Goal: Task Accomplishment & Management: Manage account settings

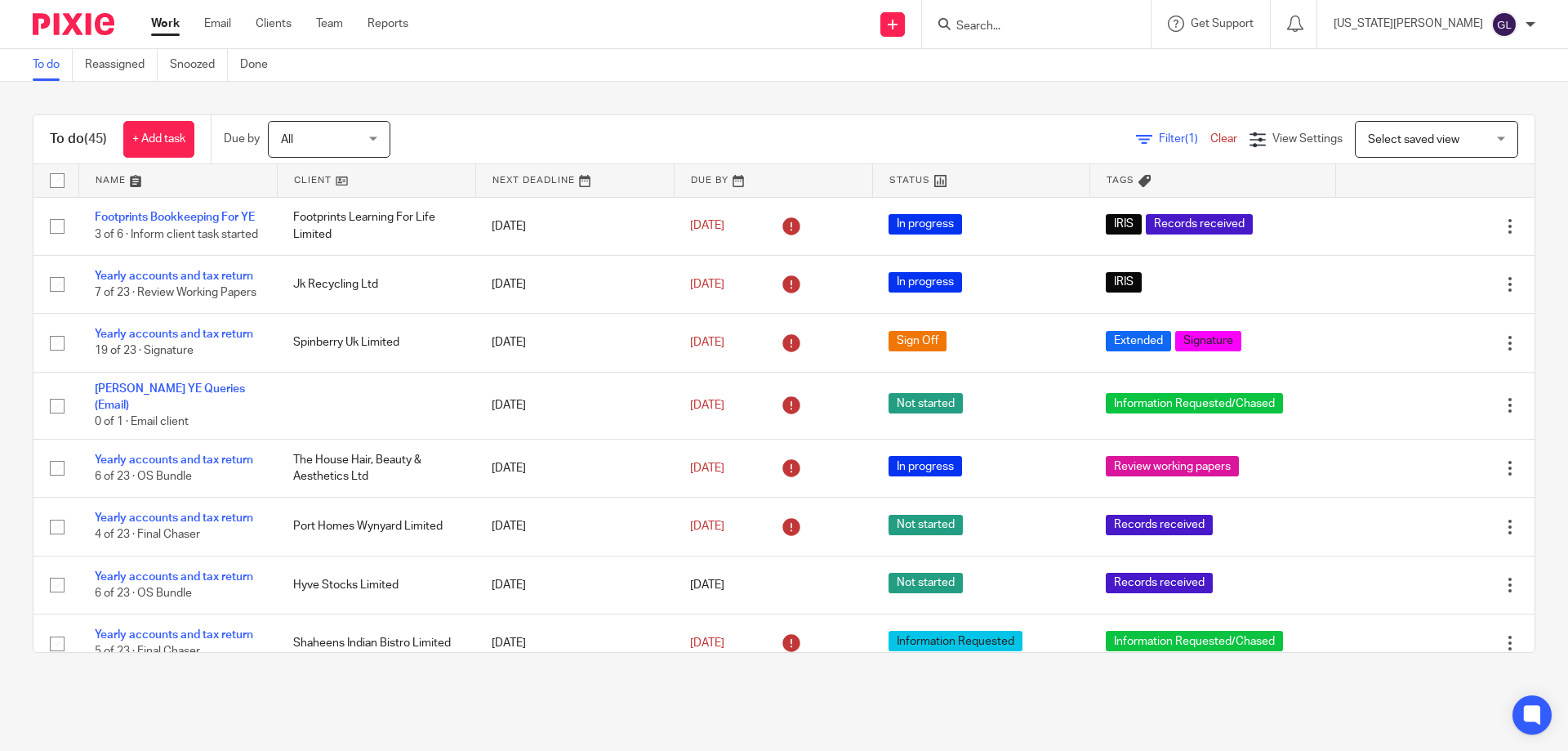
click at [1050, 27] on input "Search" at bounding box center [1028, 27] width 147 height 15
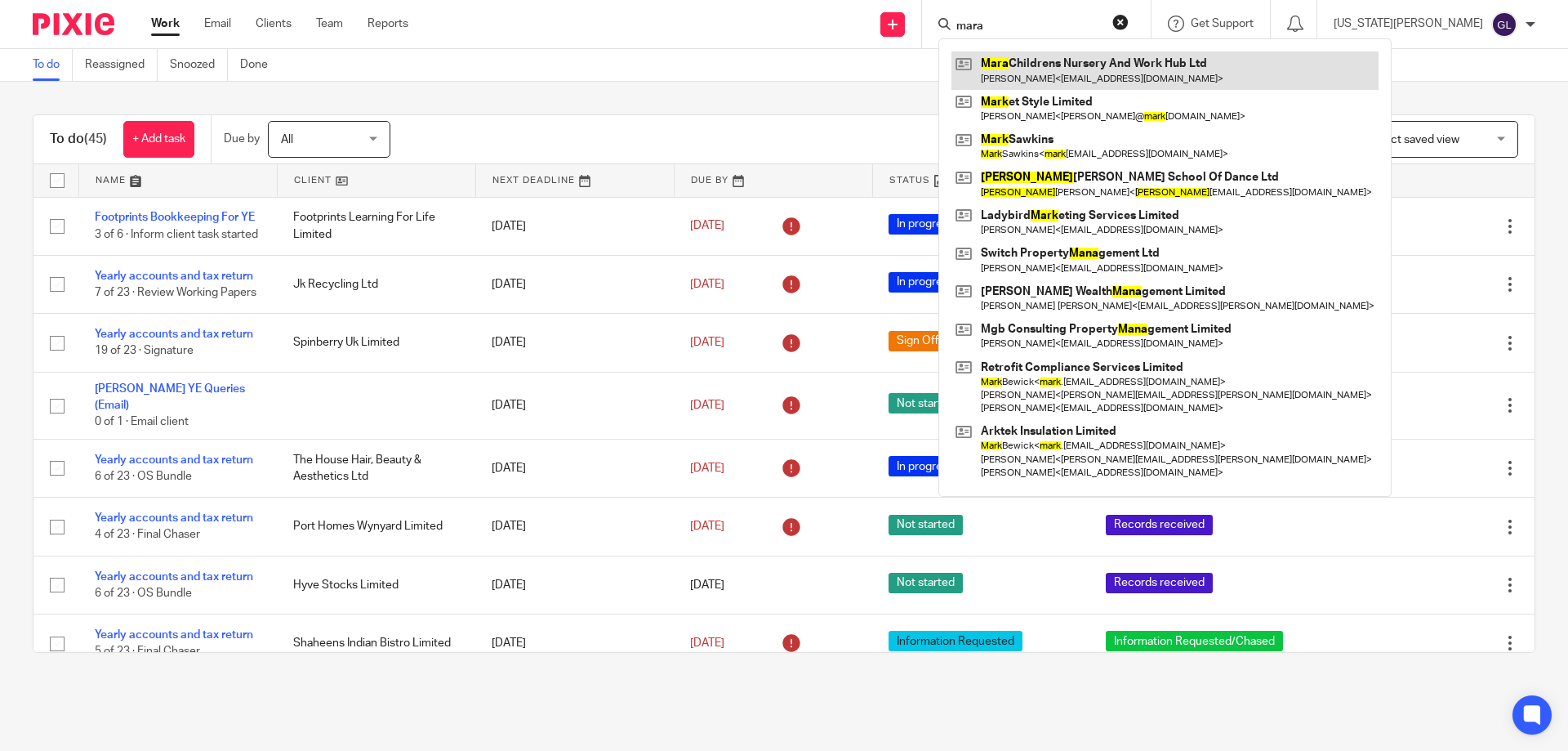
type input "mara"
click at [1164, 61] on link at bounding box center [1164, 70] width 427 height 38
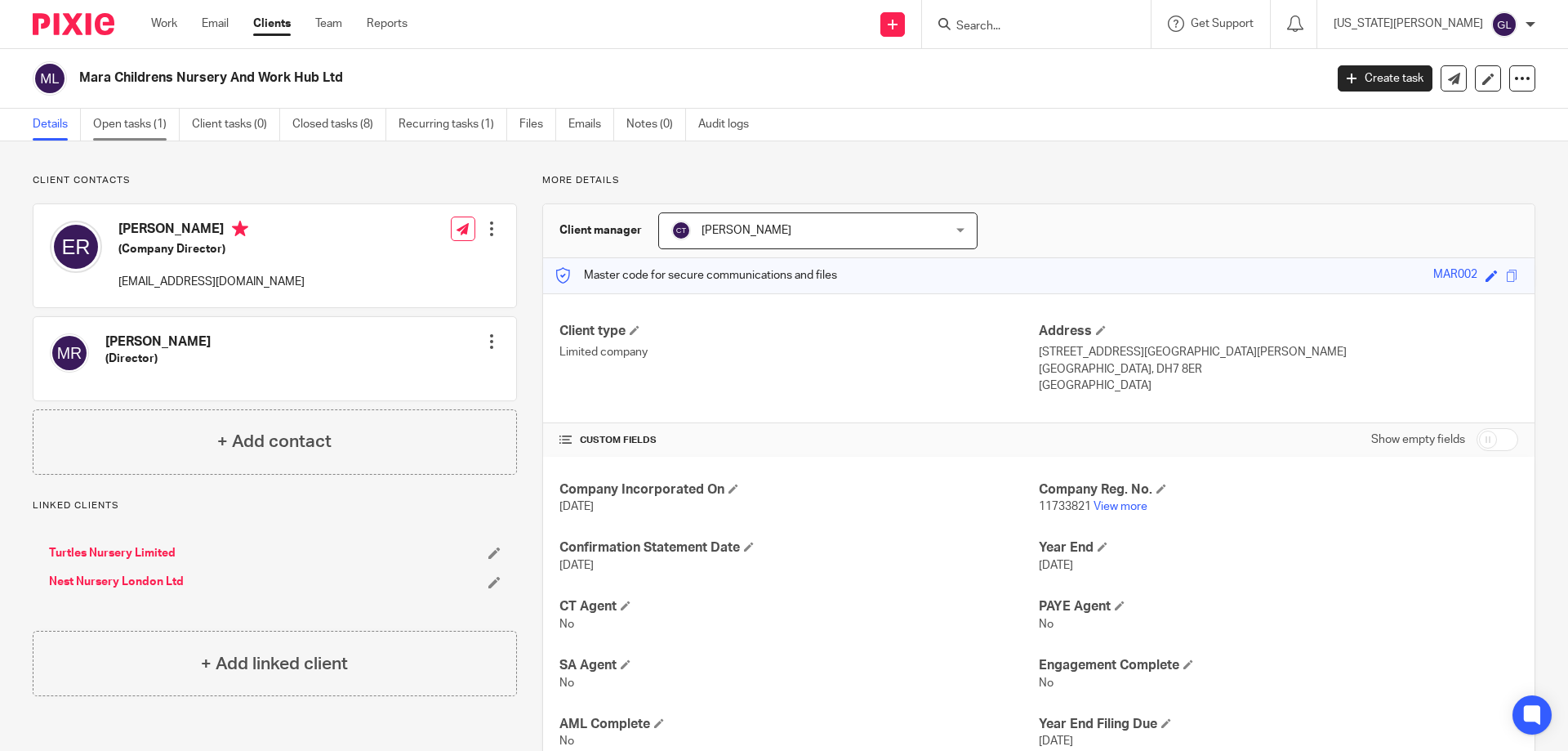
click at [137, 119] on link "Open tasks (1)" at bounding box center [136, 124] width 87 height 32
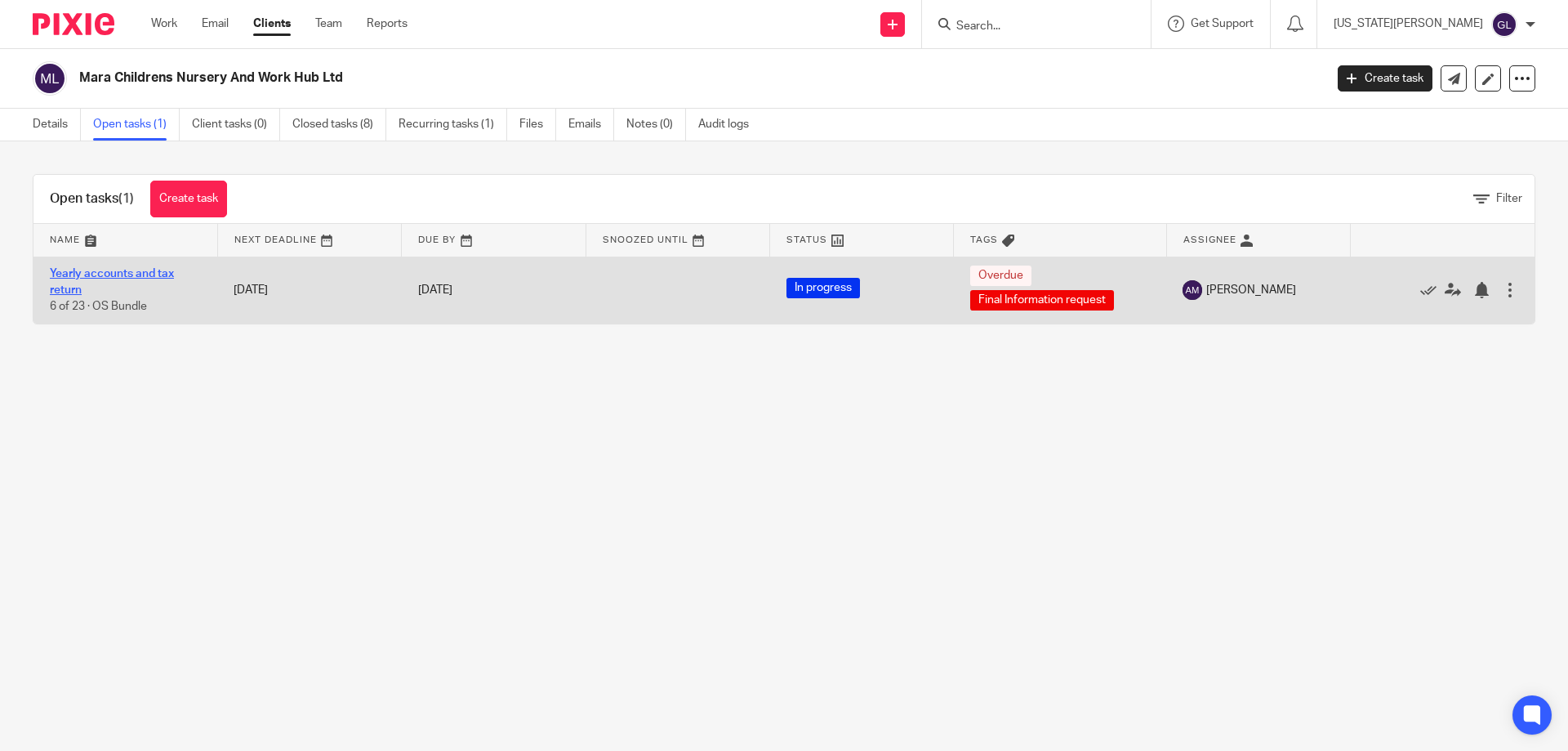
click at [120, 273] on link "Yearly accounts and tax return" at bounding box center [112, 281] width 124 height 28
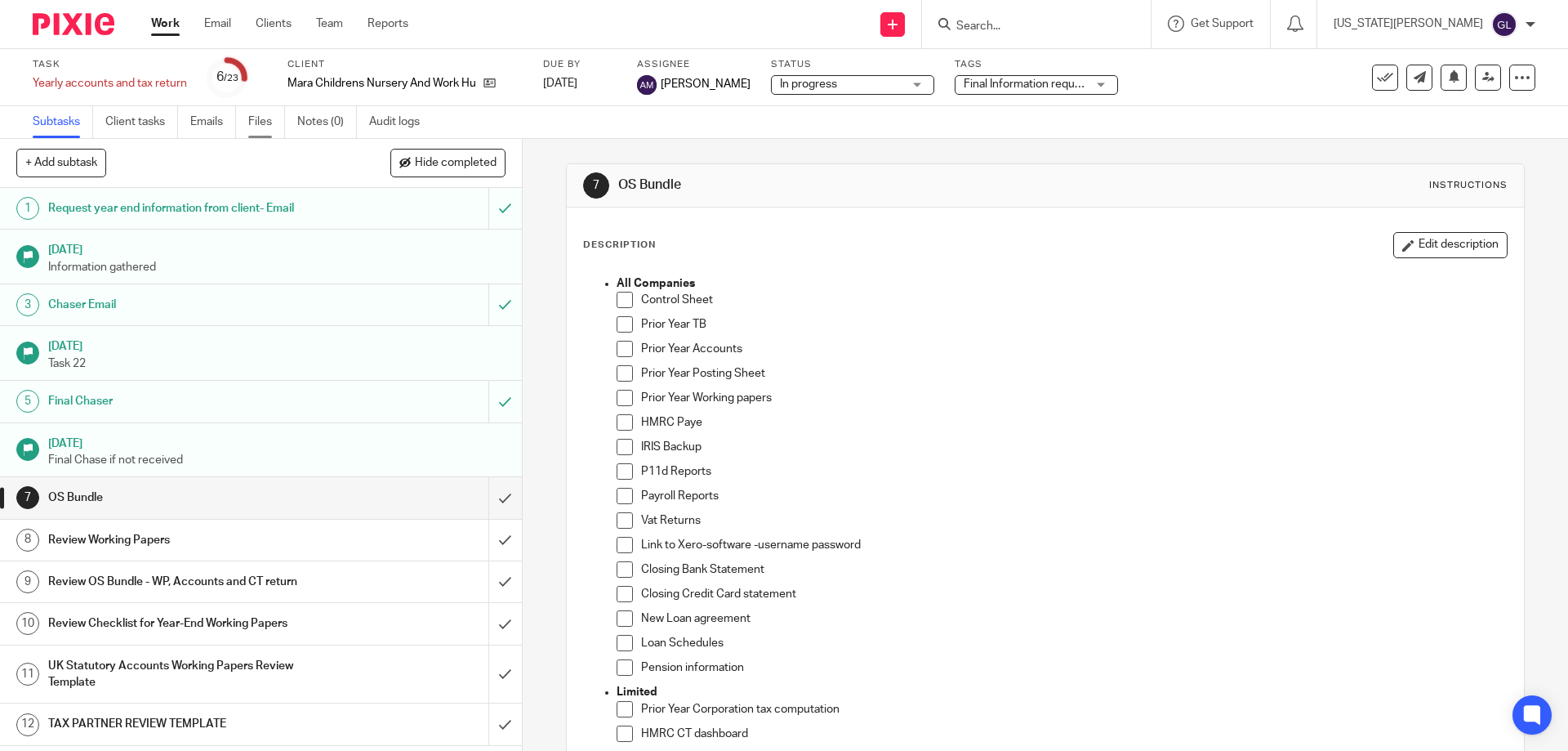
click at [266, 129] on link "Files" at bounding box center [266, 122] width 37 height 32
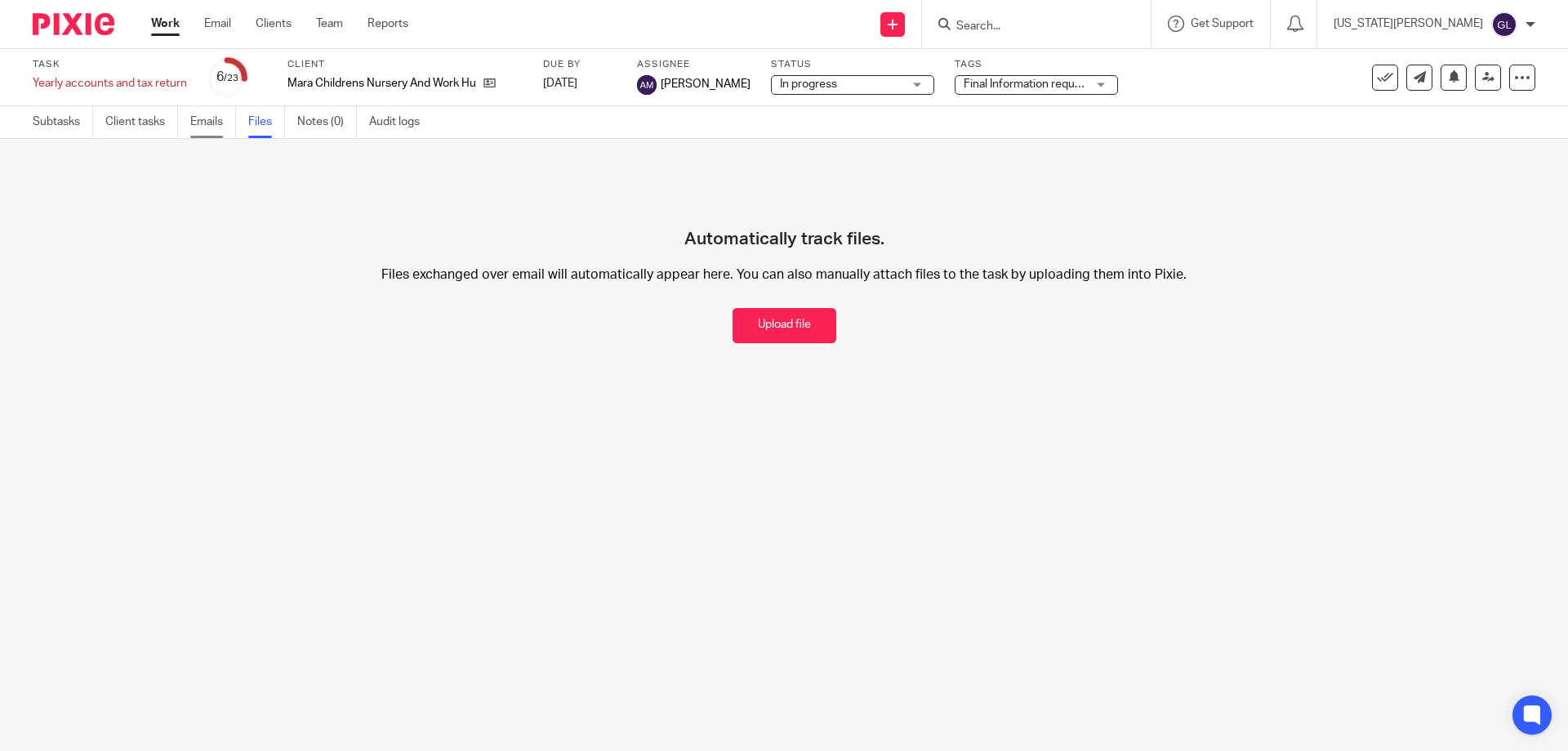
click at [218, 130] on link "Emails" at bounding box center [213, 122] width 45 height 32
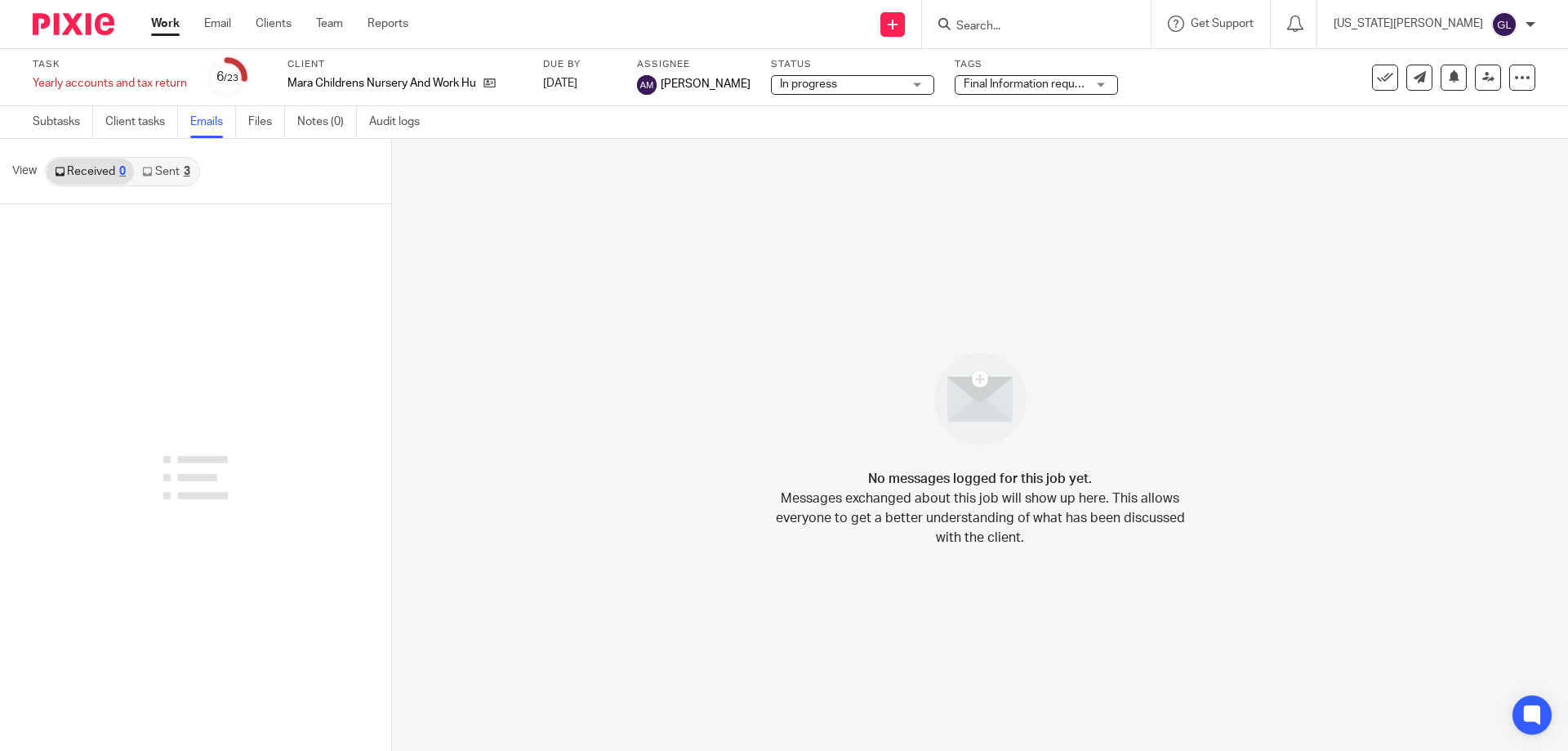
click at [169, 178] on link "Sent 3" at bounding box center [166, 172] width 64 height 26
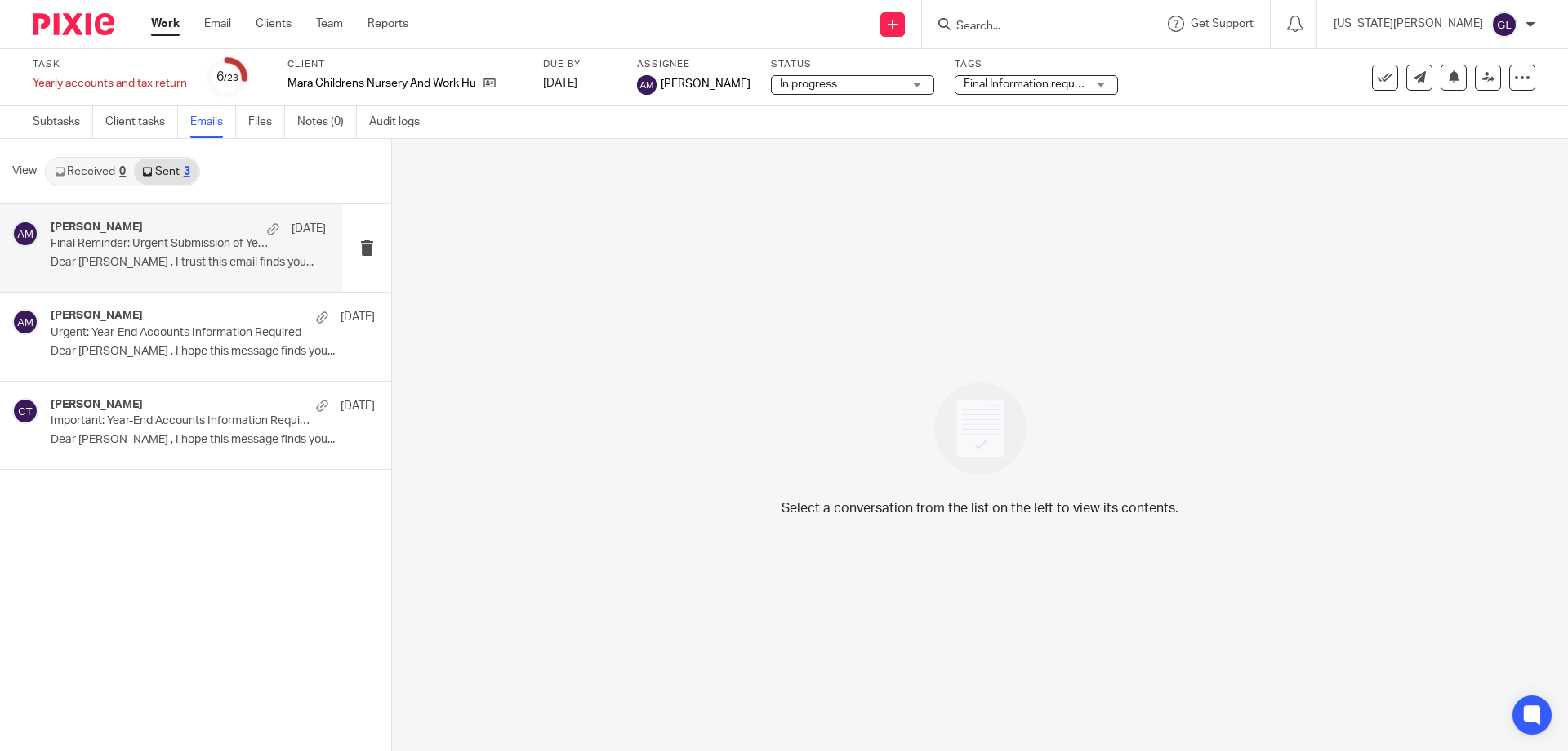
click at [201, 255] on div "Anne Mills 18 Jun Final Reminder: Urgent Submission of Year-End Accounts Dear E…" at bounding box center [187, 247] width 275 height 54
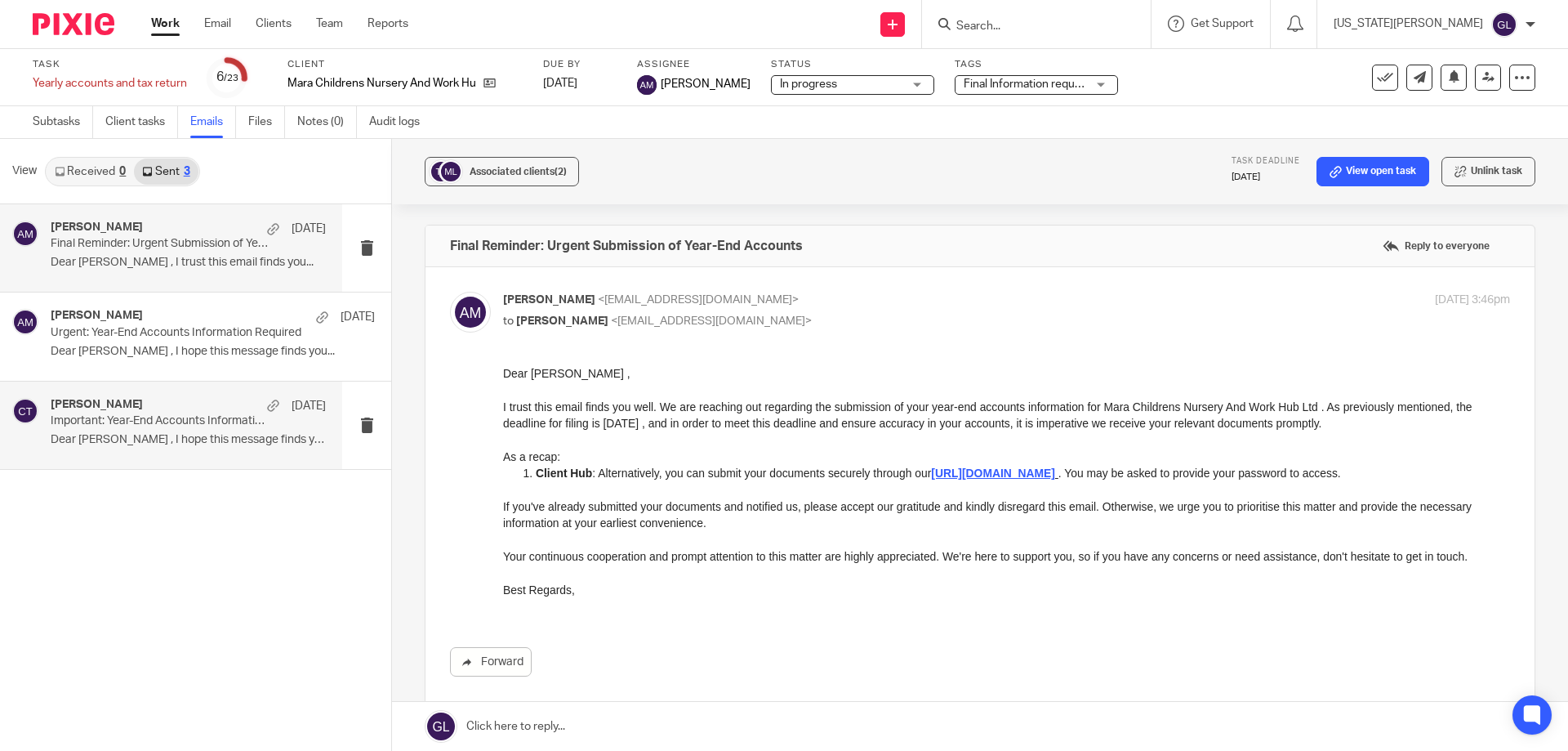
click at [148, 429] on div "Clare Thompson 19 Feb Important: Year-End Accounts Information Required Dear Ei…" at bounding box center [187, 424] width 275 height 54
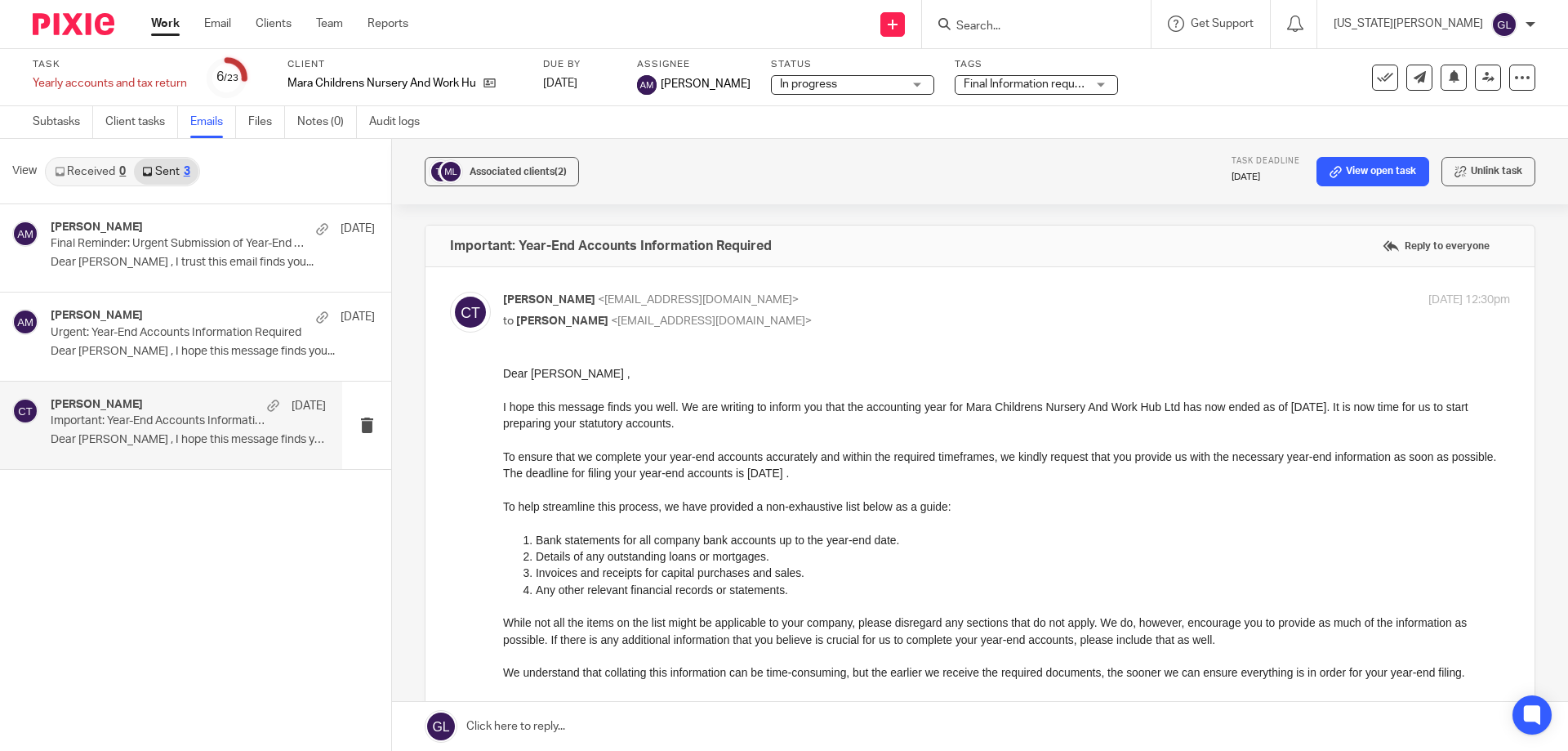
click at [206, 404] on div "Clare Thompson 19 Feb" at bounding box center [187, 406] width 275 height 17
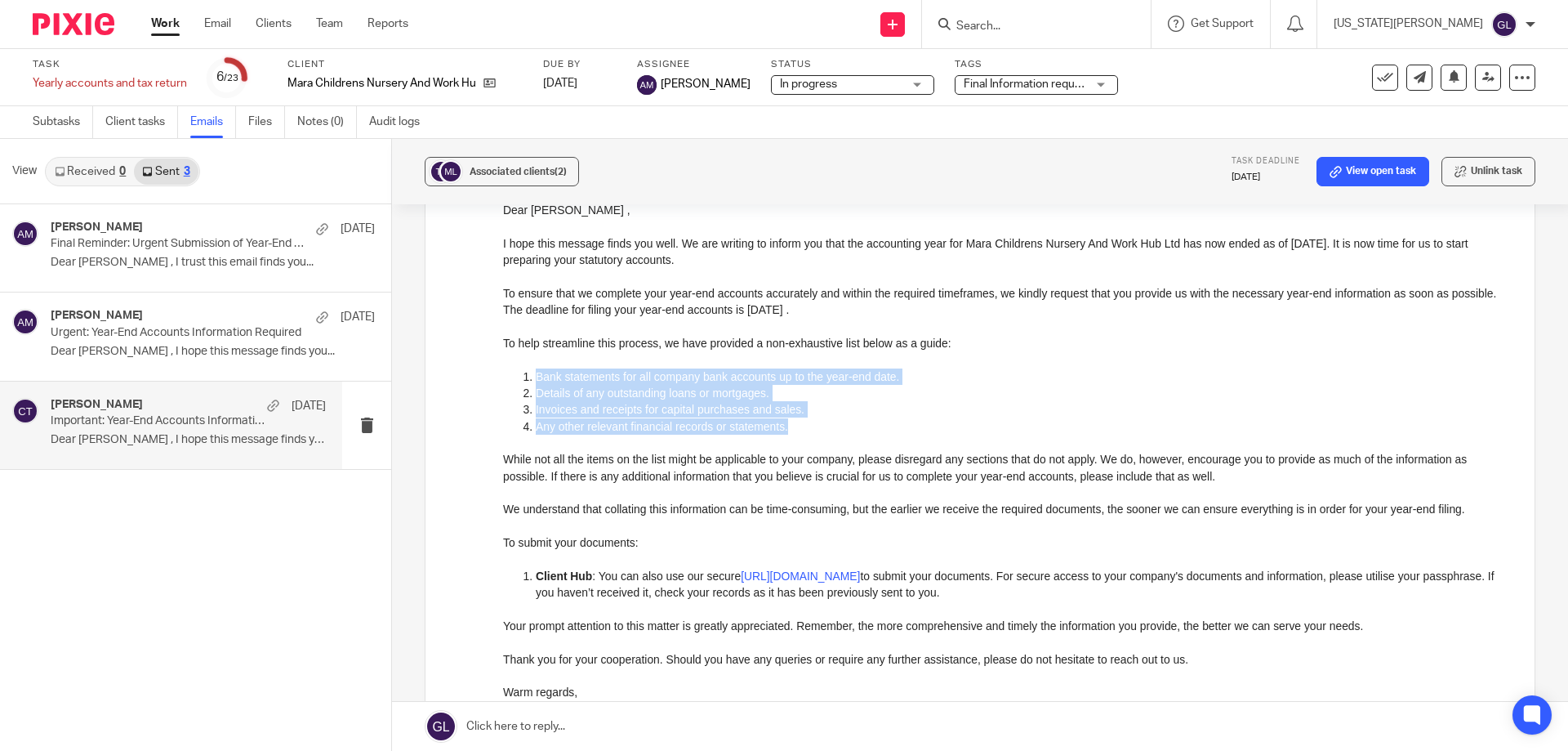
drag, startPoint x: 779, startPoint y: 425, endPoint x: 523, endPoint y: 381, distance: 259.8
click at [523, 381] on ol "Bank statements for all company bank accounts up to the year-end date. Details …" at bounding box center [1007, 410] width 1008 height 83
copy ol "Bank statements for all company bank accounts up to the year-end date. Details …"
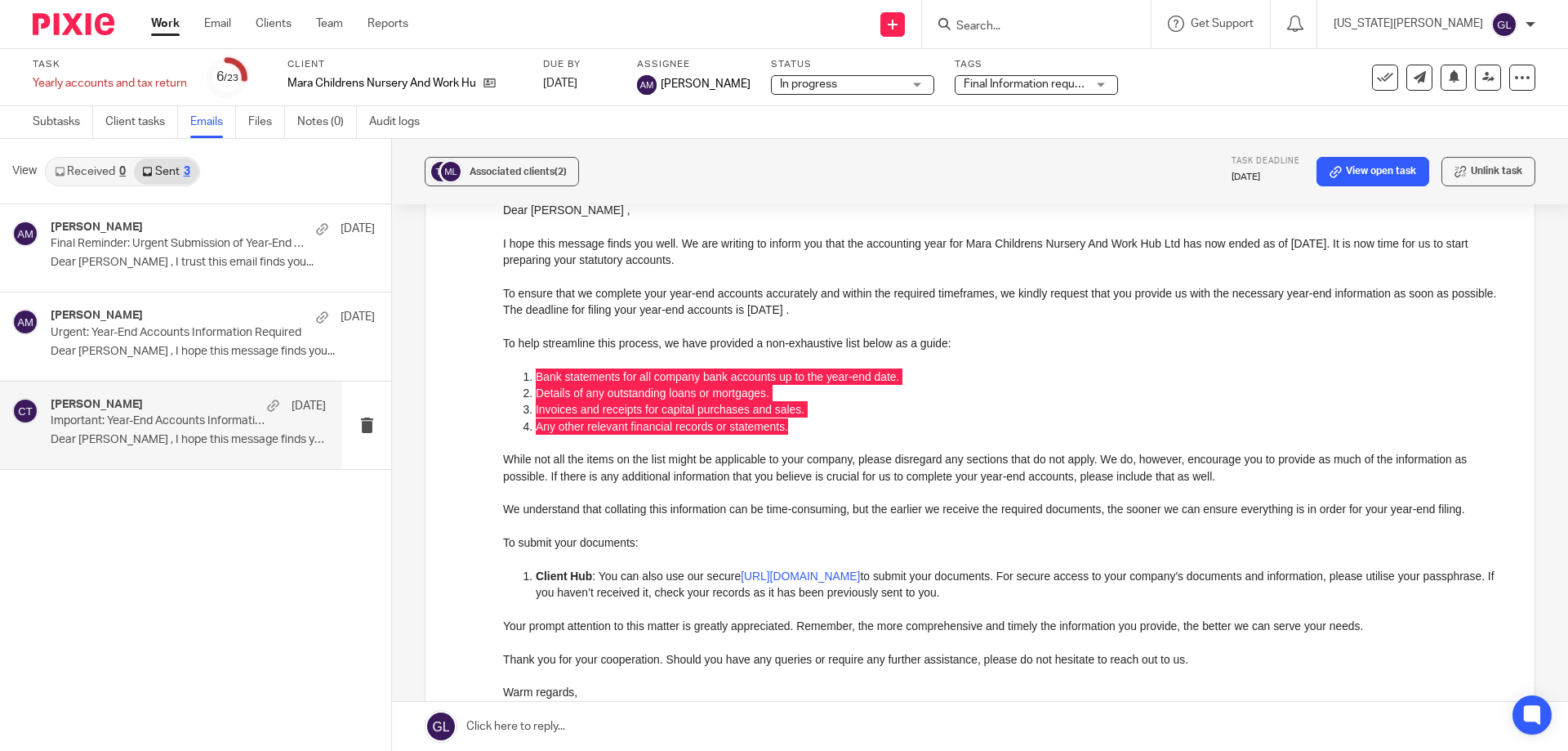
click at [1117, 6] on div at bounding box center [1037, 24] width 229 height 48
click at [1110, 16] on form at bounding box center [1042, 24] width 174 height 21
click at [1065, 29] on input "Search" at bounding box center [1028, 27] width 147 height 15
paste input "OPULENCE ENERGY AND RENEWABLES LTD"
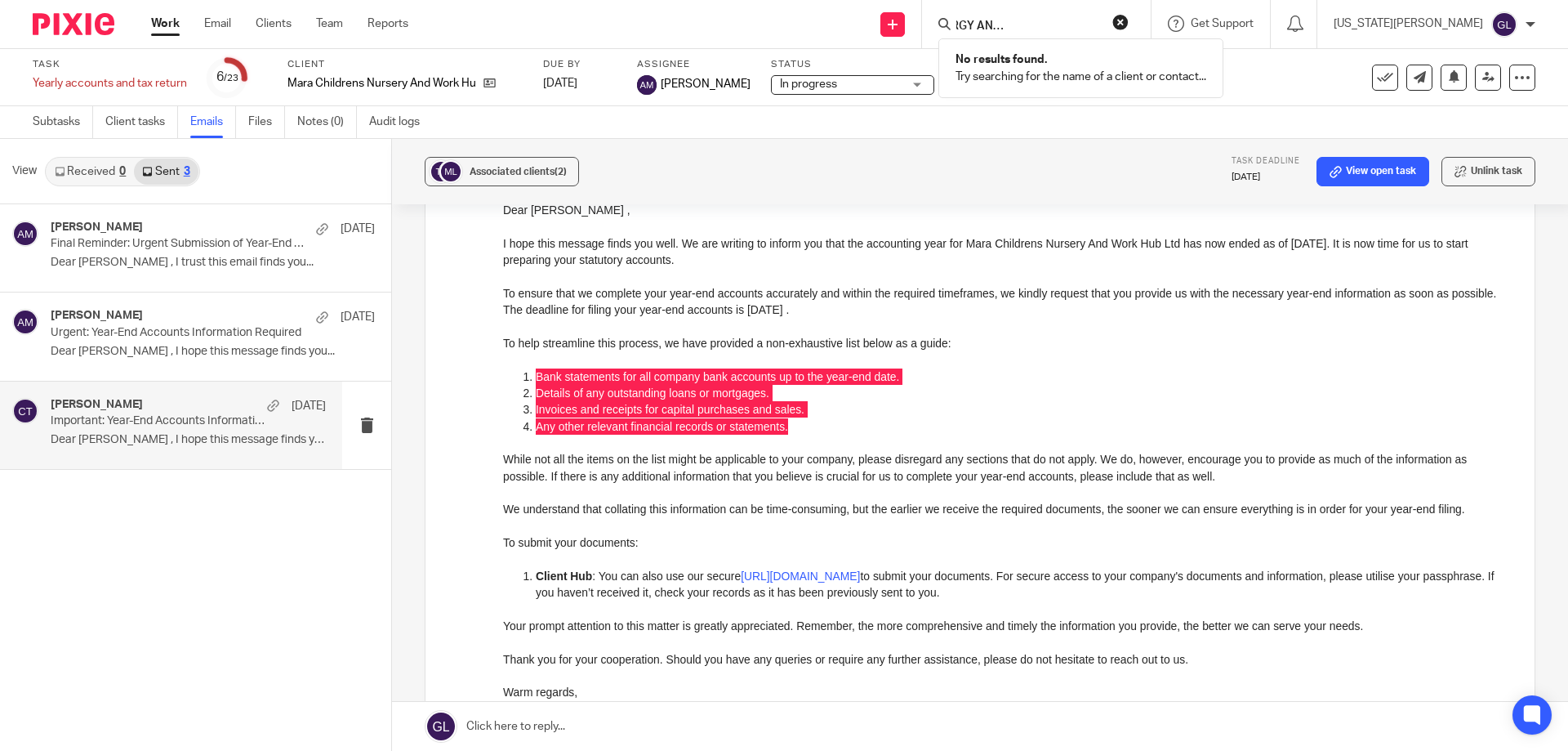
type input "OPULENCE ENERGY AND RENEWABLES LTD"
click button "submit" at bounding box center [0, 0] width 0 height 0
click at [1129, 20] on button "reset" at bounding box center [1120, 22] width 17 height 17
click at [1084, 22] on input "Search" at bounding box center [1028, 27] width 147 height 15
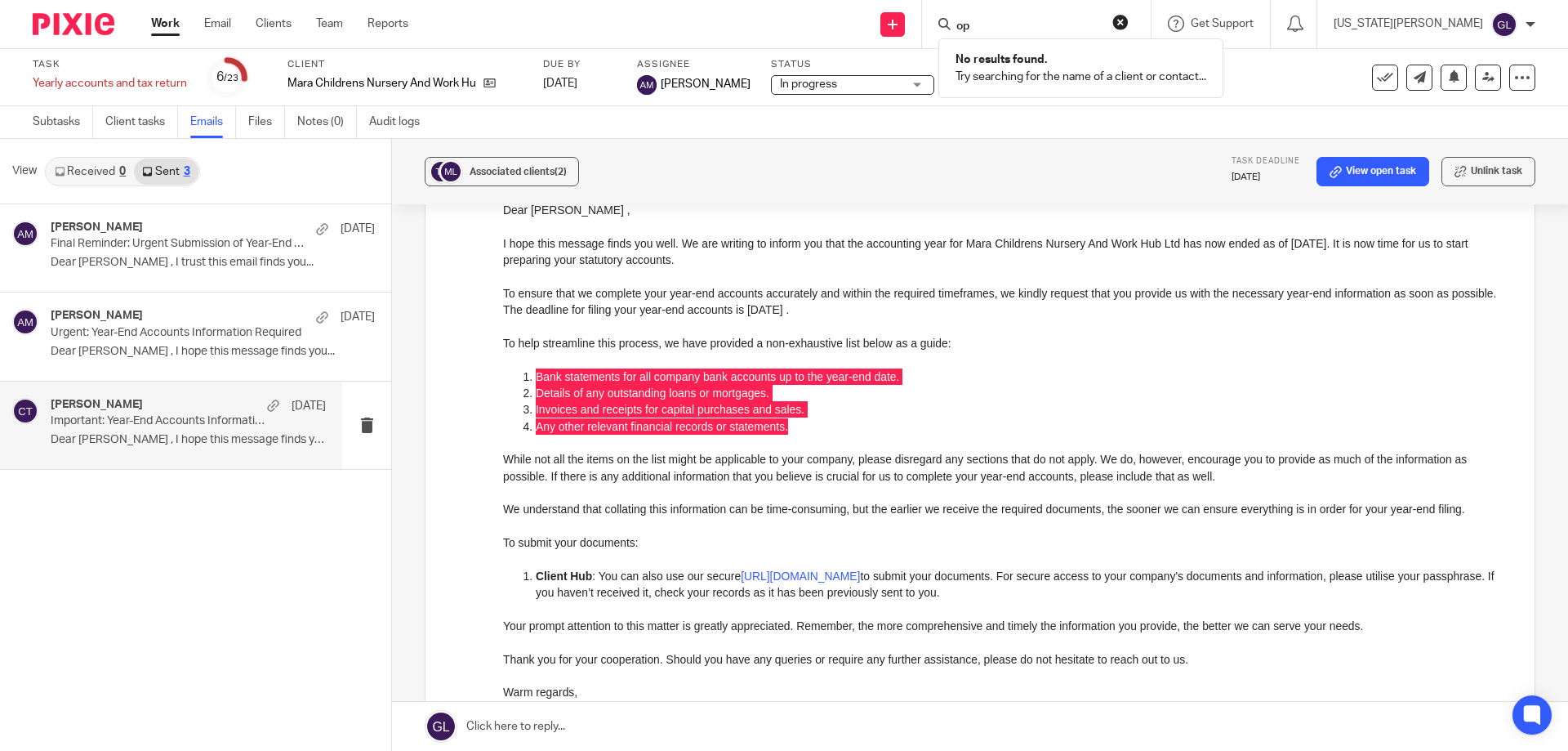
type input "o"
click at [1515, 76] on icon at bounding box center [1523, 77] width 17 height 17
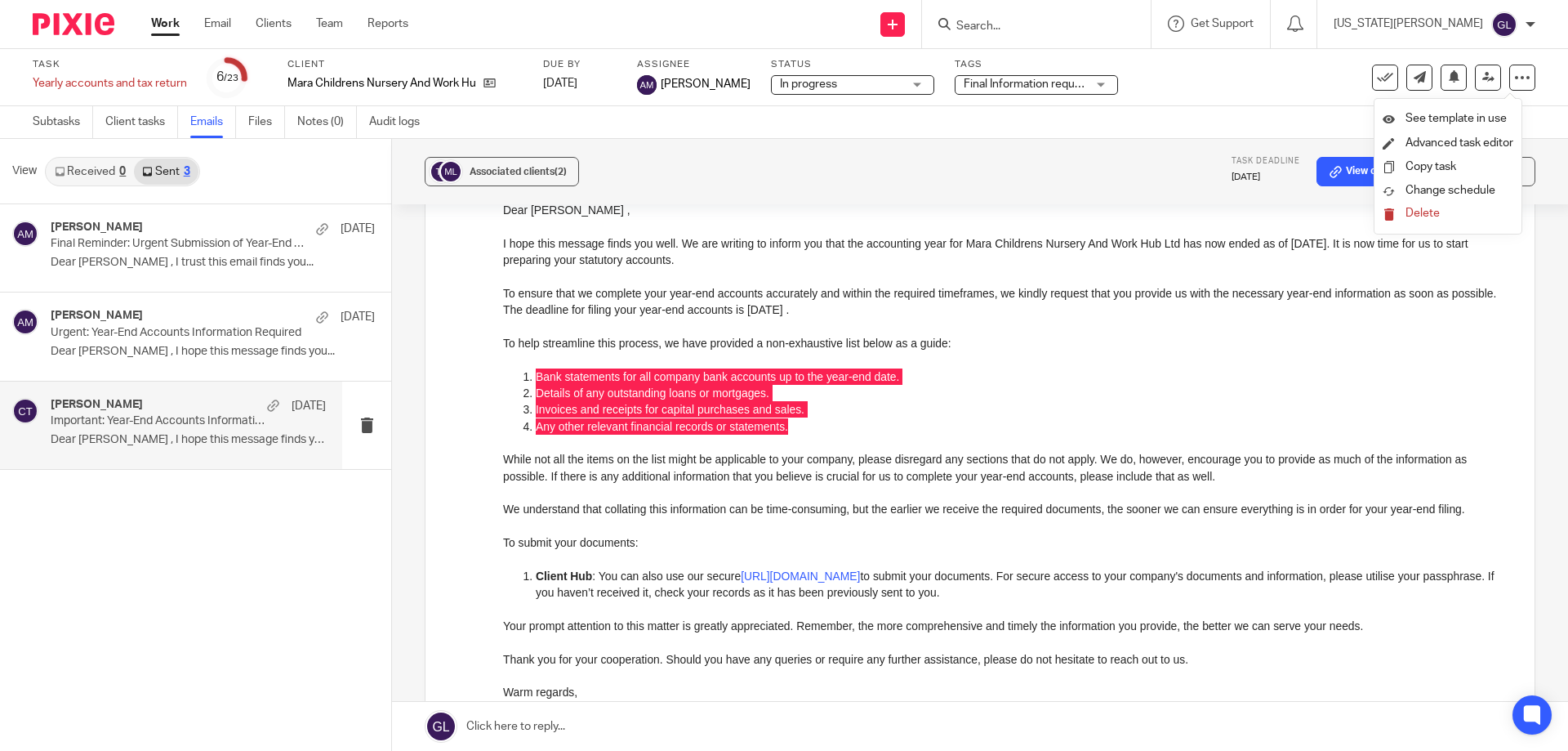
drag, startPoint x: 1239, startPoint y: 84, endPoint x: 1029, endPoint y: 48, distance: 213.1
click at [1237, 84] on div "Task Yearly accounts and tax return Save Yearly accounts and tax return 6 /23 C…" at bounding box center [658, 78] width 1252 height 39
click at [898, 25] on icon at bounding box center [893, 25] width 10 height 10
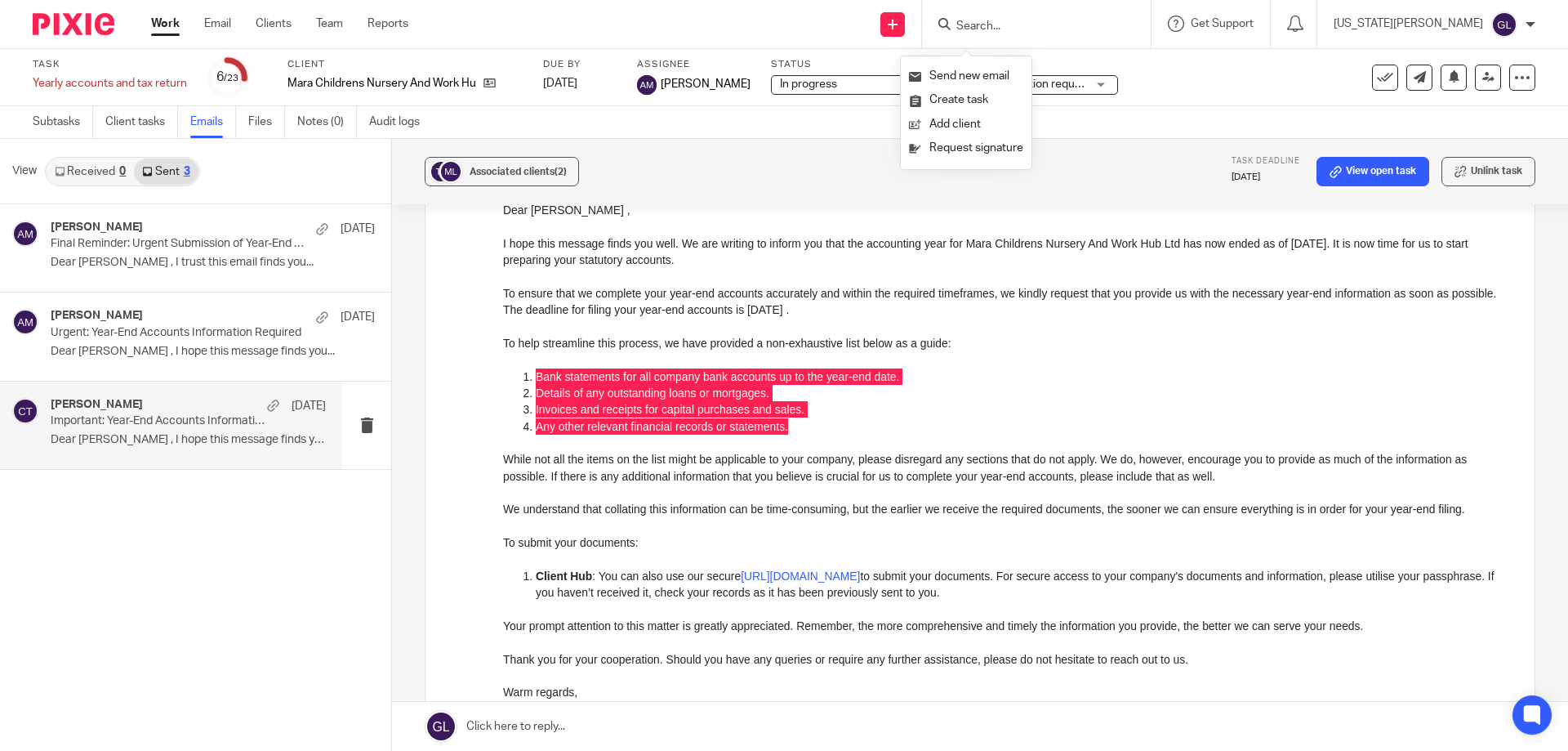
click at [1142, 73] on div "Task Yearly accounts and tax return Save Yearly accounts and tax return 6 /23 C…" at bounding box center [658, 78] width 1252 height 39
click at [275, 19] on link "Clients" at bounding box center [273, 24] width 36 height 17
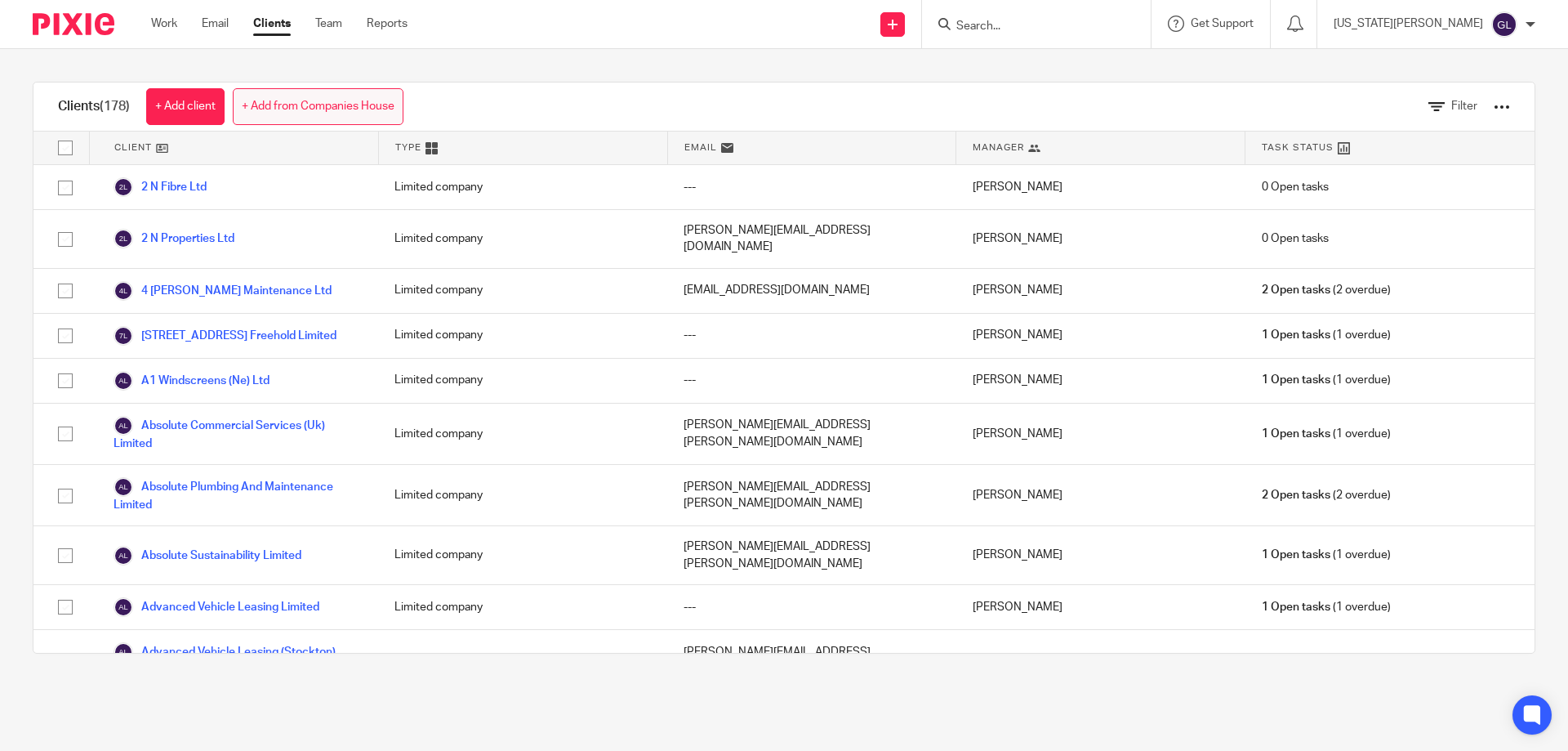
click at [264, 98] on link "+ Add from Companies House" at bounding box center [318, 106] width 171 height 37
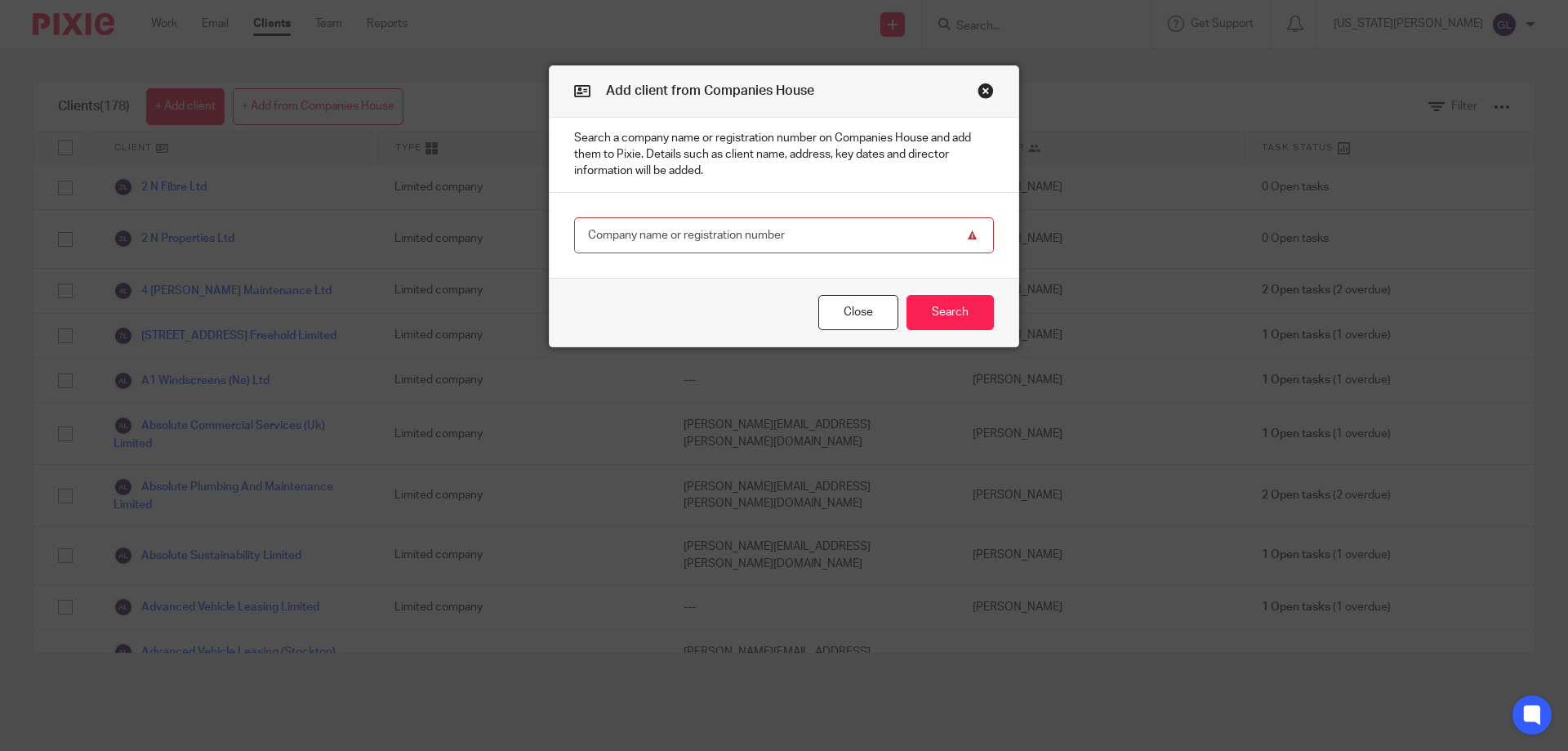
click at [785, 236] on input "text" at bounding box center [784, 235] width 419 height 37
paste input "15540816"
type input "15540816"
click at [926, 307] on button "Search" at bounding box center [950, 313] width 88 height 36
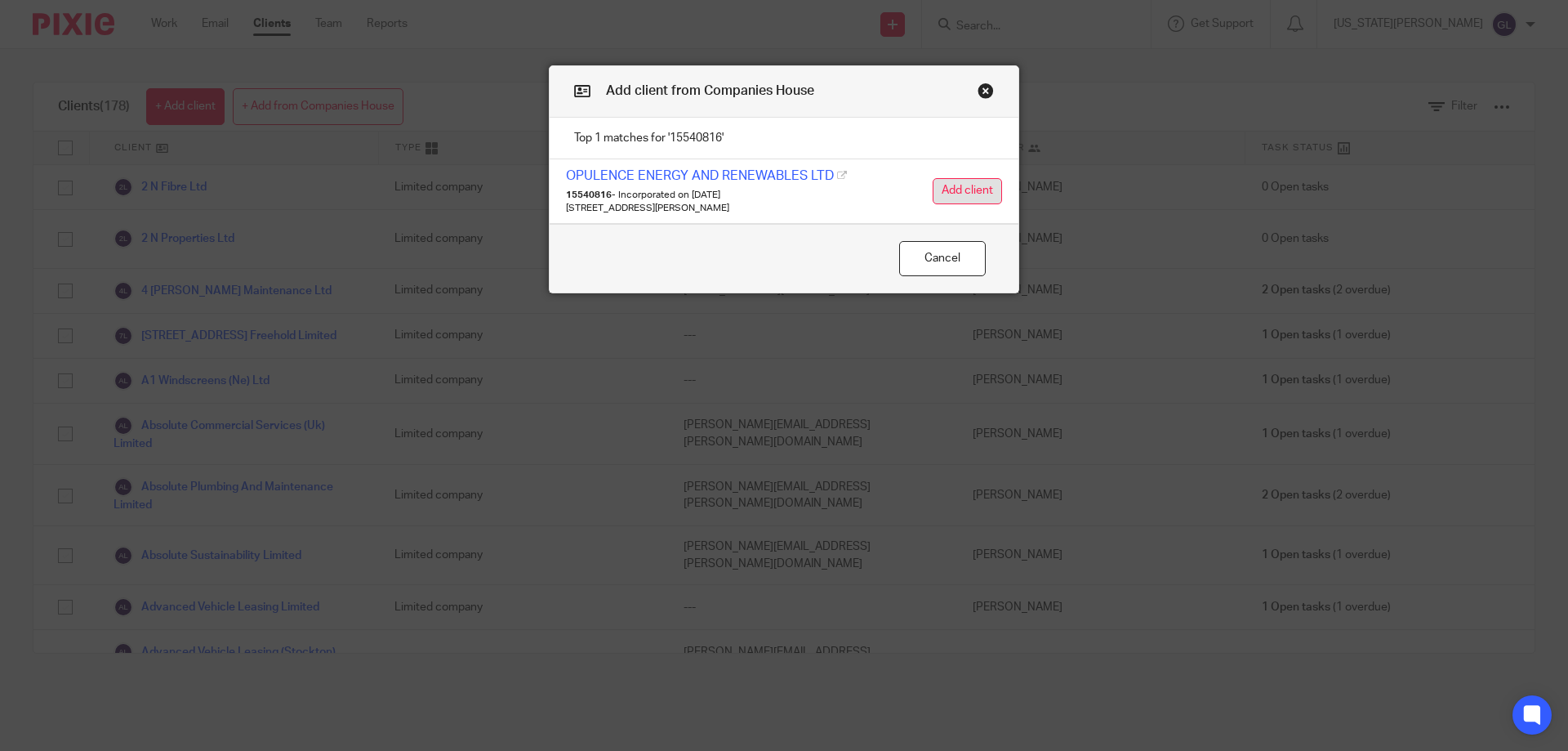
click at [968, 197] on button "Add client" at bounding box center [967, 190] width 69 height 26
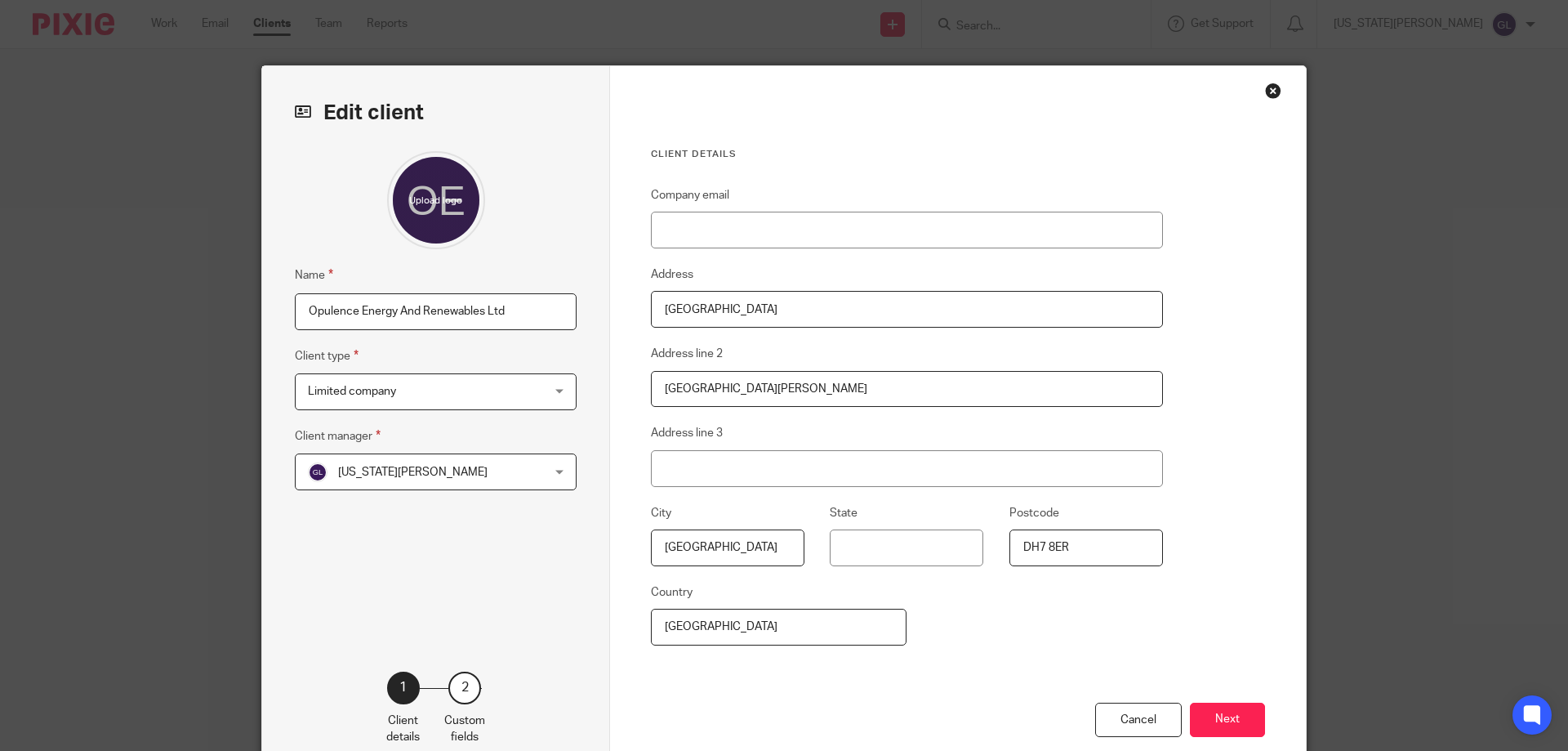
click at [547, 473] on div "Georgia Laden Georgia Laden" at bounding box center [436, 471] width 282 height 37
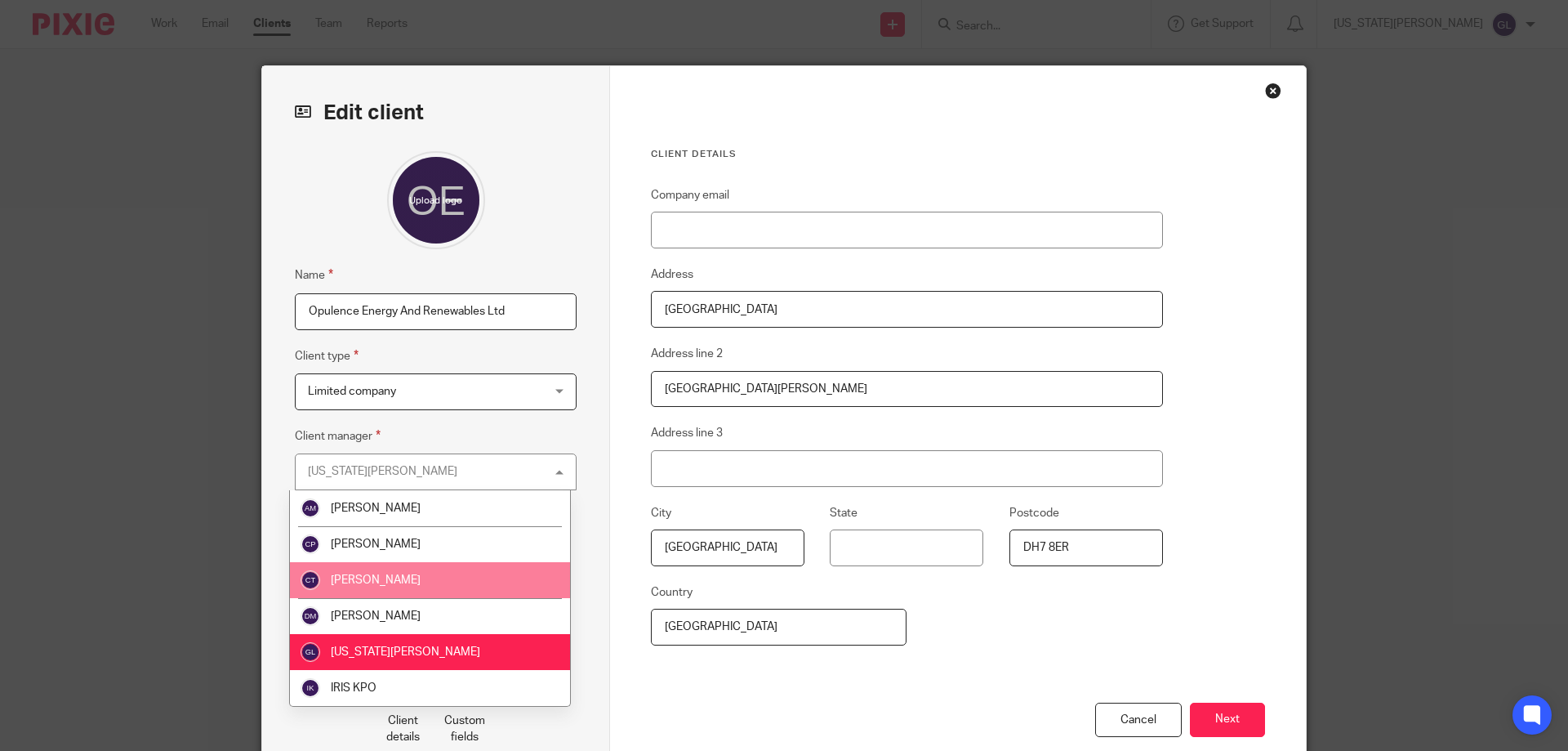
click at [427, 572] on li "[PERSON_NAME]" at bounding box center [430, 579] width 280 height 36
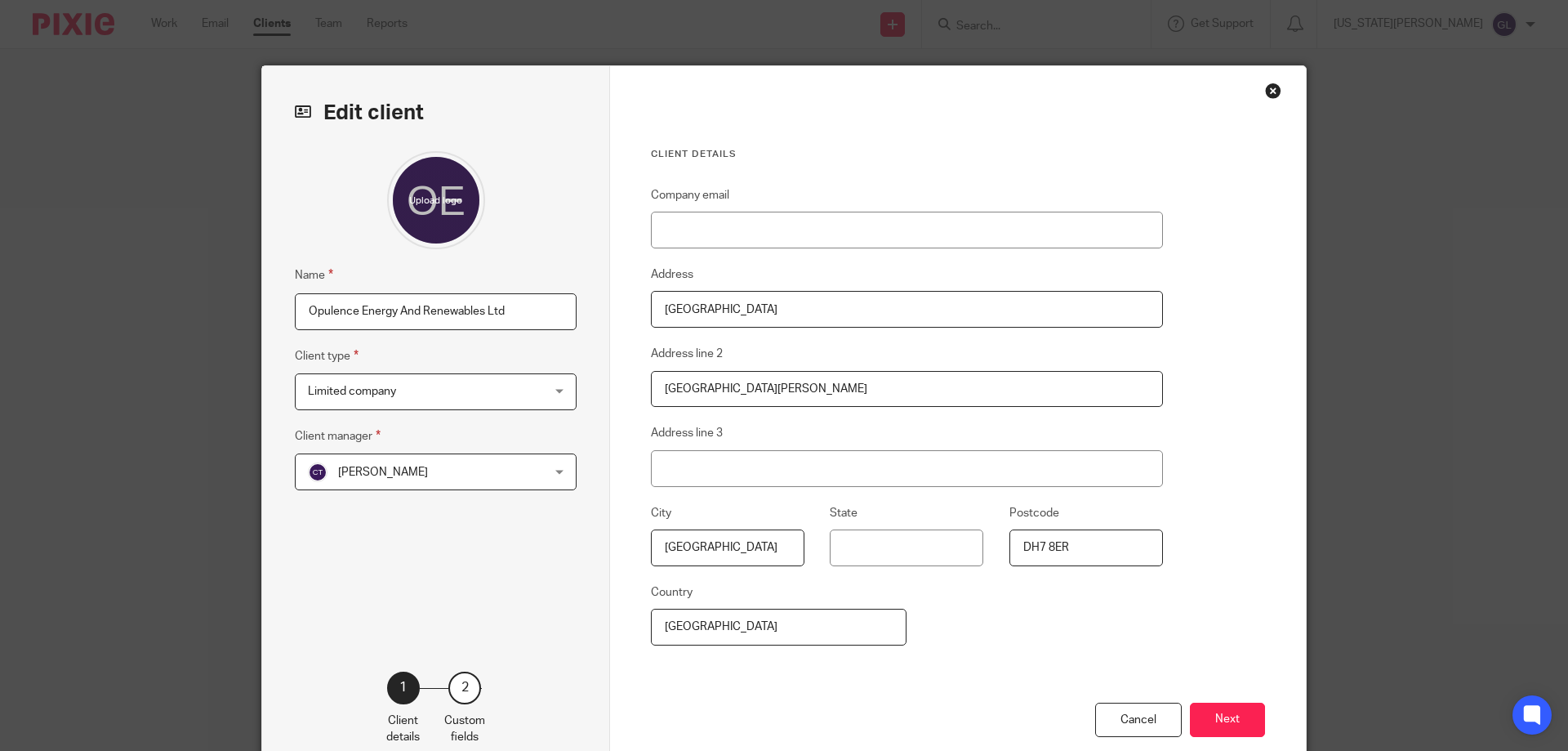
drag, startPoint x: 514, startPoint y: 522, endPoint x: 789, endPoint y: 471, distance: 279.7
click at [514, 523] on div "Name Opulence Energy And Renewables Ltd Client type Limited company Limited com…" at bounding box center [436, 386] width 282 height 471
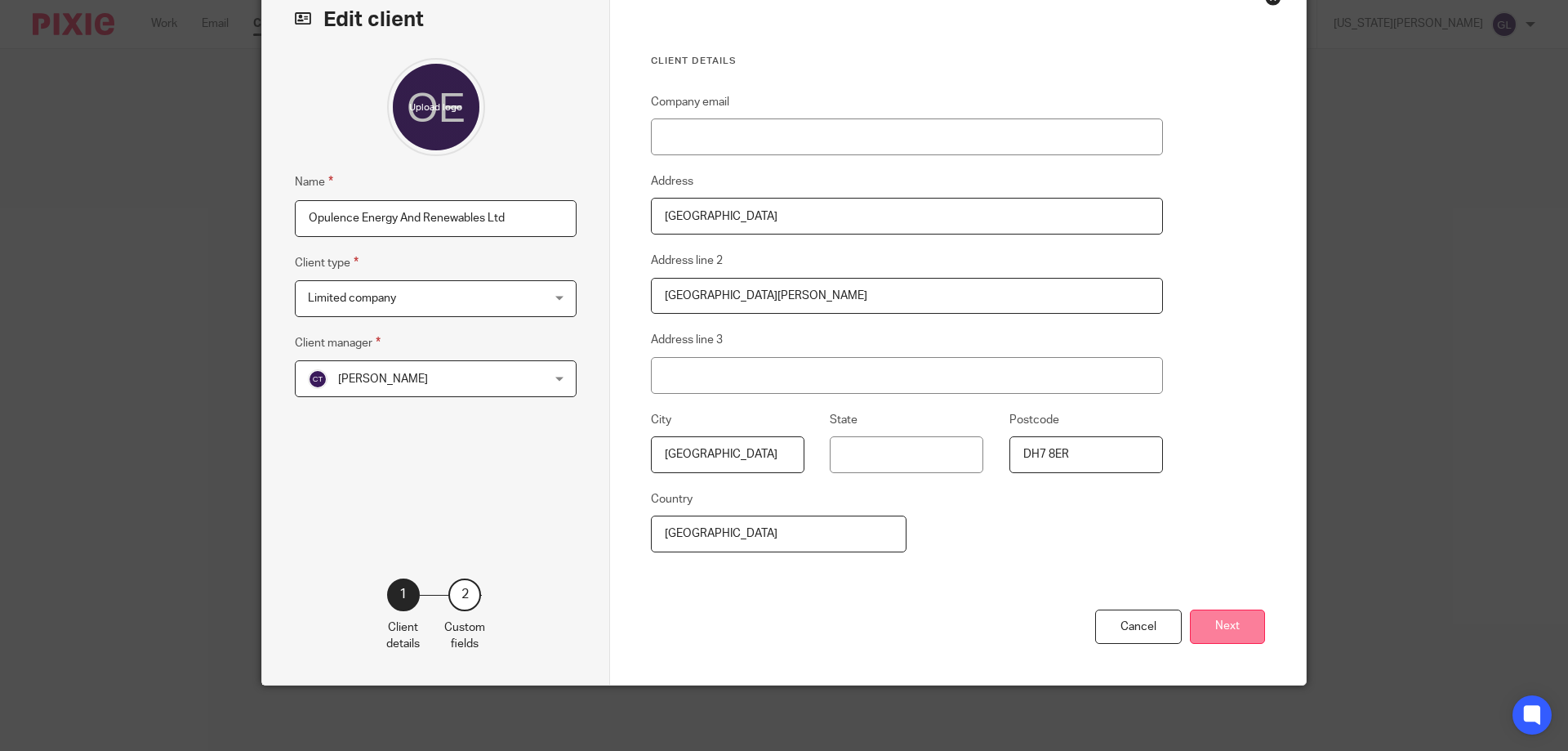
click at [1223, 638] on button "Next" at bounding box center [1228, 627] width 75 height 36
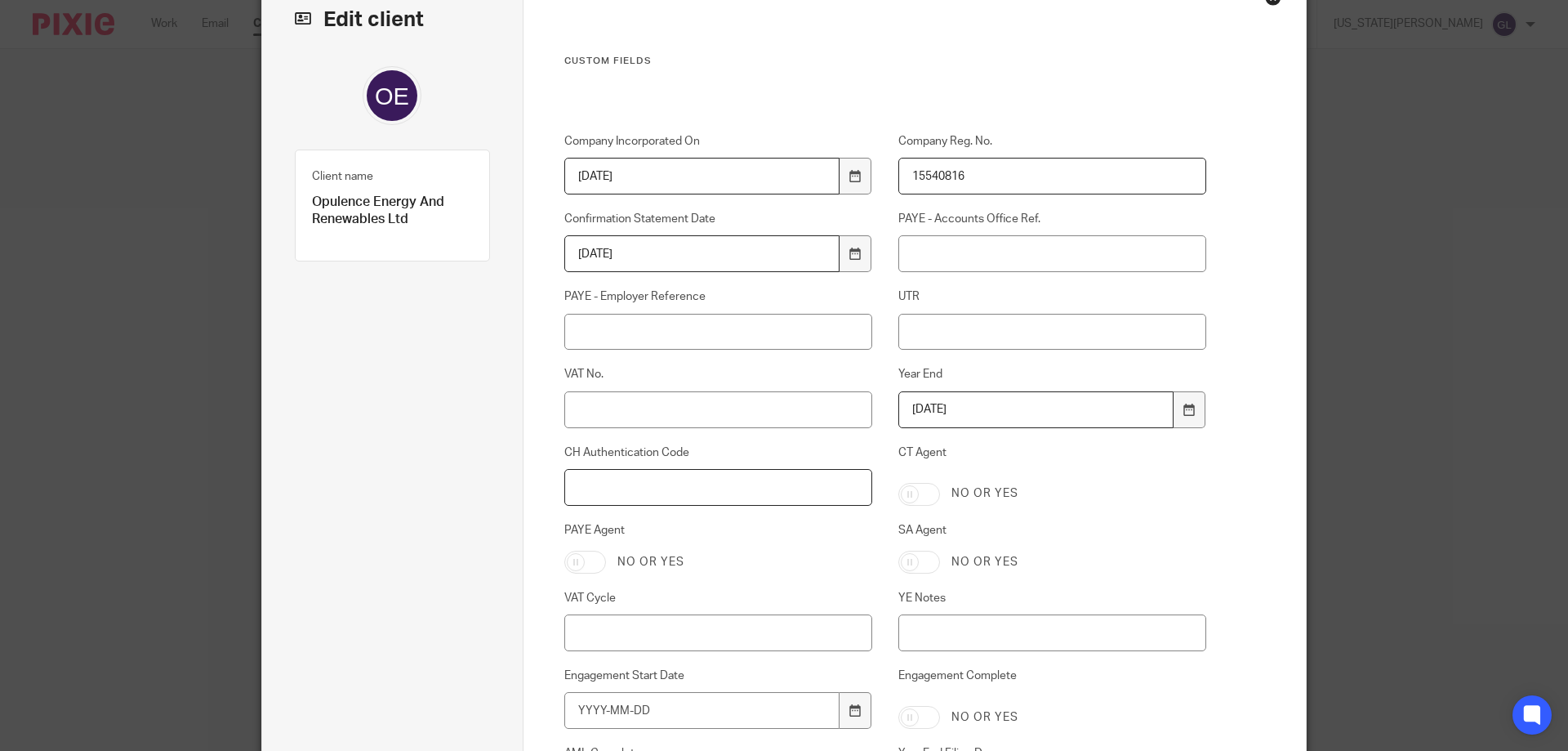
click at [668, 477] on input "CH Authentication Code" at bounding box center [718, 487] width 309 height 37
paste input "Y8TNQH"
type input "Y8TNQH"
click at [1157, 497] on div "No or yes" at bounding box center [1053, 493] width 309 height 23
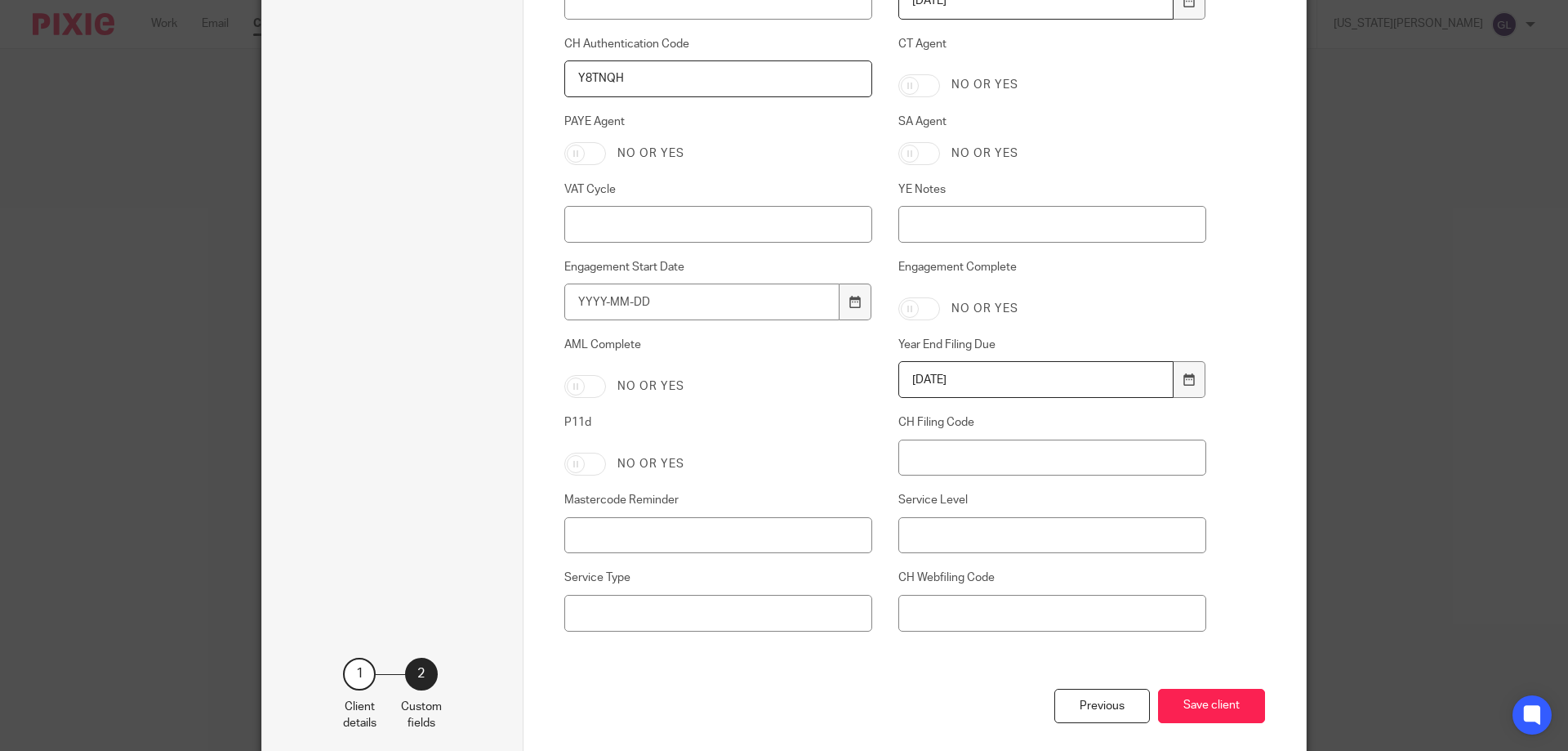
scroll to position [581, 0]
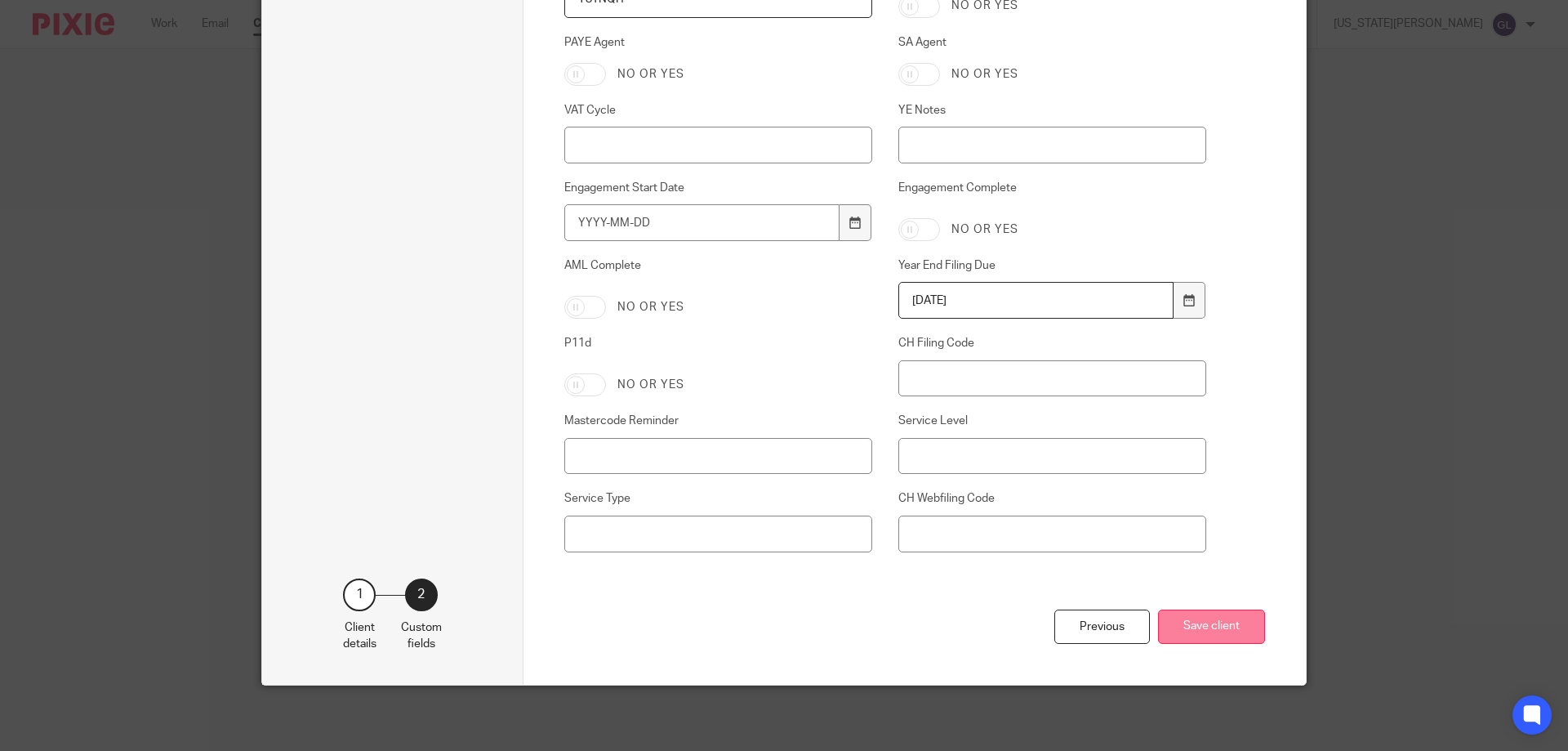
click at [1184, 630] on button "Save client" at bounding box center [1212, 627] width 107 height 36
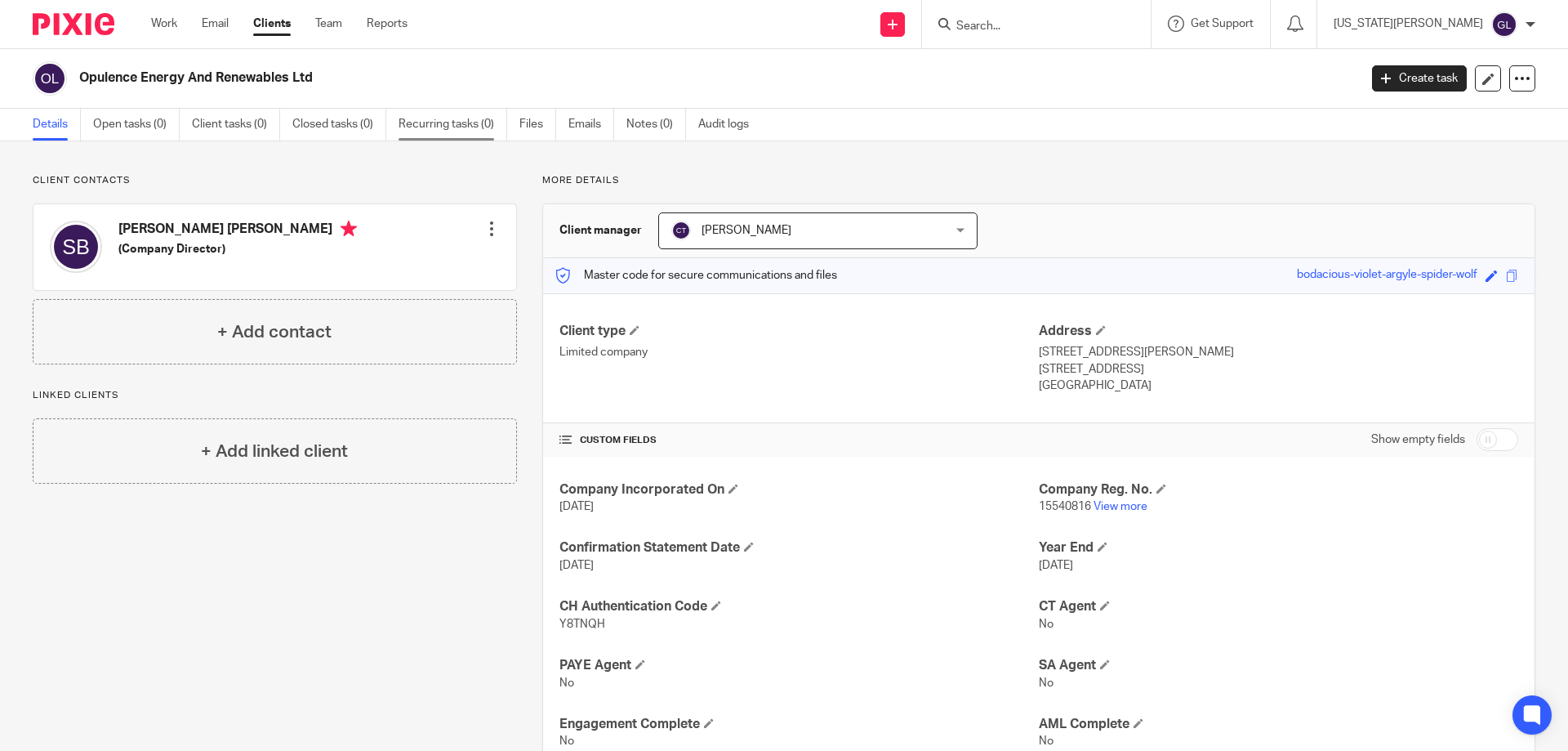
click at [432, 132] on link "Recurring tasks (0)" at bounding box center [453, 124] width 109 height 32
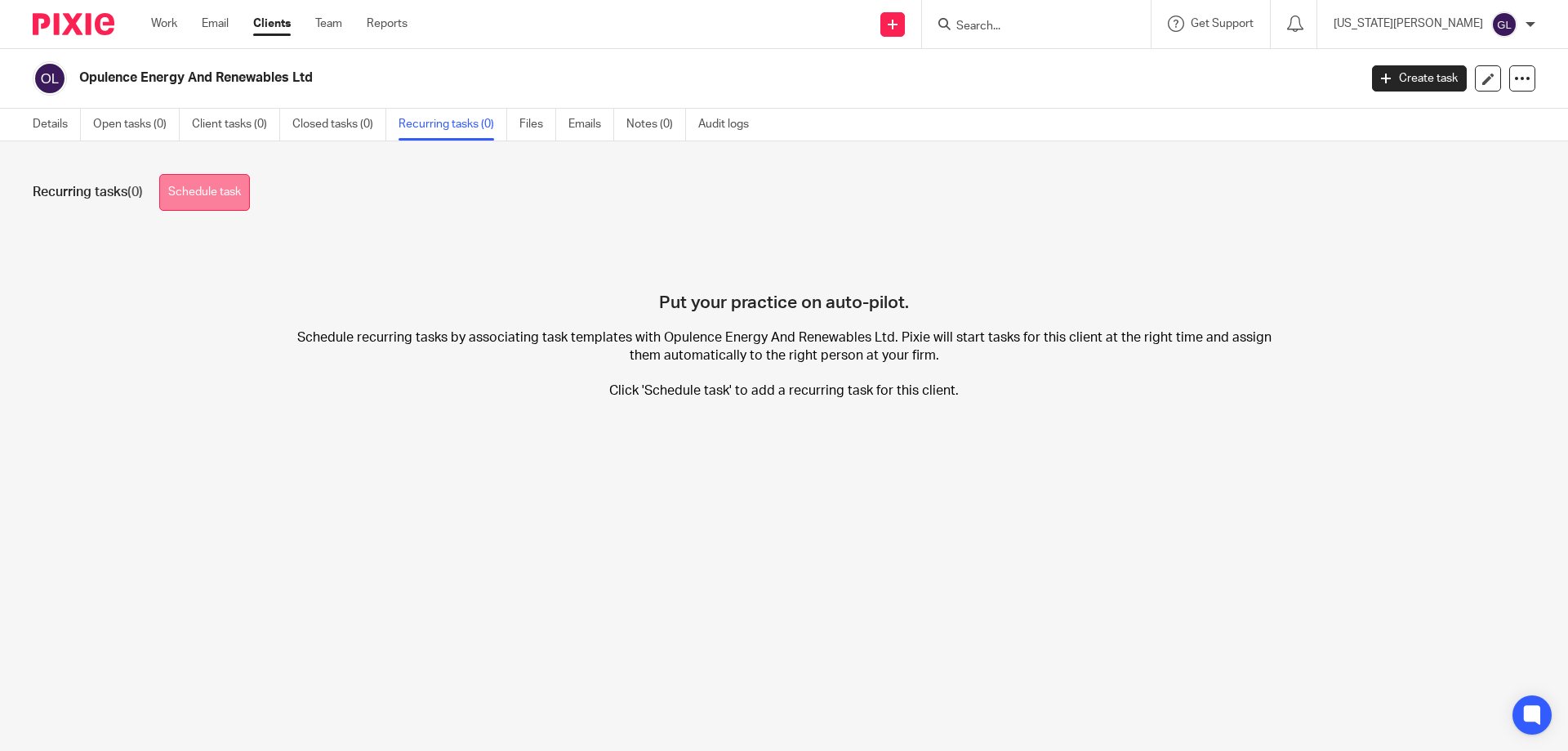
click at [198, 191] on link "Schedule task" at bounding box center [204, 191] width 91 height 37
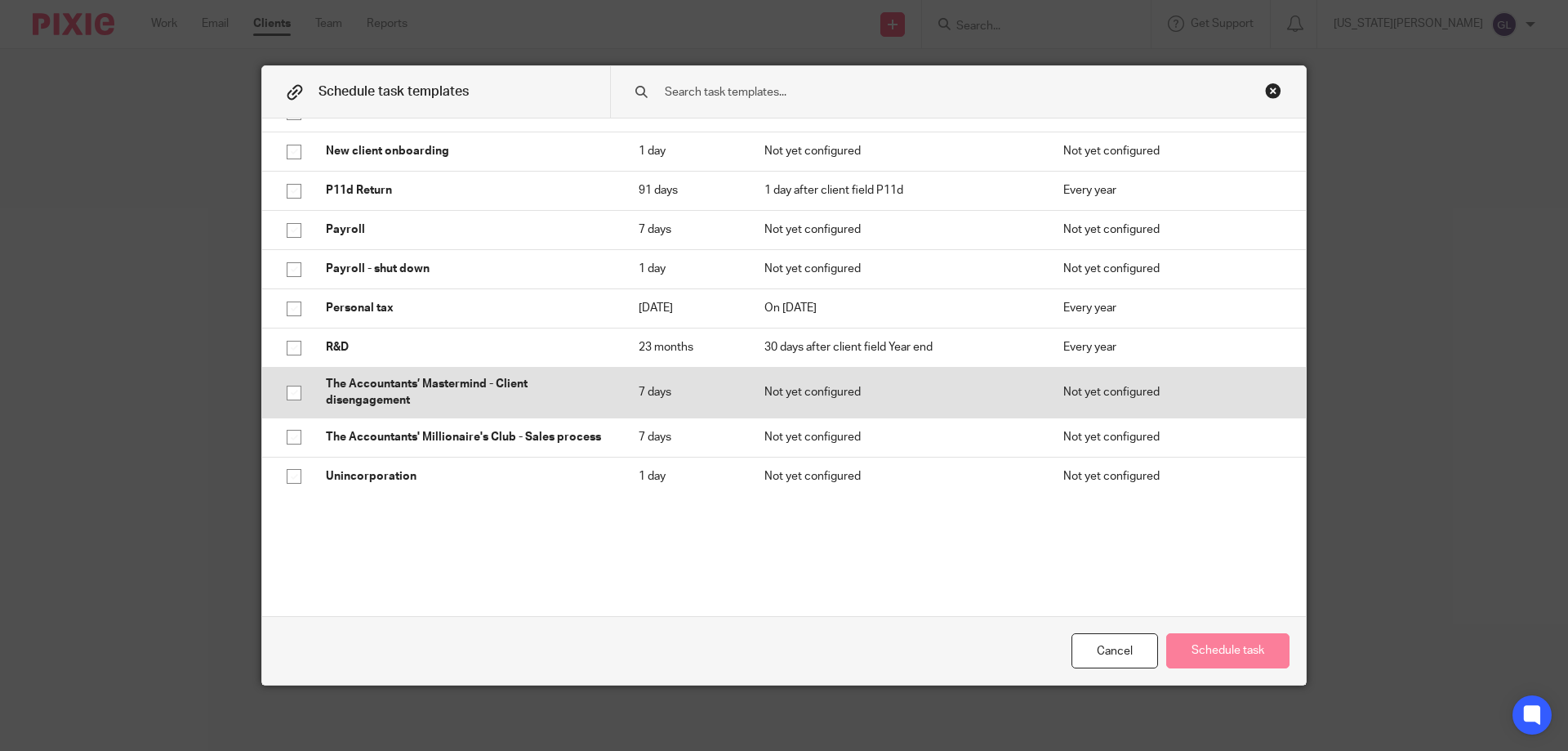
scroll to position [563, 0]
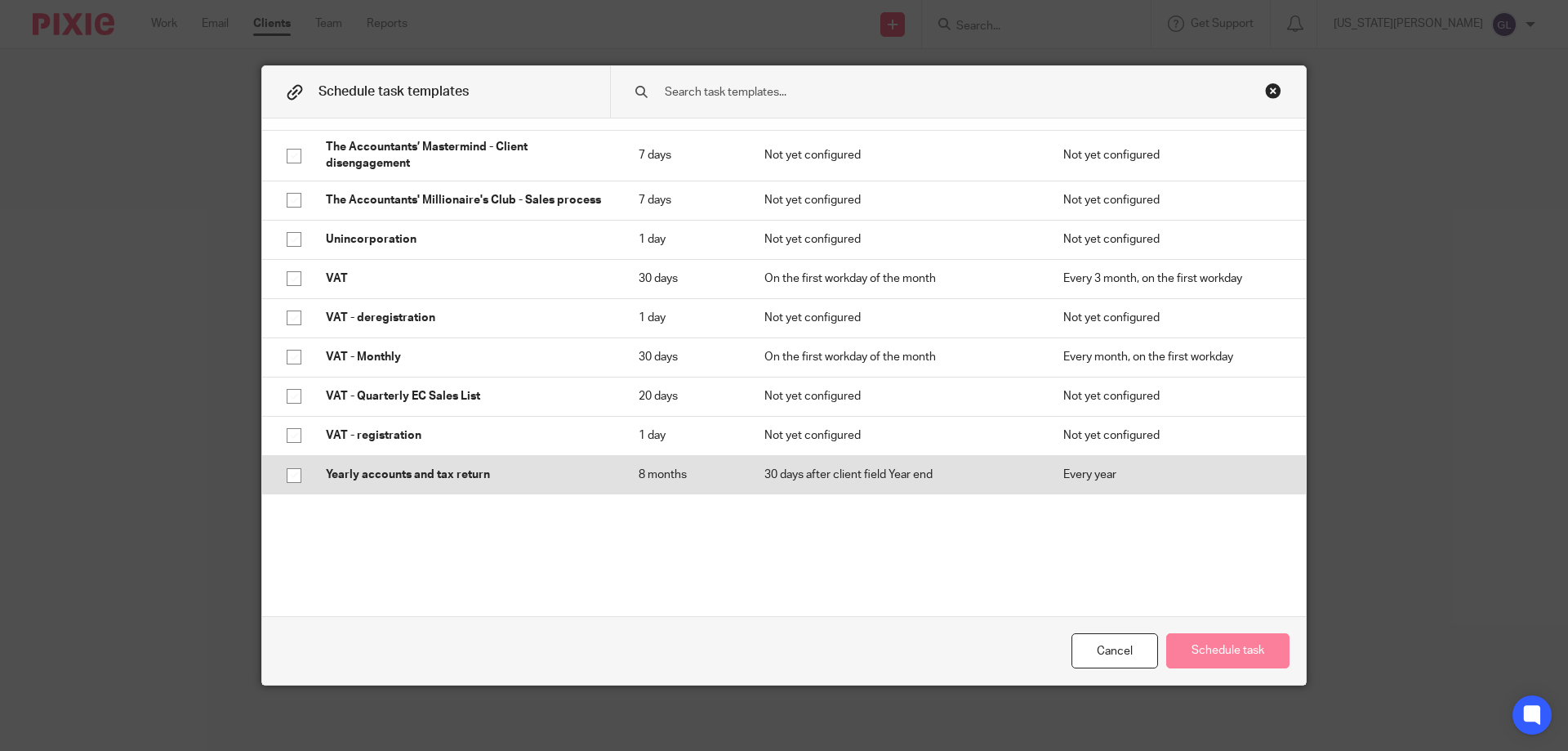
click at [289, 473] on input "checkbox" at bounding box center [293, 475] width 31 height 31
checkbox input "true"
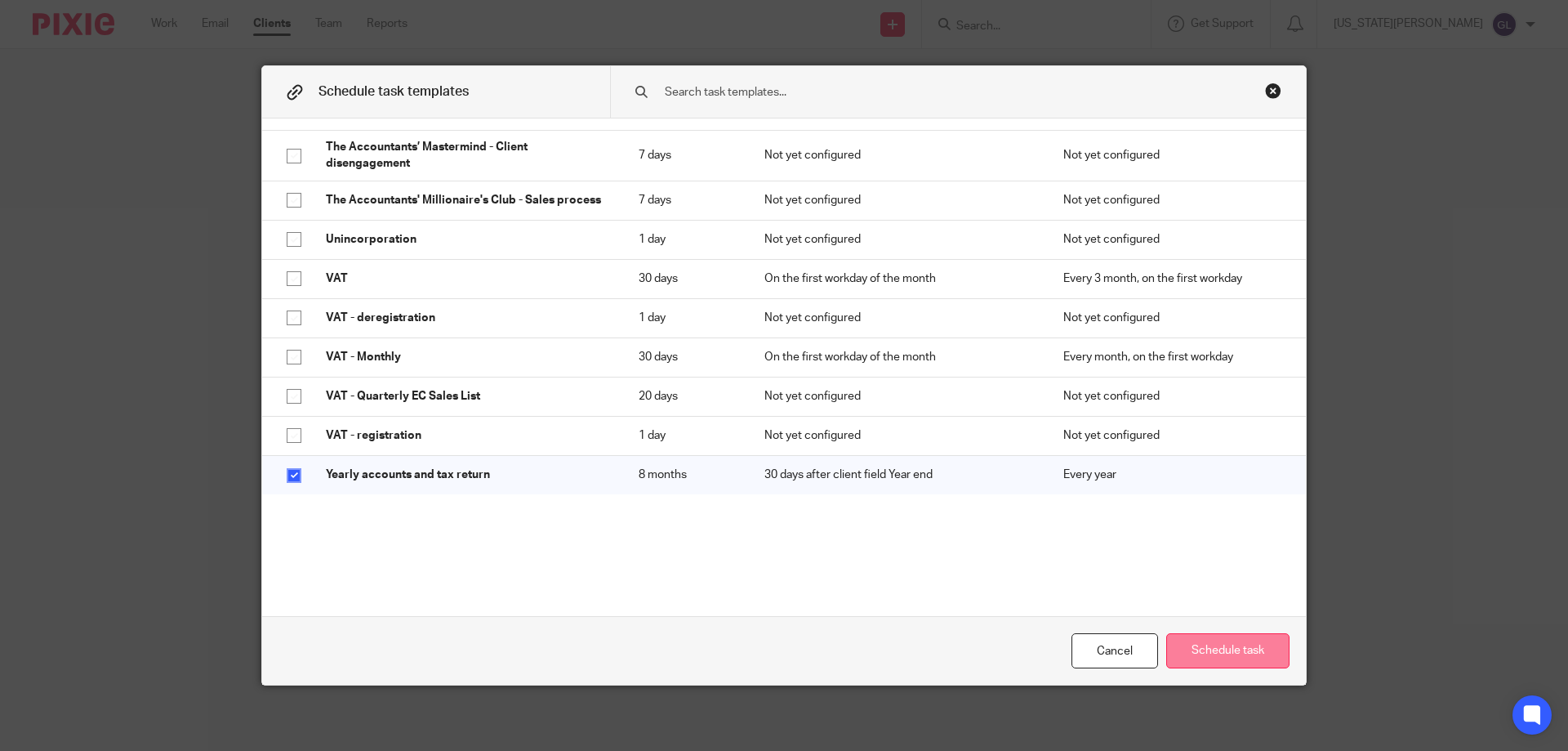
click at [1225, 654] on button "Schedule task" at bounding box center [1228, 651] width 123 height 36
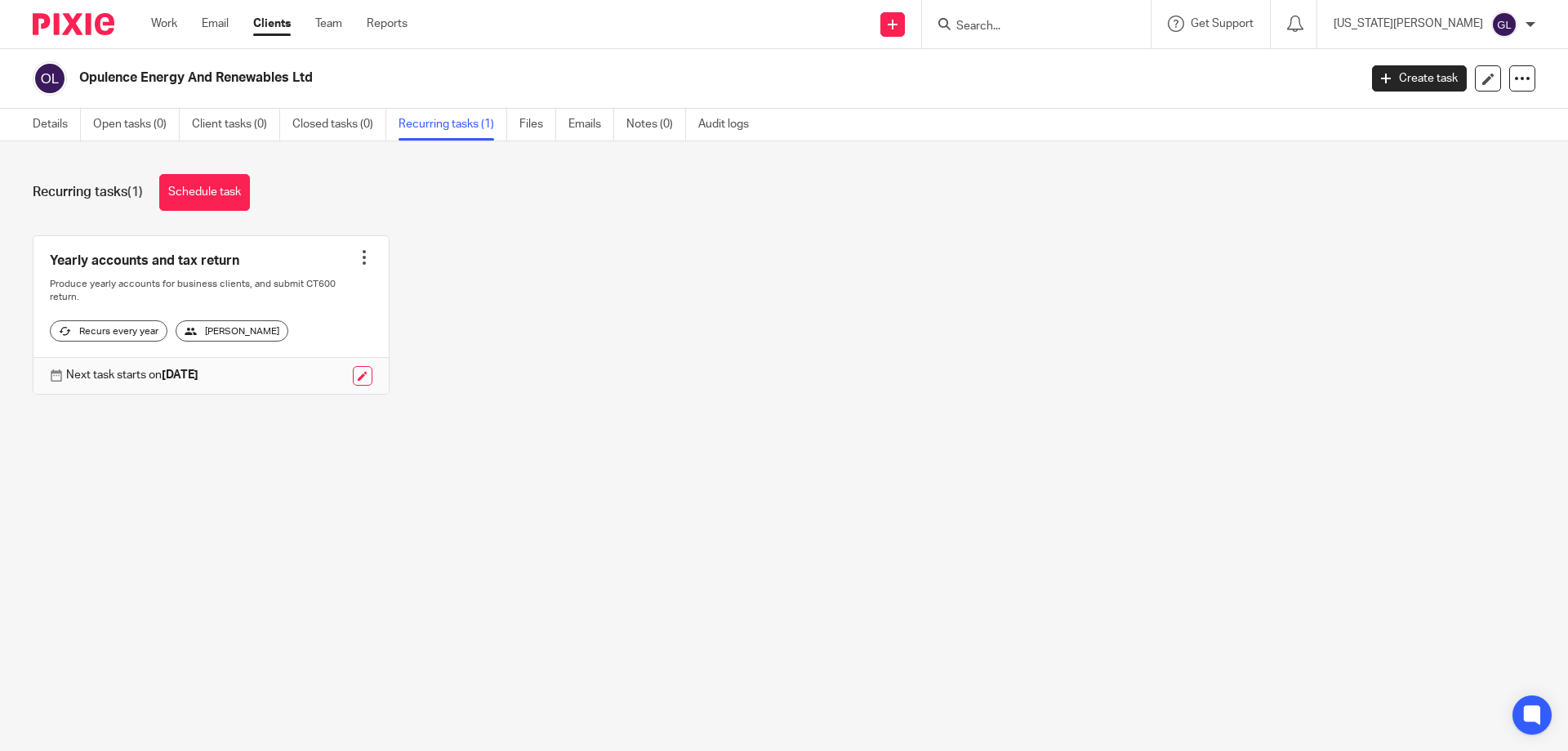
click at [1084, 23] on input "Search" at bounding box center [1028, 27] width 147 height 15
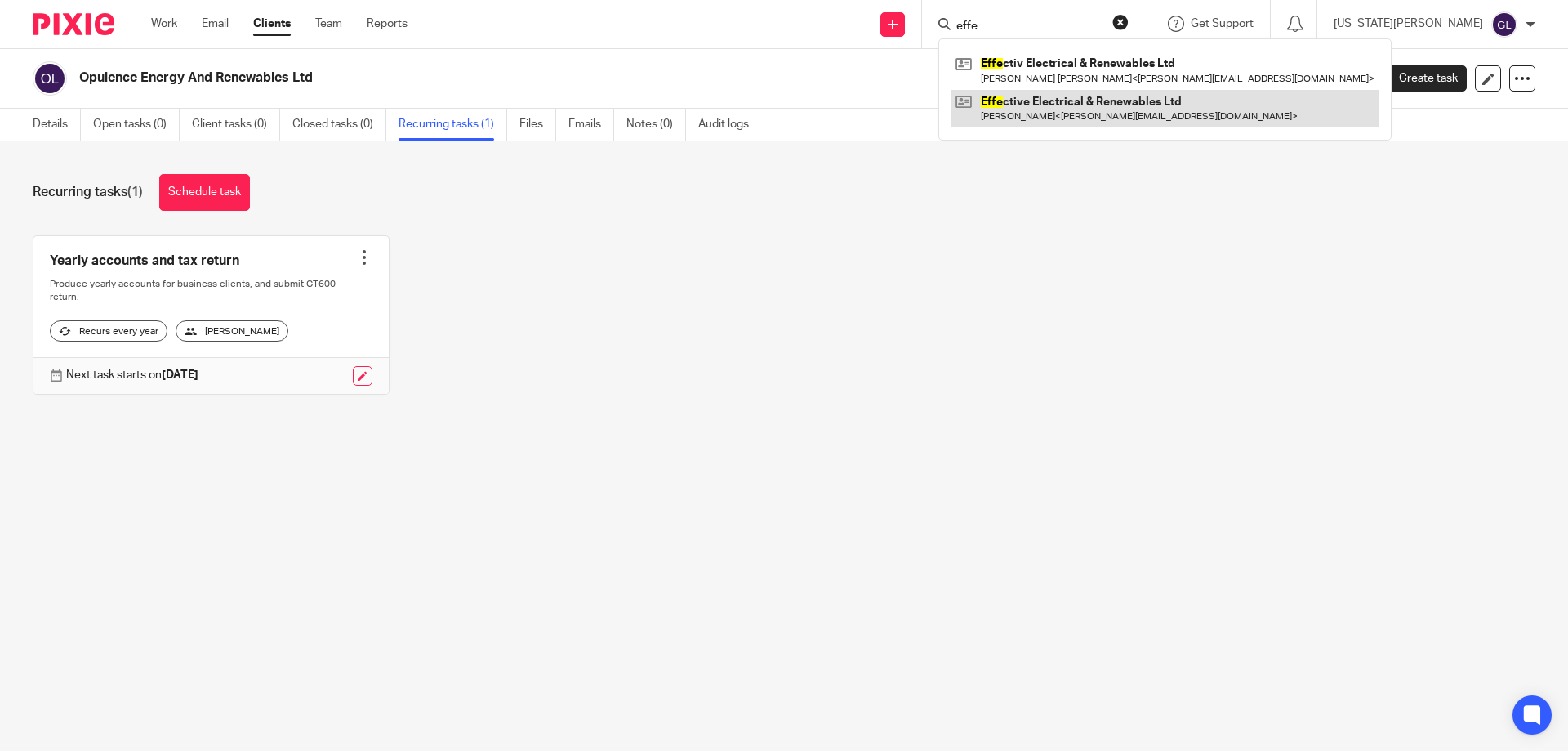
type input "effe"
click at [1115, 112] on link at bounding box center [1164, 109] width 427 height 38
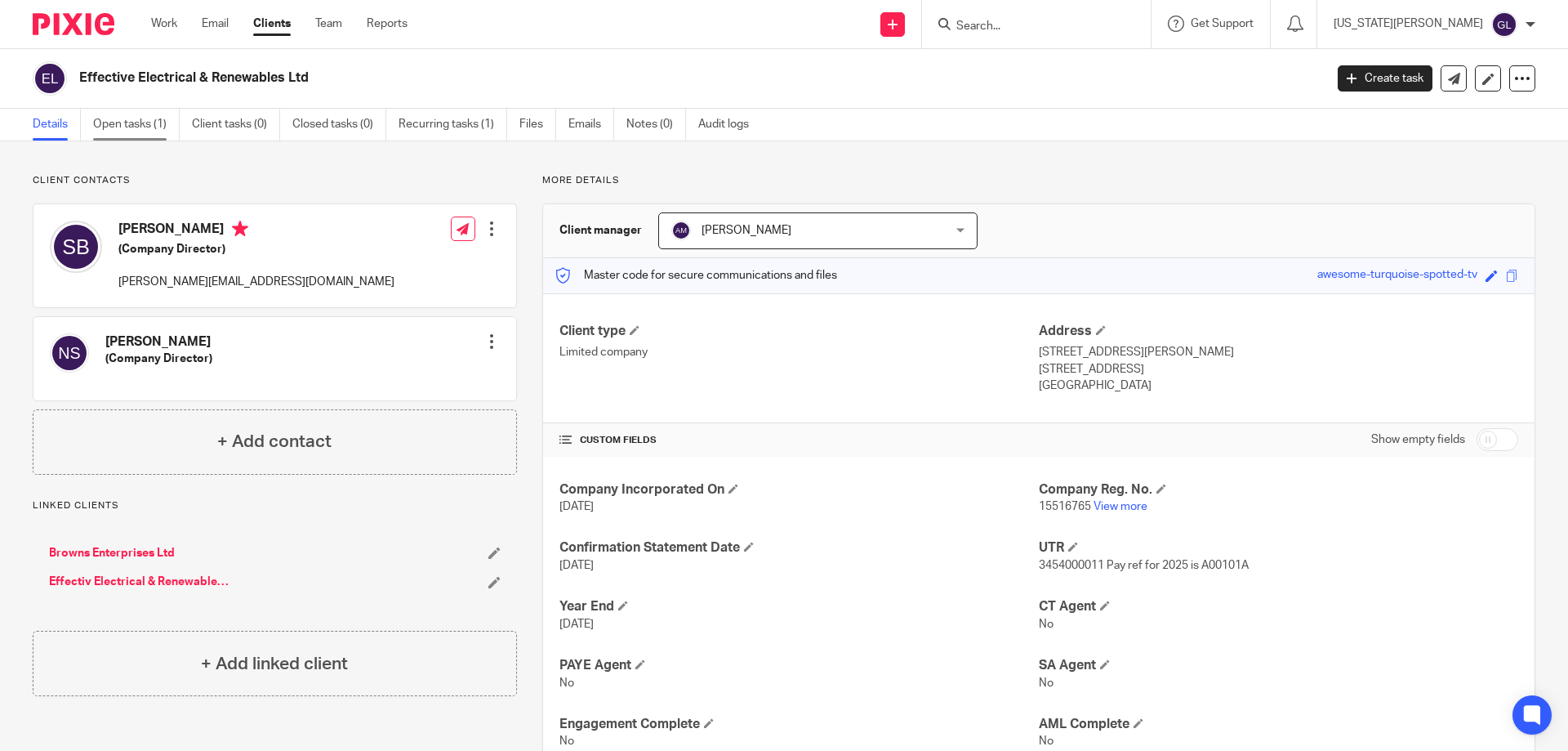
click at [144, 123] on link "Open tasks (1)" at bounding box center [136, 124] width 87 height 32
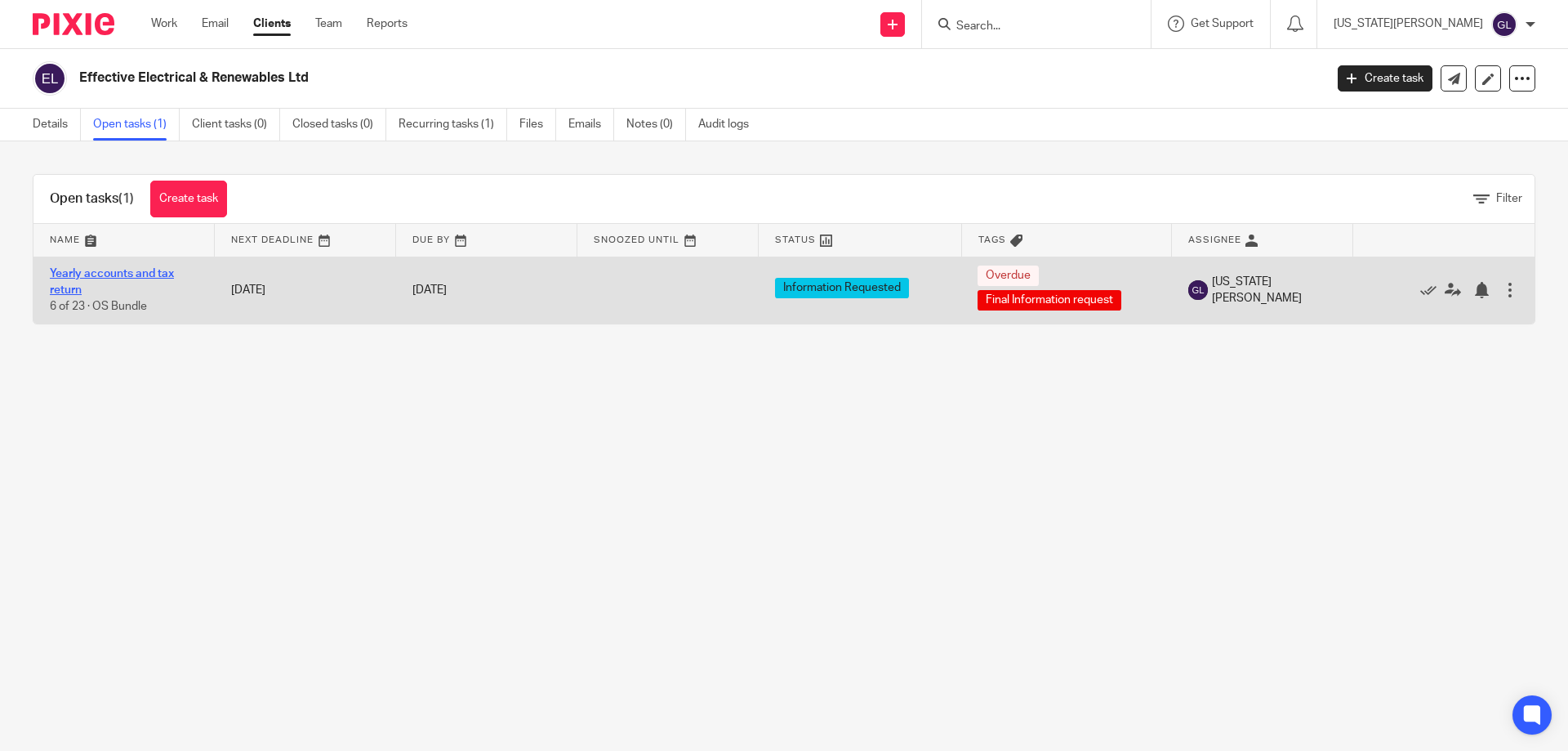
click at [116, 270] on link "Yearly accounts and tax return" at bounding box center [112, 281] width 124 height 28
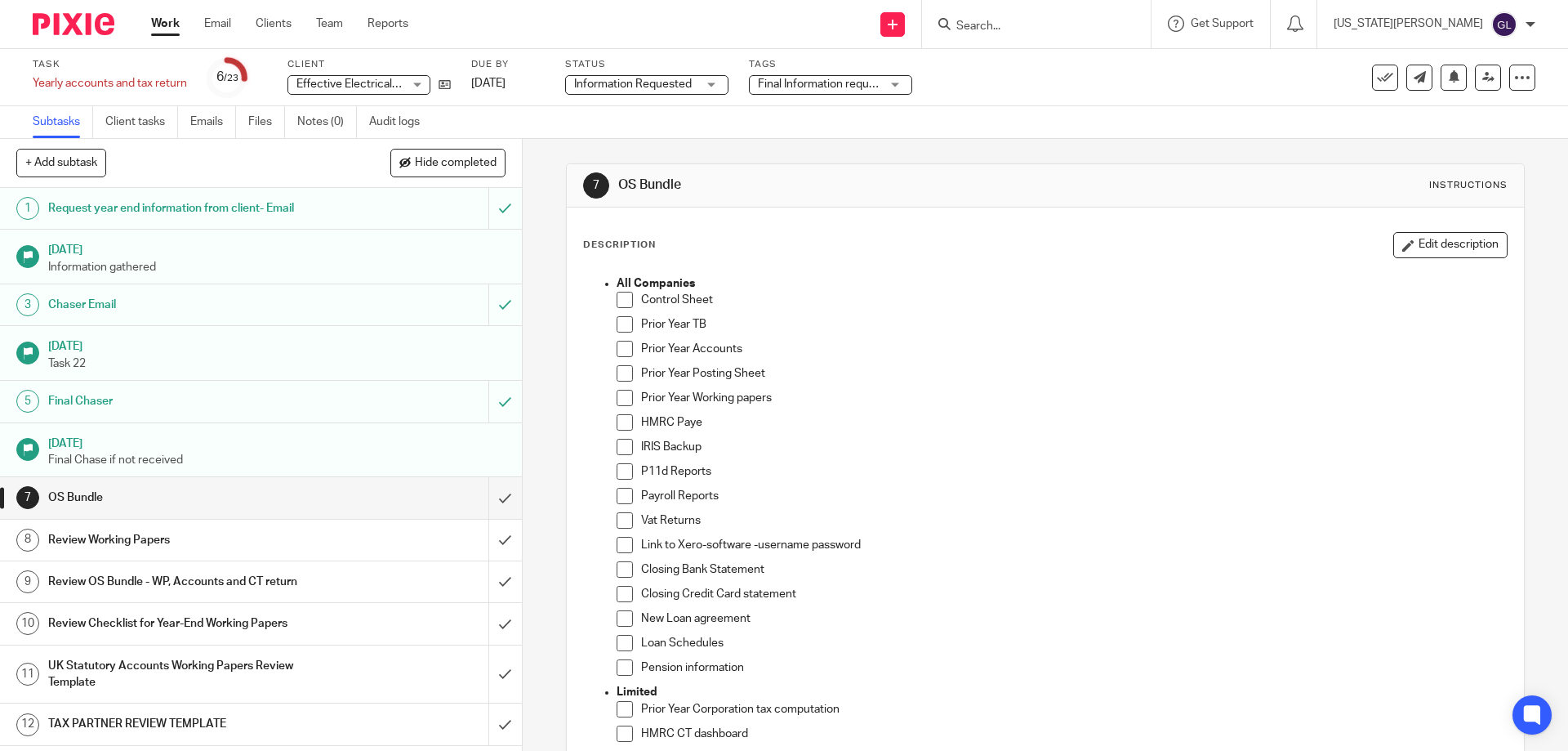
click at [819, 86] on span "Final Information request" at bounding box center [821, 84] width 127 height 12
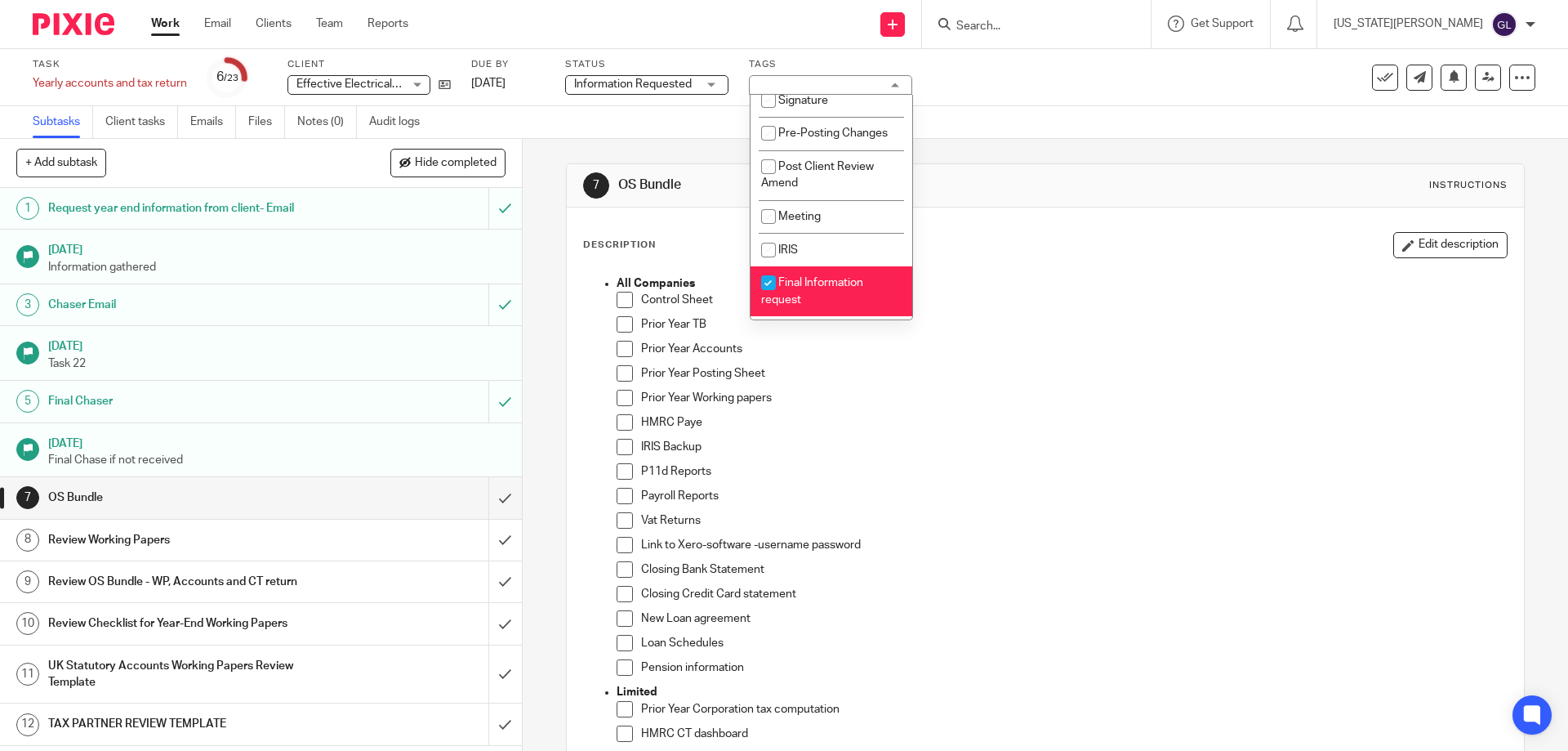
scroll to position [505, 0]
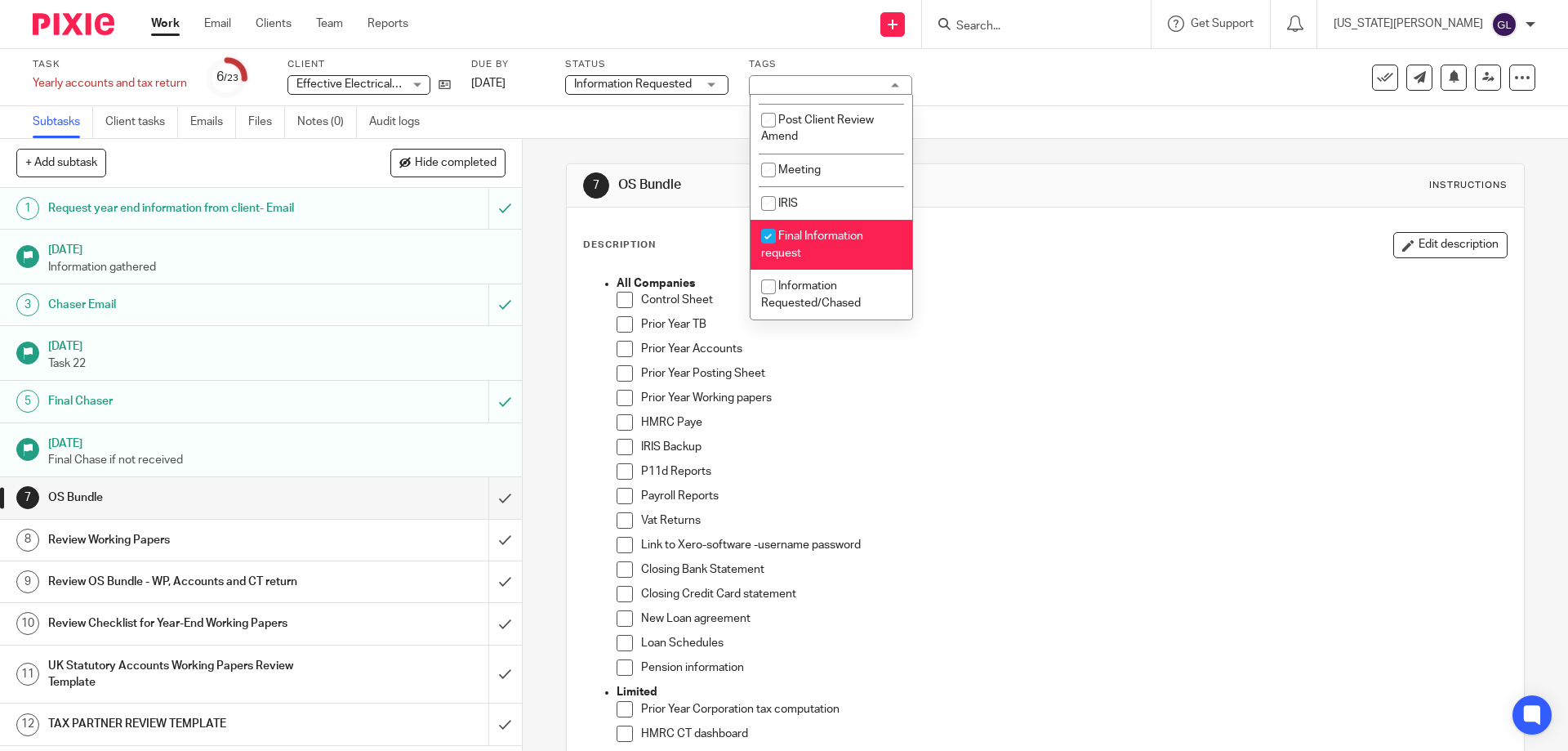
click at [837, 243] on li "Final Information request" at bounding box center [832, 245] width 162 height 49
checkbox input "false"
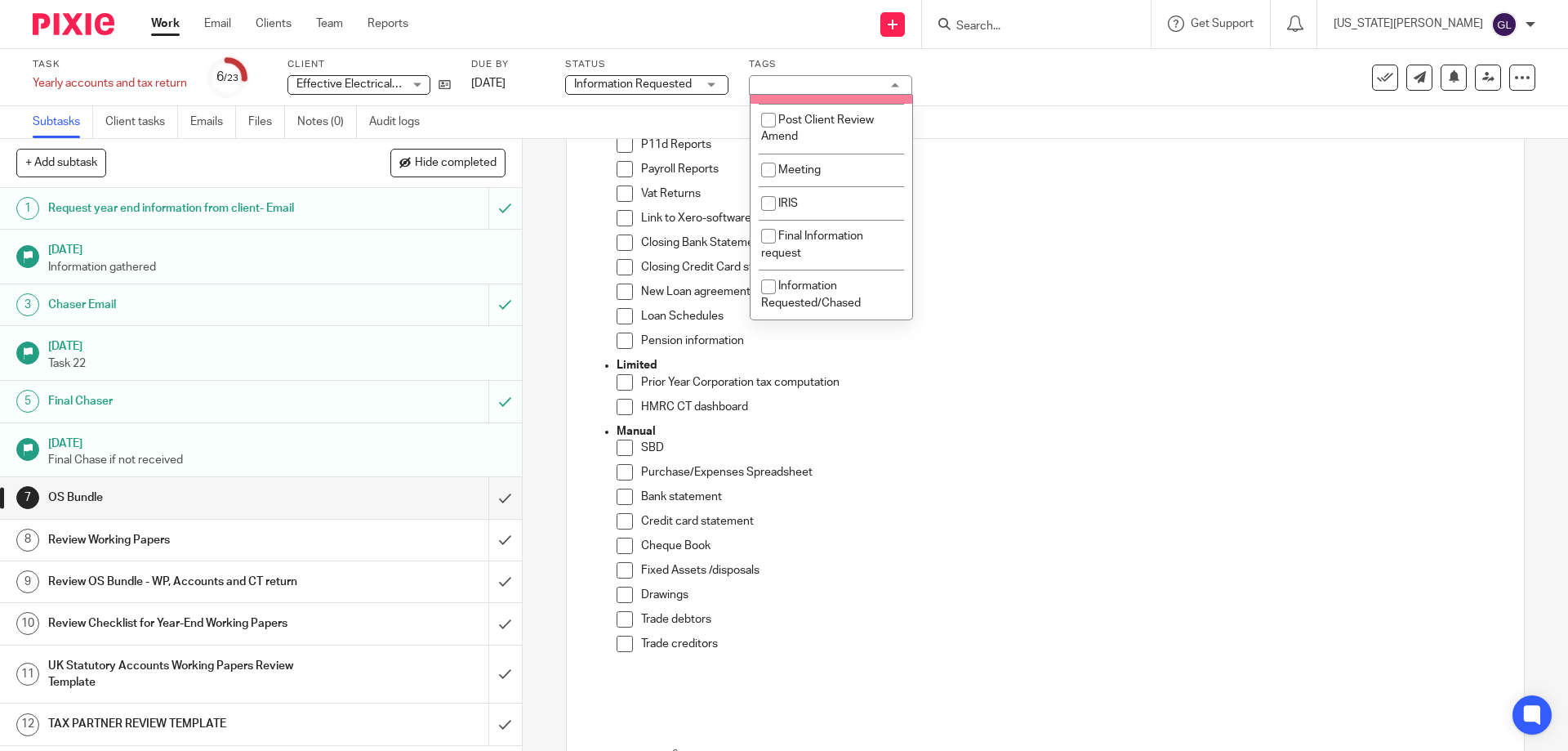
scroll to position [409, 0]
click at [827, 84] on li "Dormant" at bounding box center [832, 67] width 162 height 34
checkbox input "true"
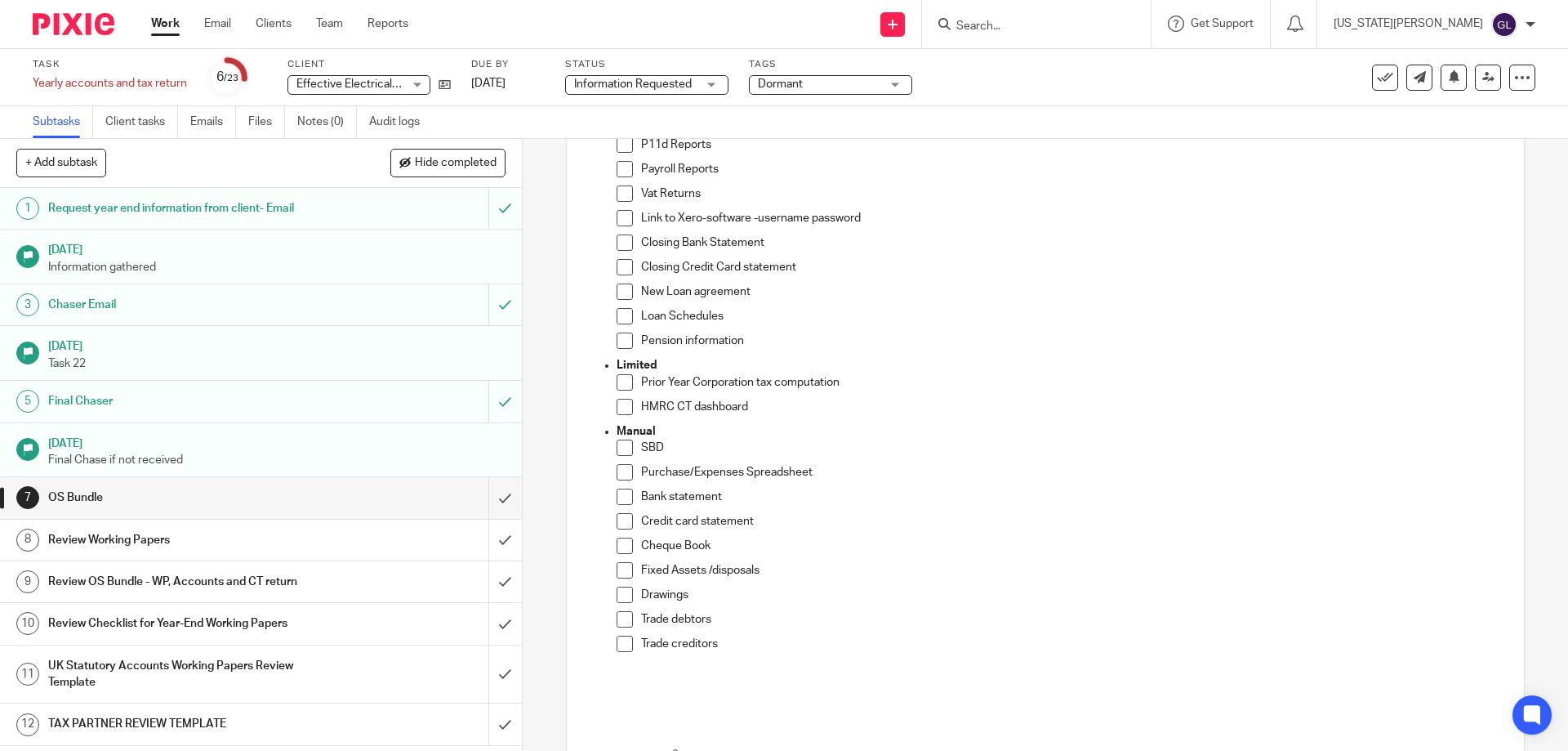
click at [1036, 101] on div "Task Yearly accounts and tax return Save Yearly accounts and tax return 6 /23 C…" at bounding box center [784, 78] width 1568 height 57
click at [685, 91] on span "Information Requested" at bounding box center [635, 84] width 122 height 17
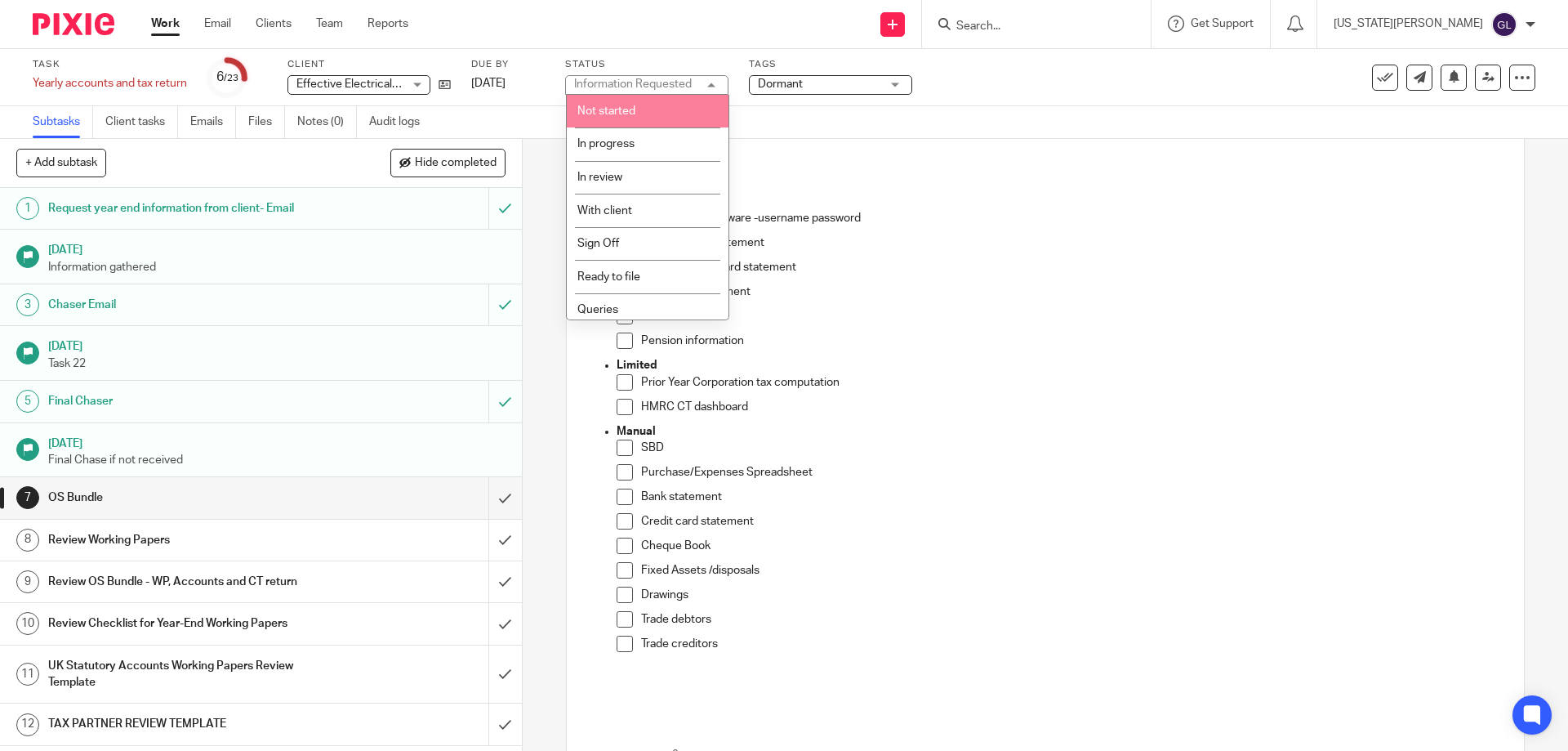
click at [651, 103] on li "Not started" at bounding box center [647, 112] width 162 height 34
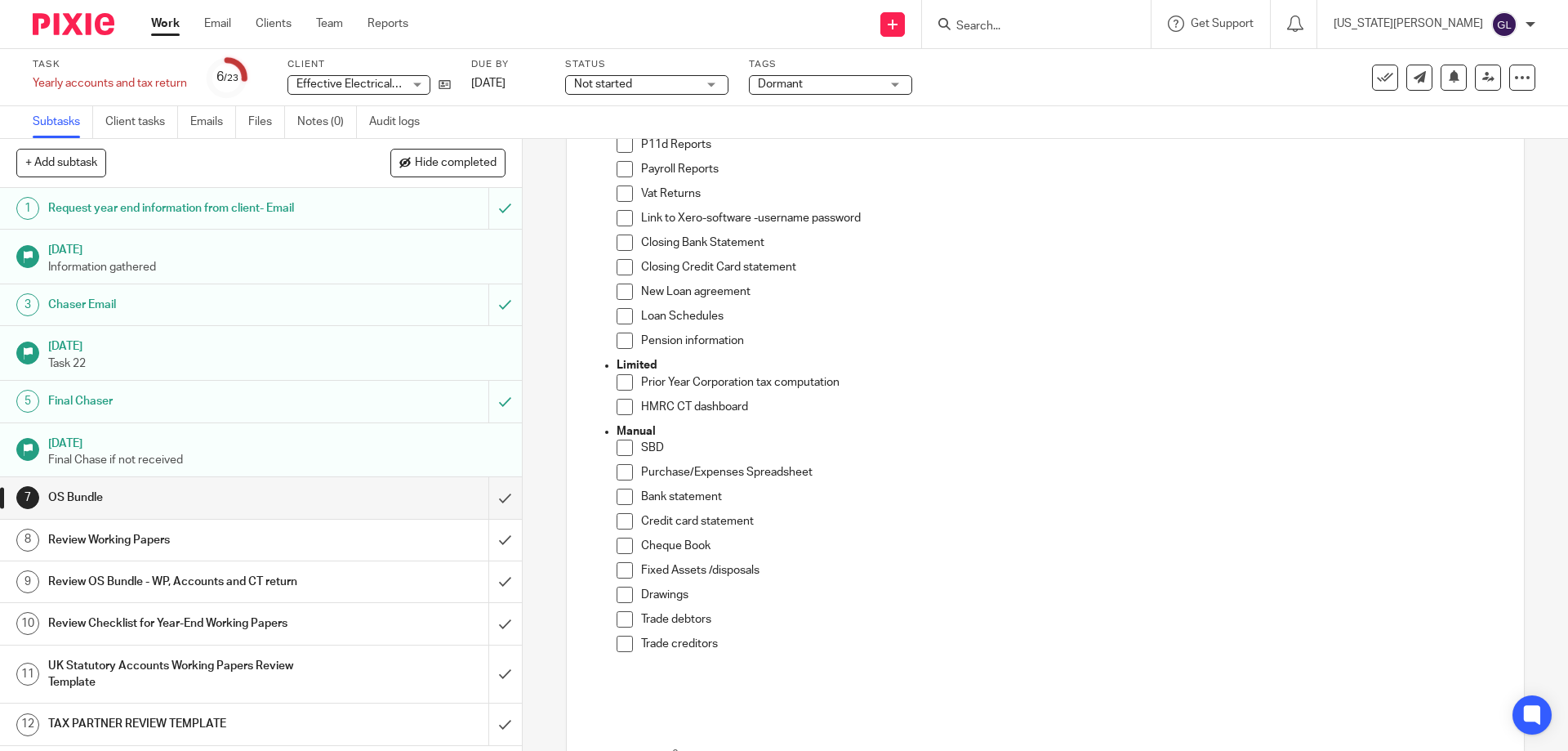
click at [970, 90] on div "Task Yearly accounts and tax return Save Yearly accounts and tax return 6 /23 C…" at bounding box center [658, 78] width 1252 height 39
click at [1080, 0] on div at bounding box center [1037, 24] width 229 height 48
click at [1070, 26] on input "Search" at bounding box center [1028, 27] width 147 height 15
type input "opul"
click at [297, 64] on label "Client" at bounding box center [369, 64] width 164 height 13
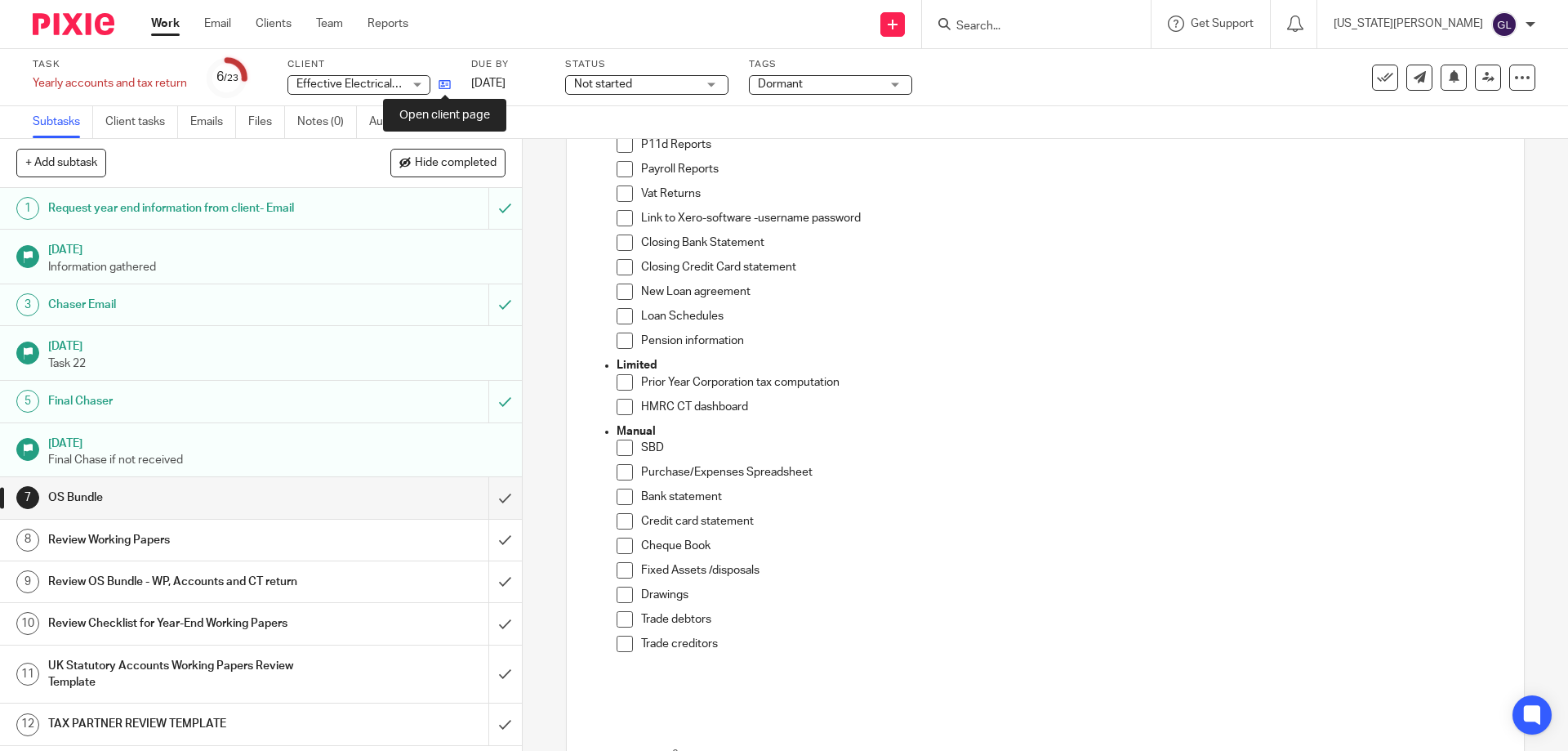
click at [444, 85] on icon at bounding box center [444, 84] width 12 height 12
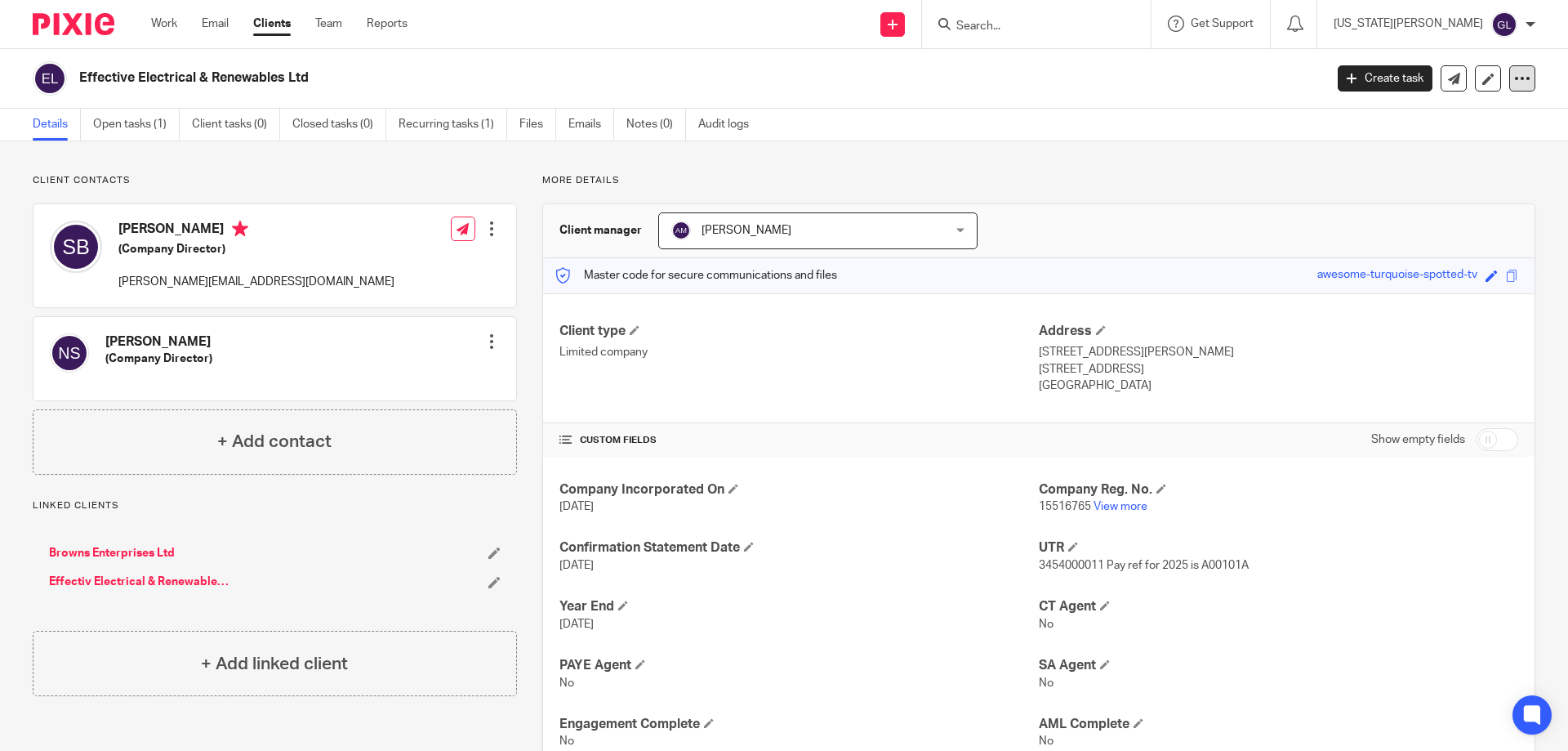
click at [1515, 79] on icon at bounding box center [1523, 78] width 17 height 17
click at [1481, 71] on link at bounding box center [1488, 78] width 26 height 26
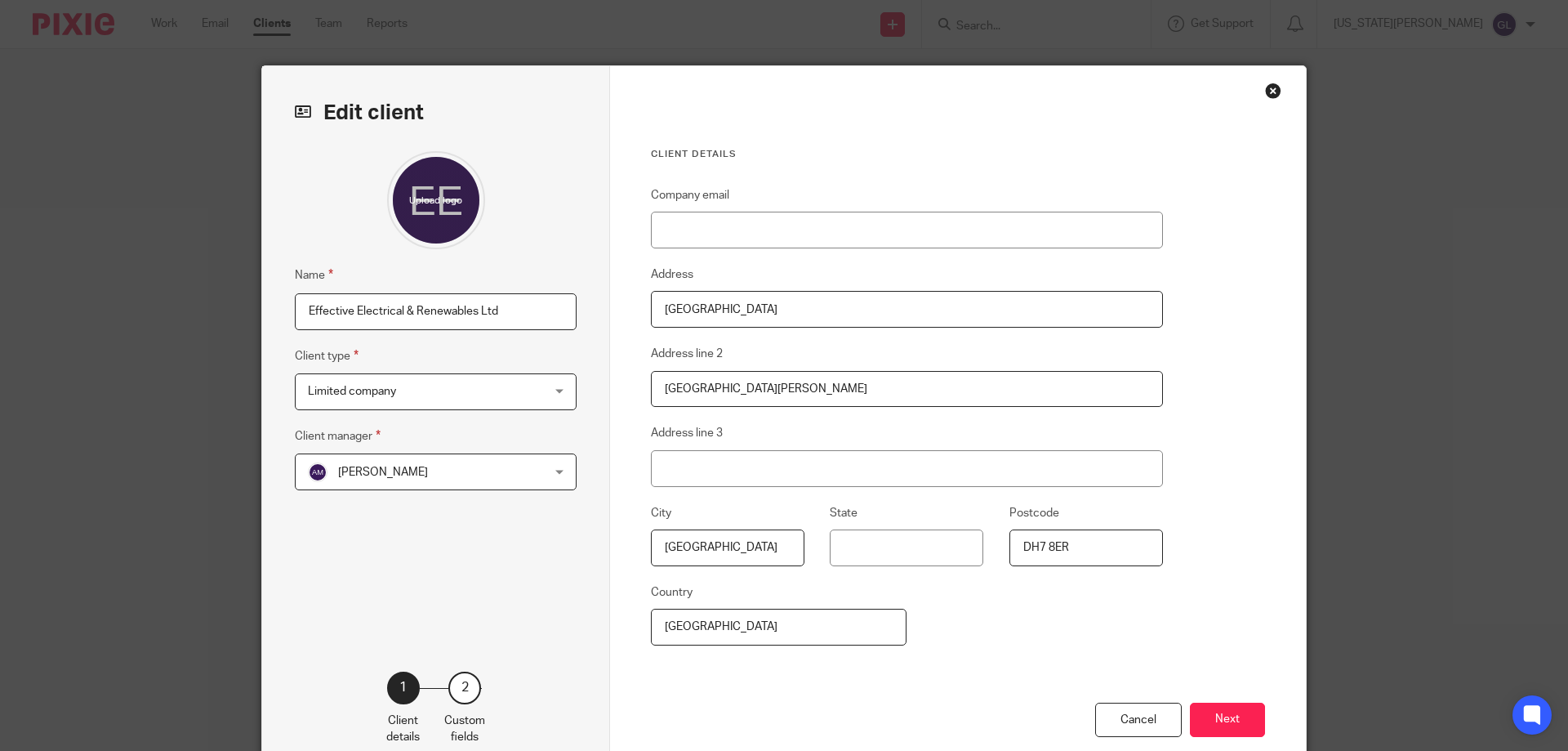
scroll to position [93, 0]
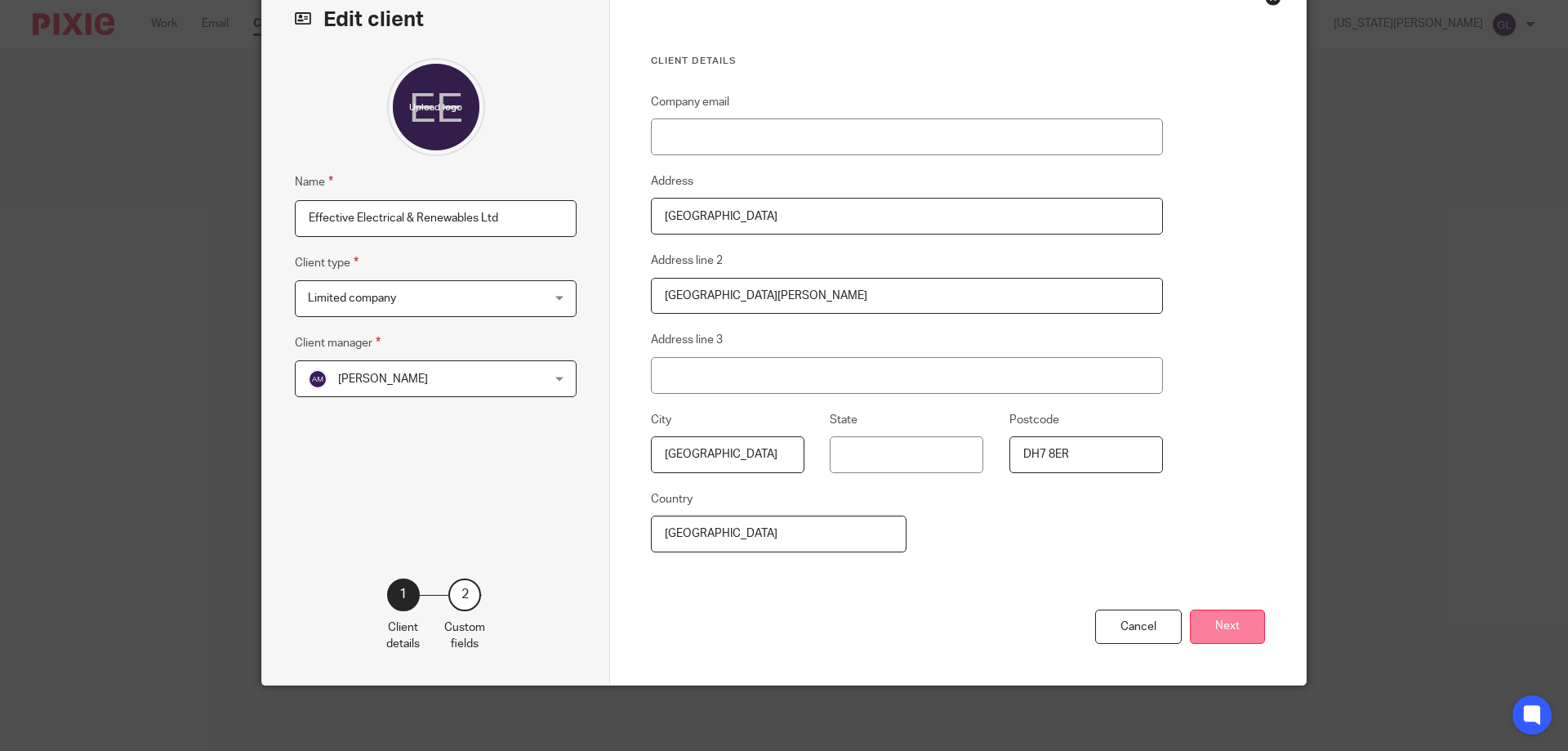
click at [1253, 622] on button "Next" at bounding box center [1228, 627] width 75 height 36
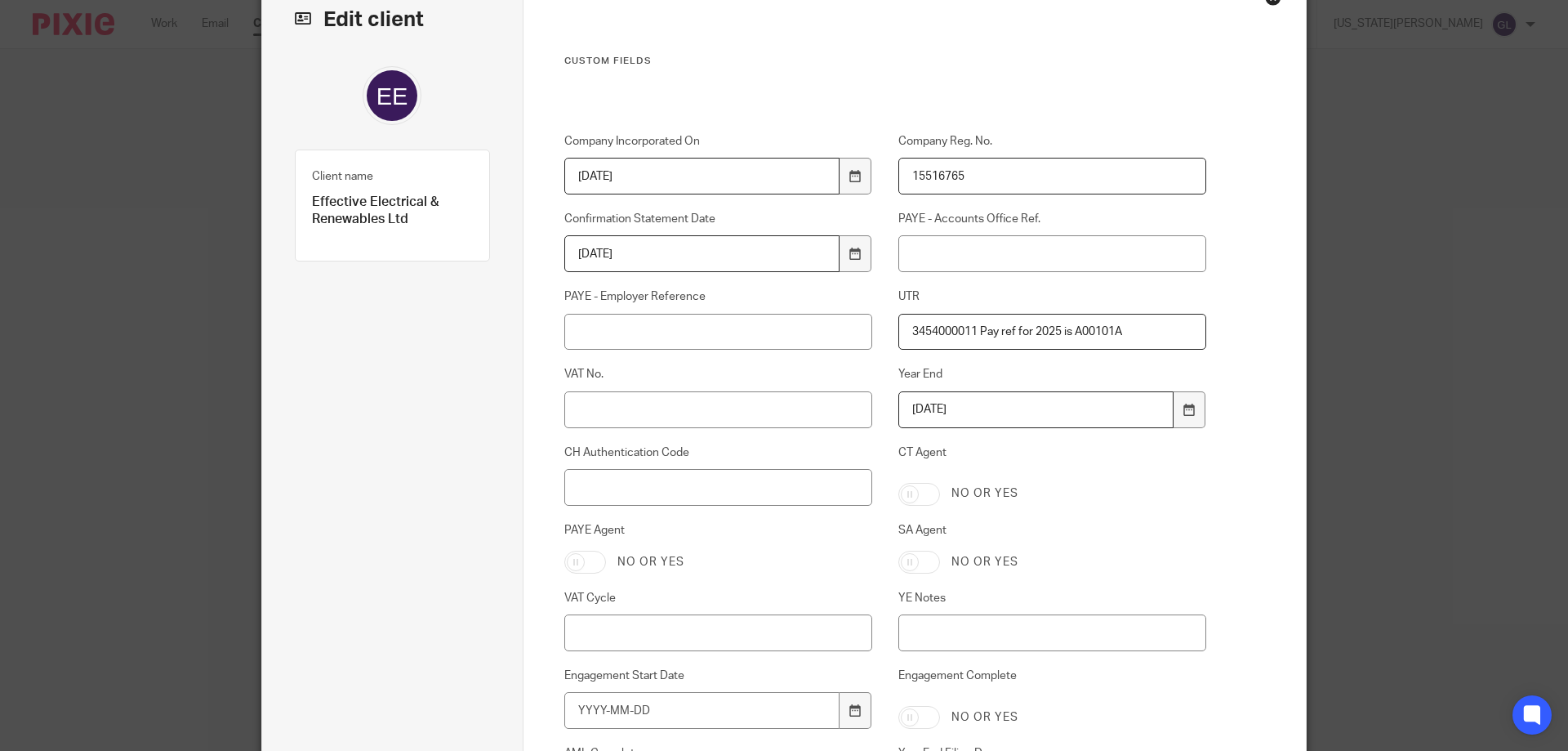
scroll to position [257, 0]
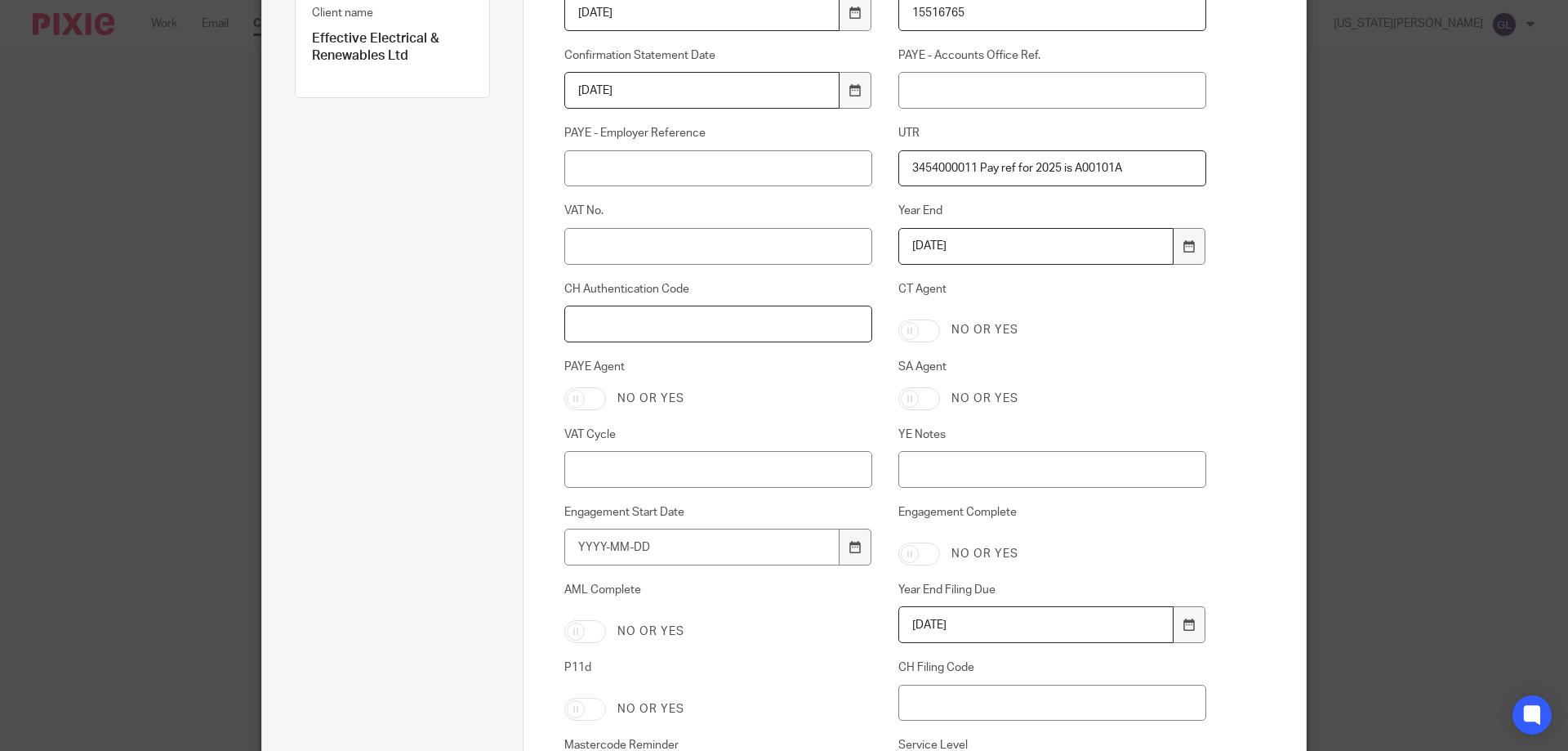
click at [693, 309] on input "CH Authentication Code" at bounding box center [718, 324] width 309 height 37
paste input "A8TQJH"
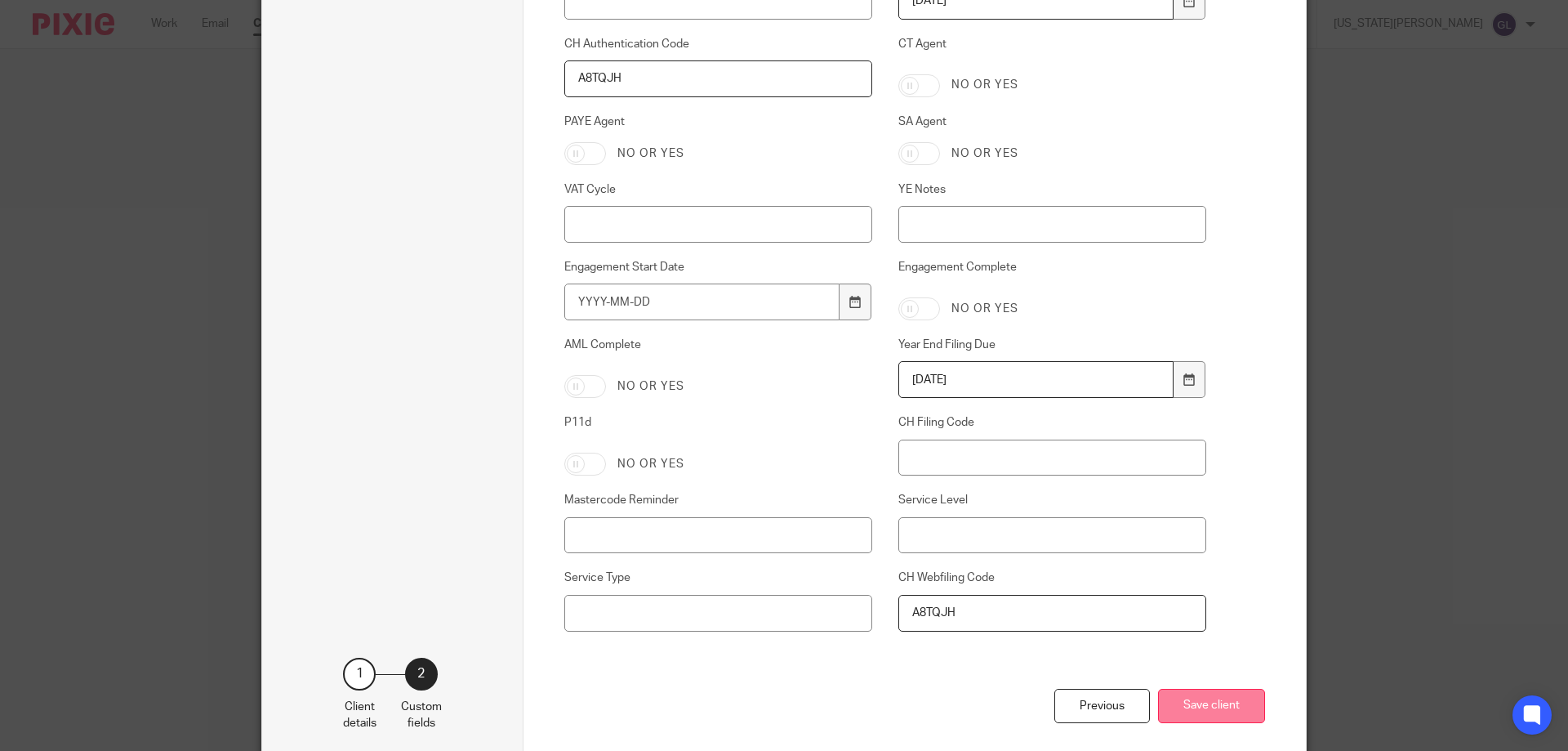
type input "A8TQJH"
click at [1222, 722] on button "Save client" at bounding box center [1212, 707] width 107 height 36
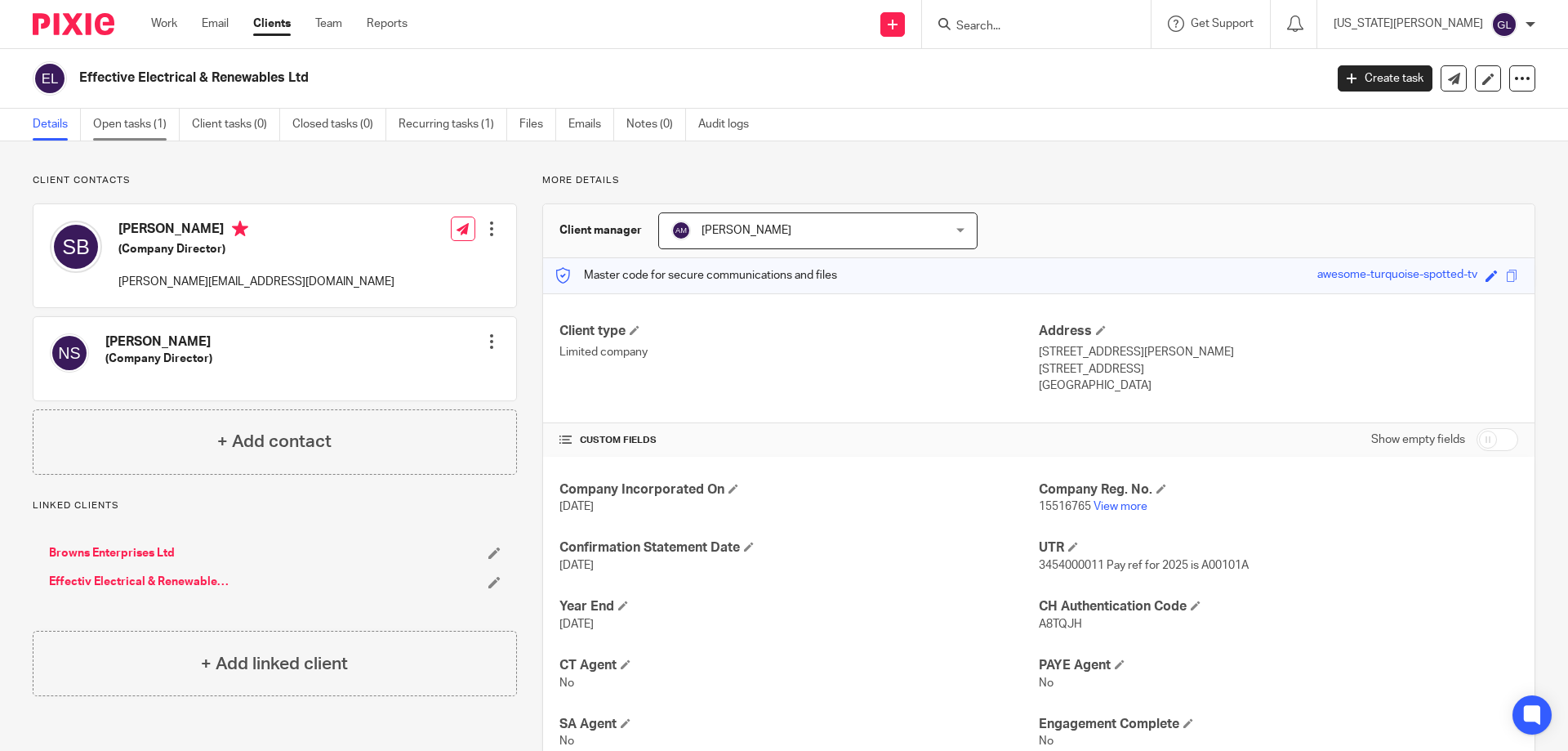
click at [105, 120] on link "Open tasks (1)" at bounding box center [136, 124] width 87 height 32
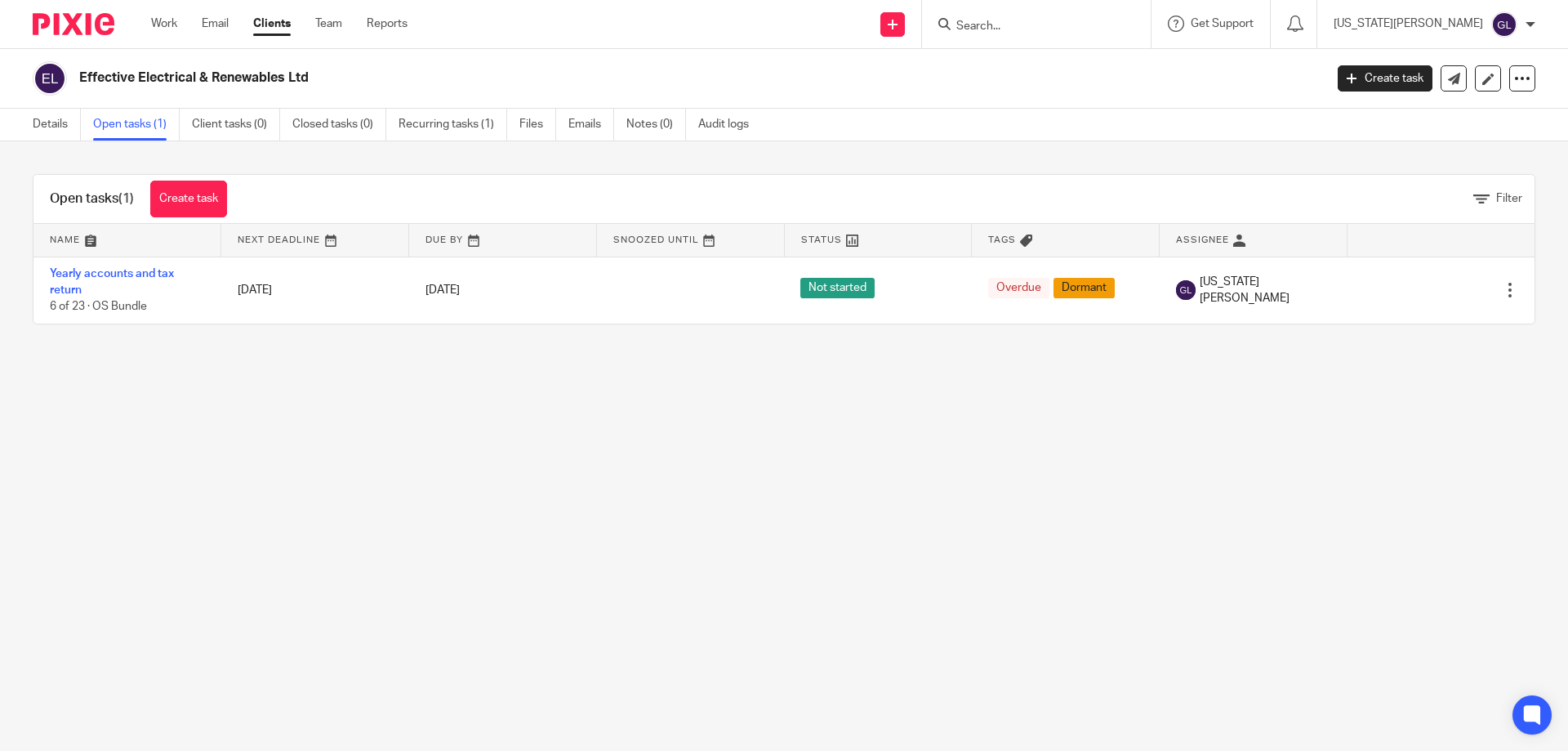
click at [428, 424] on main "Effective Electrical & Renewables Ltd Create task Update from Companies House E…" at bounding box center [784, 375] width 1568 height 751
click at [1063, 23] on input "Search" at bounding box center [1028, 27] width 147 height 15
type input "opu"
click at [1094, 64] on link at bounding box center [1071, 63] width 240 height 25
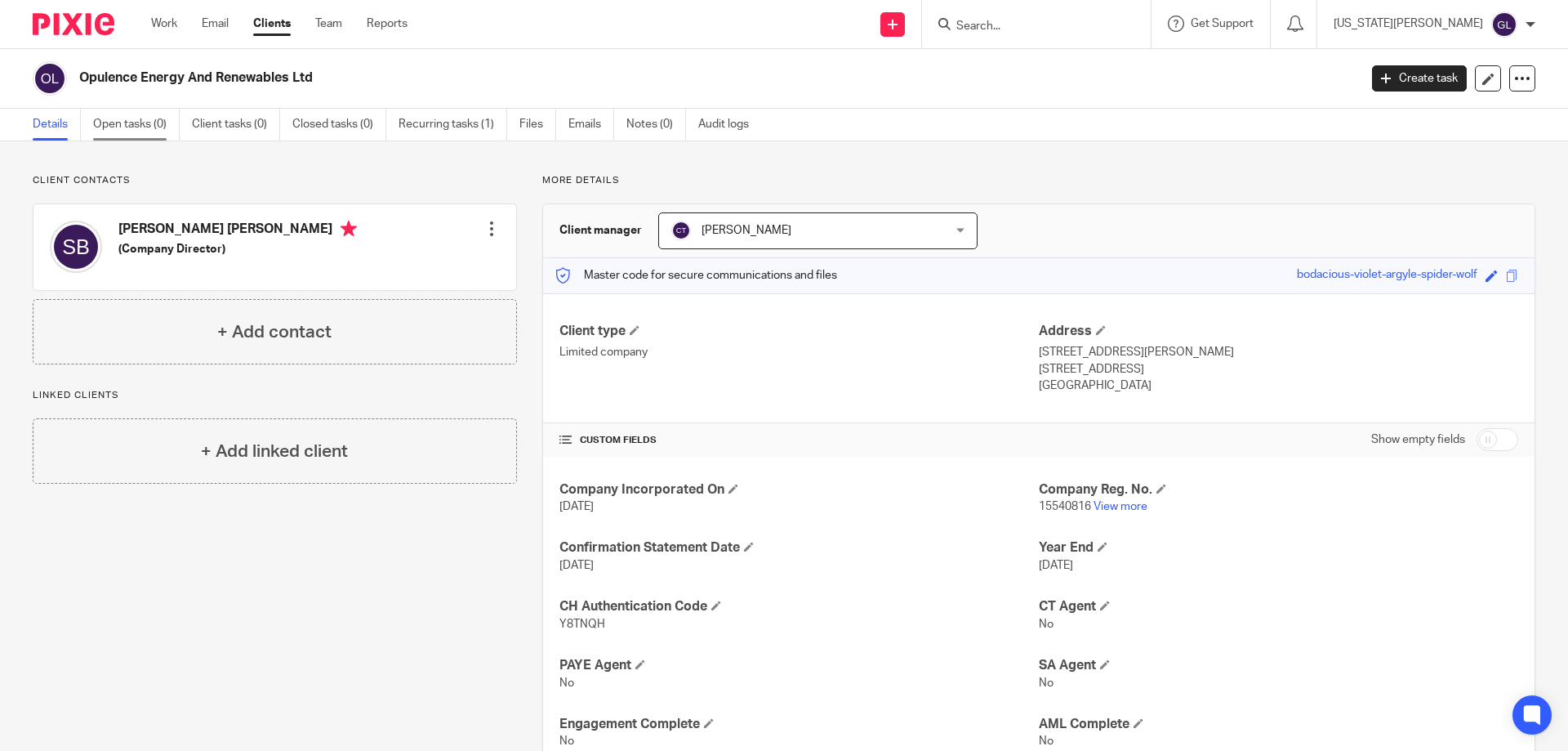
click at [149, 130] on link "Open tasks (0)" at bounding box center [136, 124] width 87 height 32
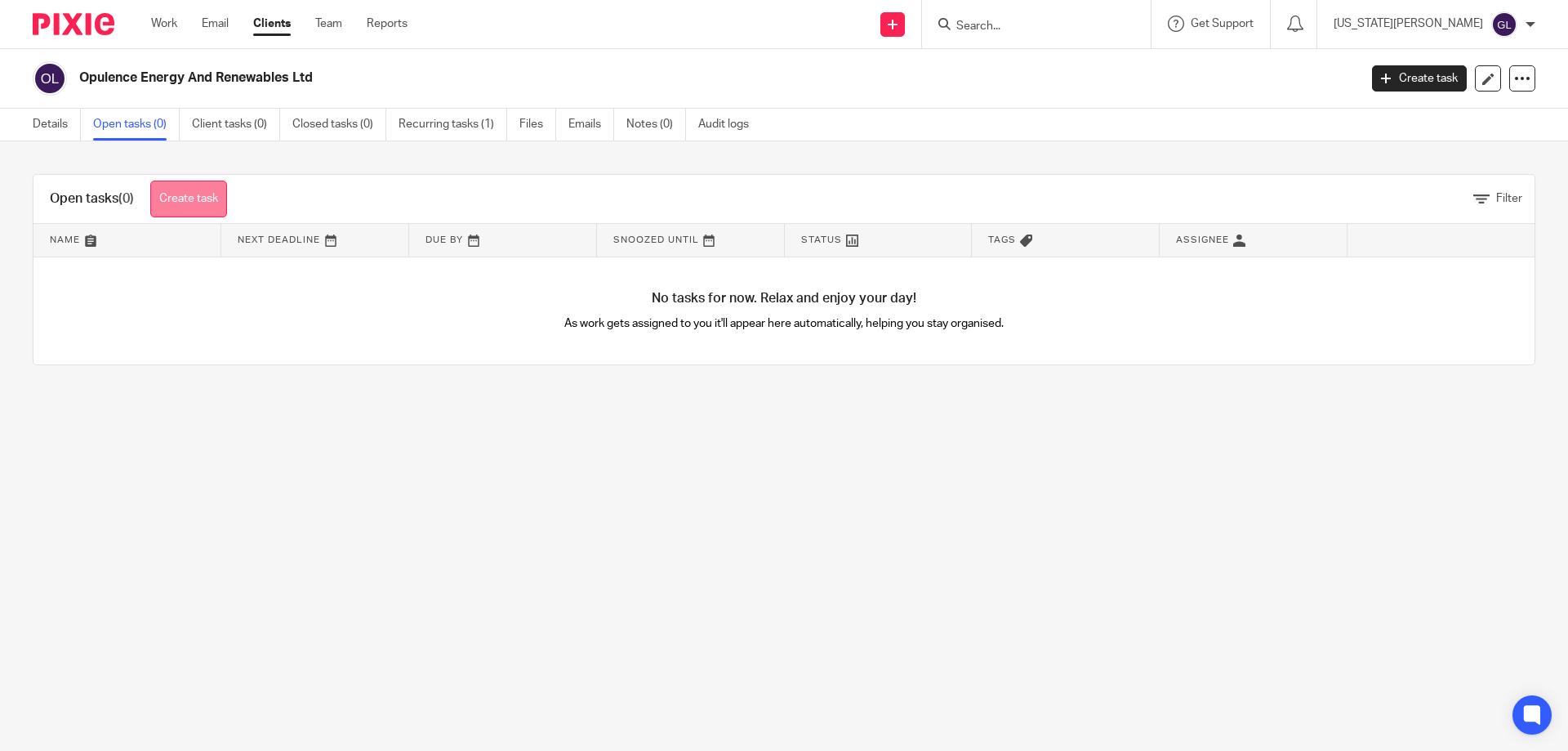
click at [210, 211] on link "Create task" at bounding box center [188, 198] width 77 height 37
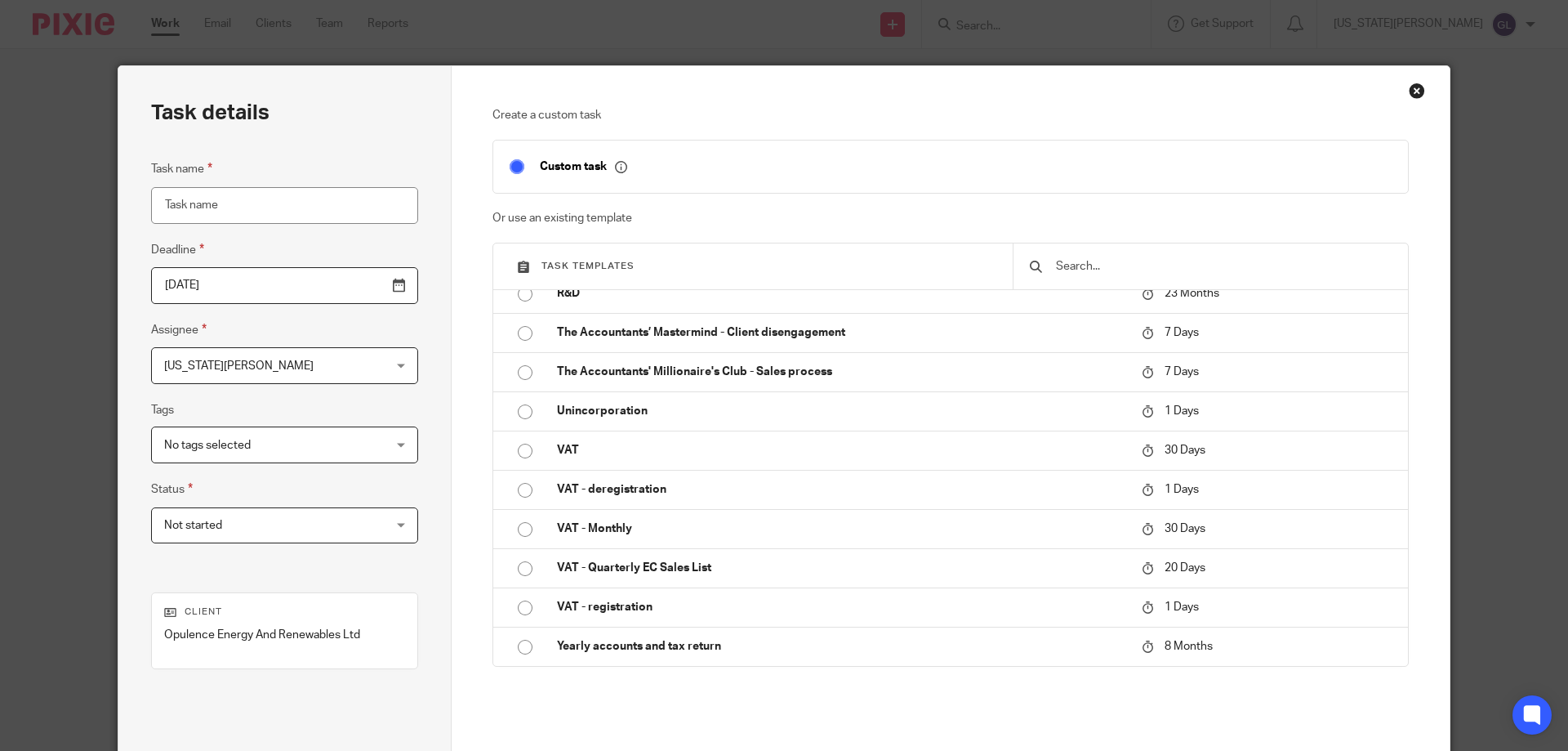
scroll to position [160, 0]
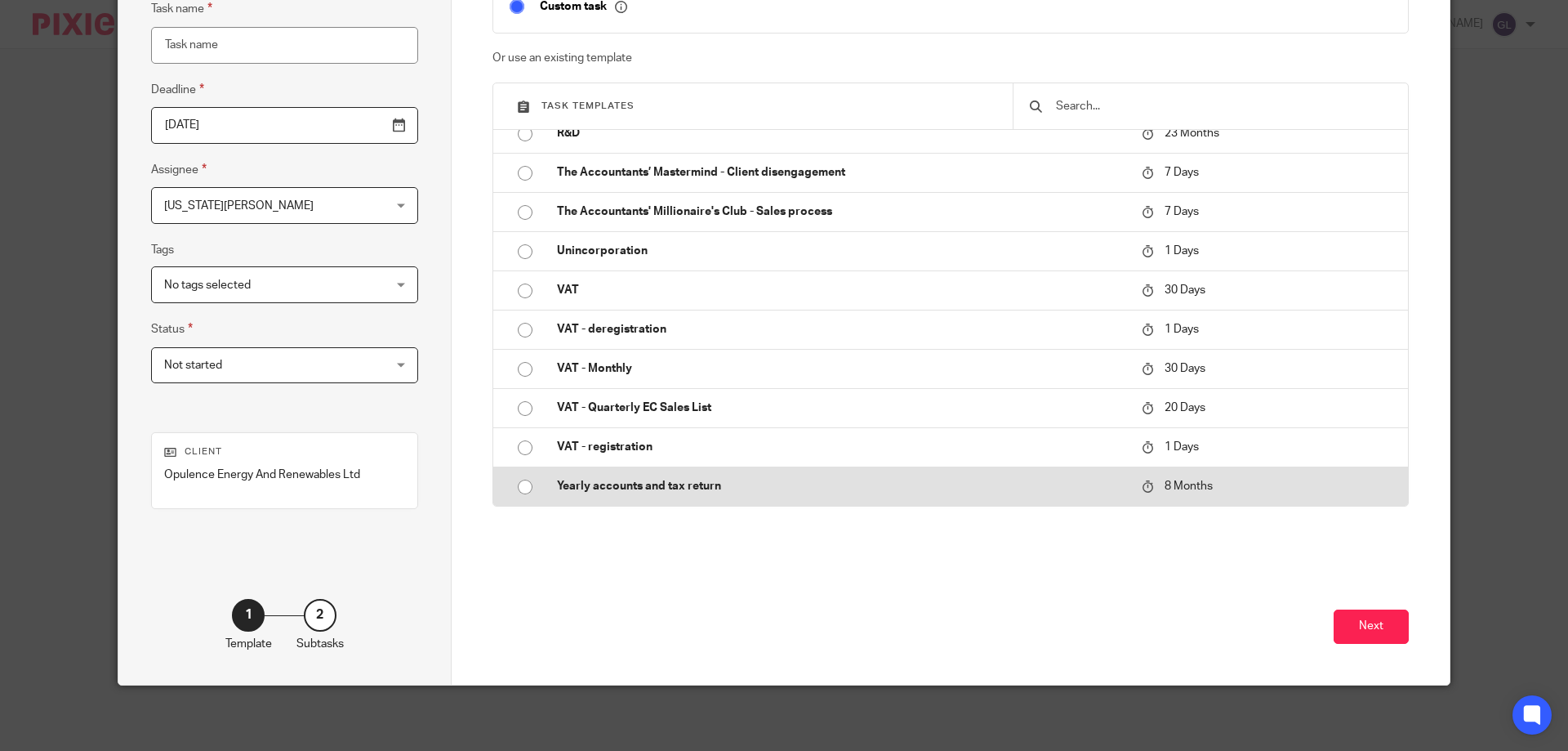
click at [522, 488] on input "radio" at bounding box center [525, 487] width 31 height 31
type input "[DATE]"
type input "Yearly accounts and tax return"
checkbox input "false"
radio input "false"
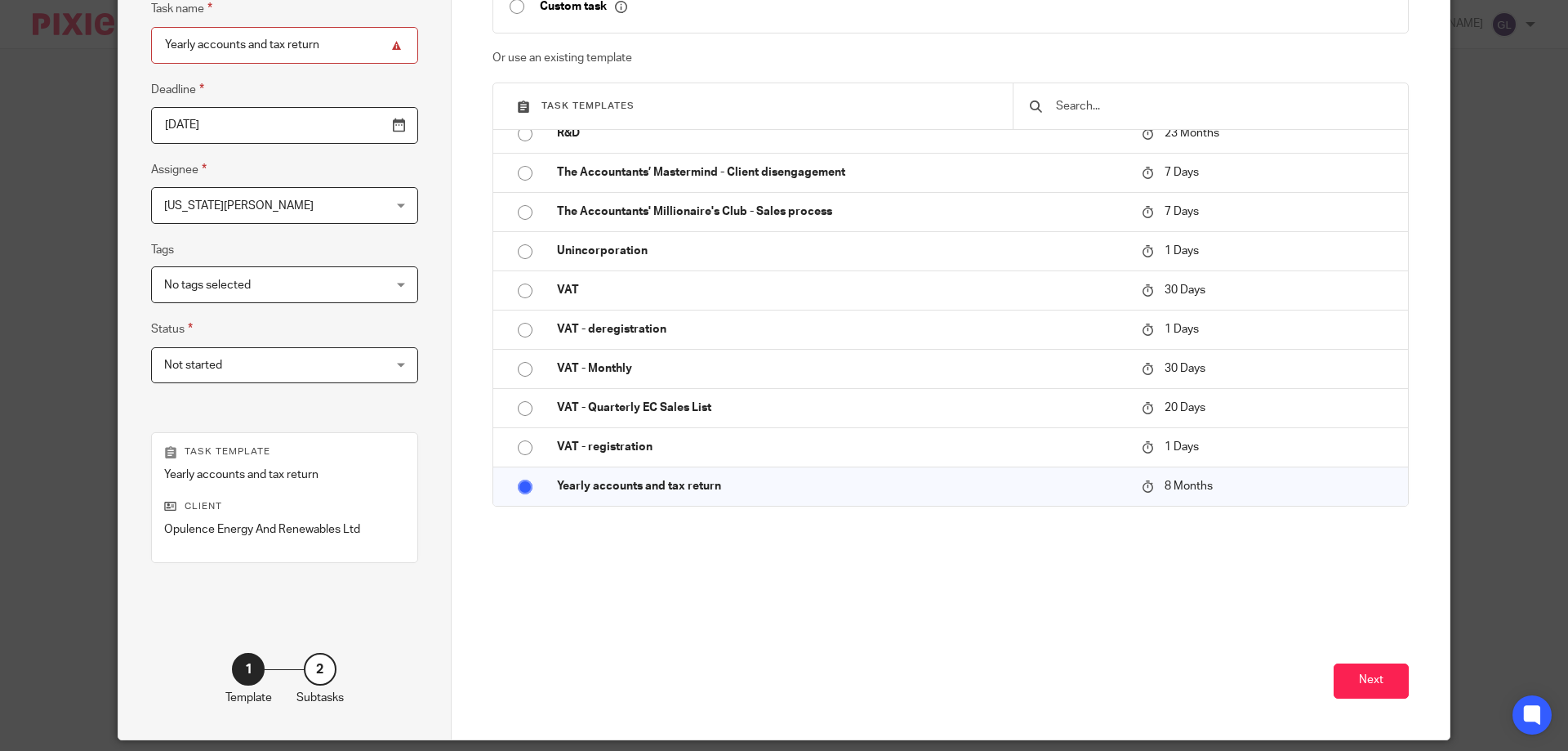
click at [265, 382] on span "Not started" at bounding box center [264, 365] width 202 height 35
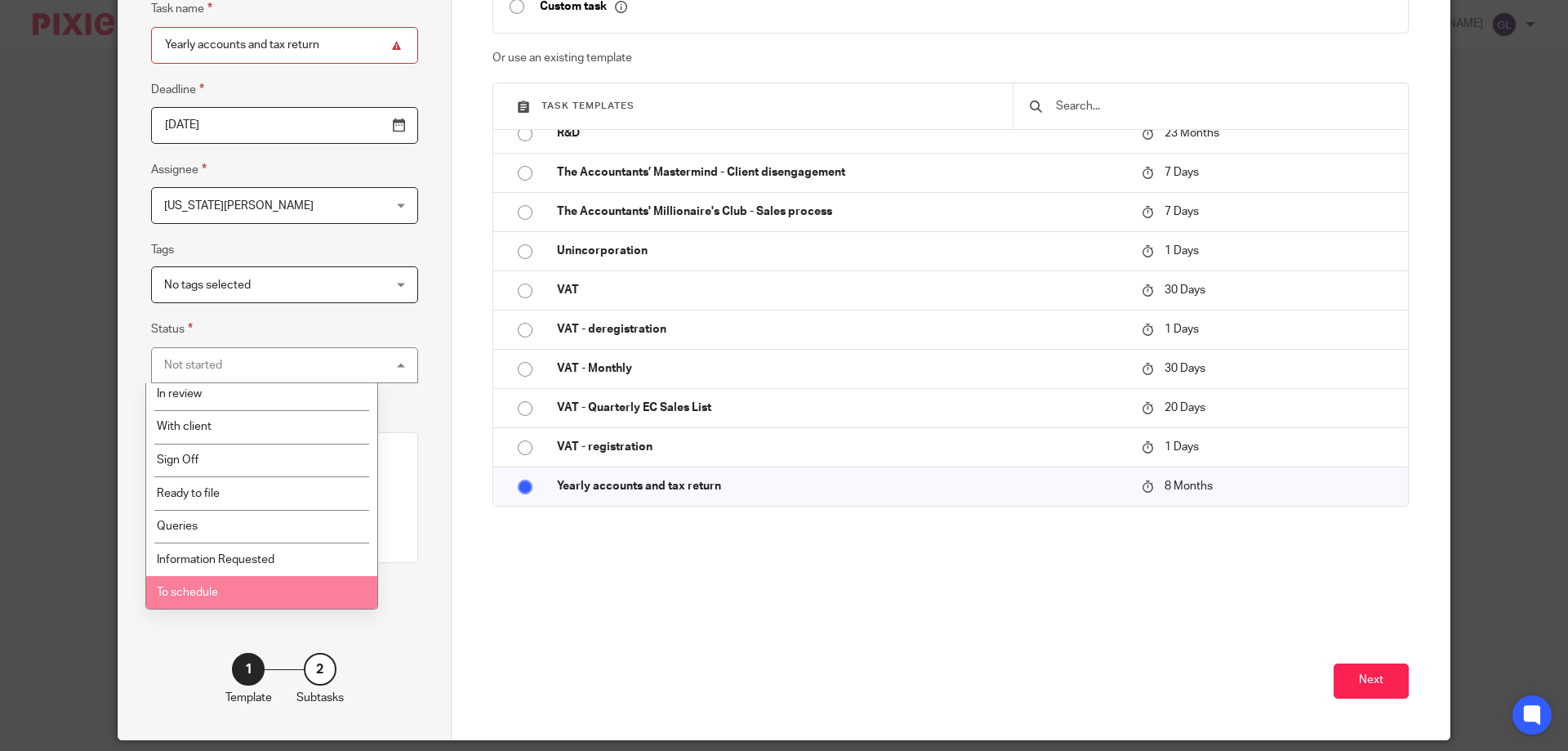
scroll to position [0, 0]
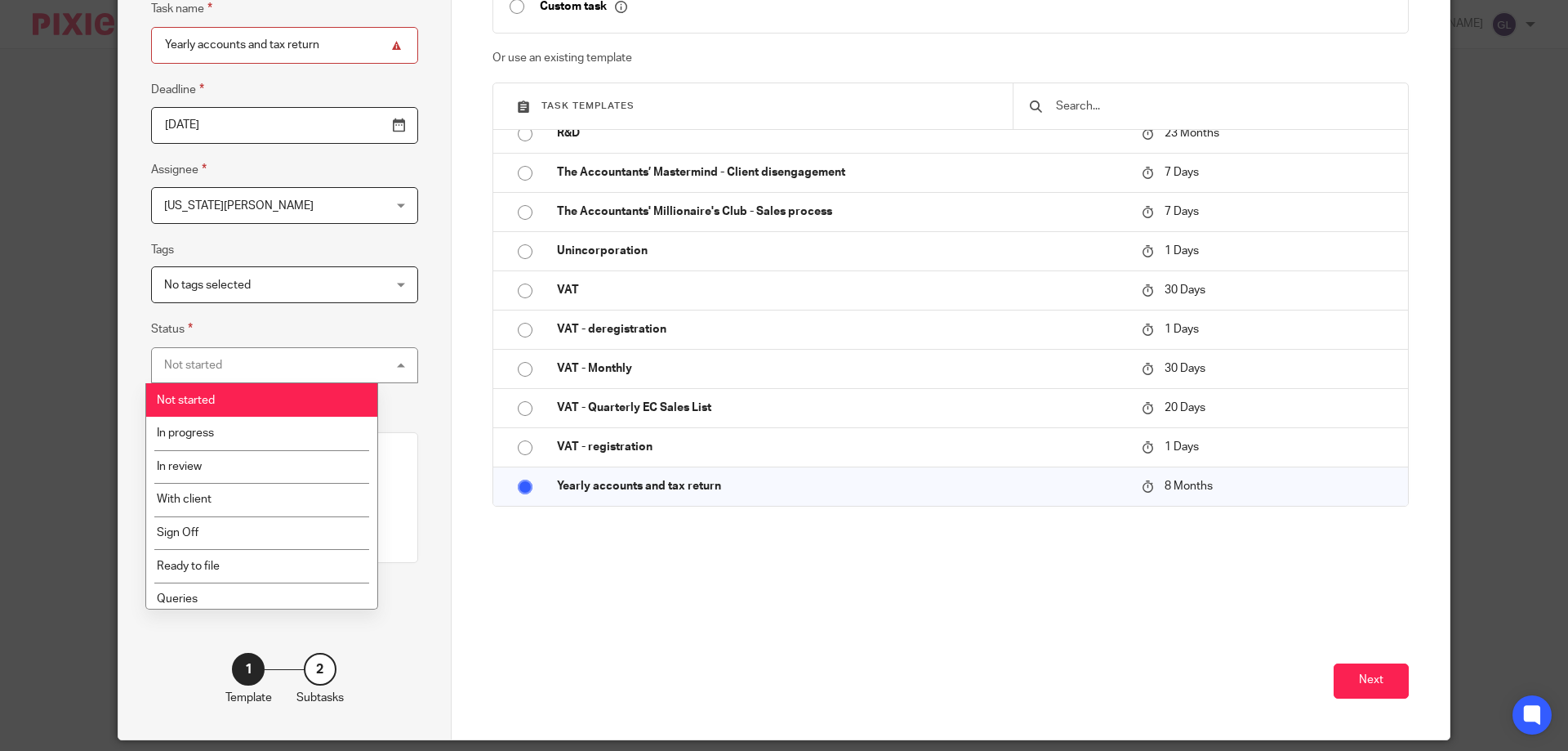
click at [254, 279] on span "No tags selected" at bounding box center [264, 284] width 202 height 35
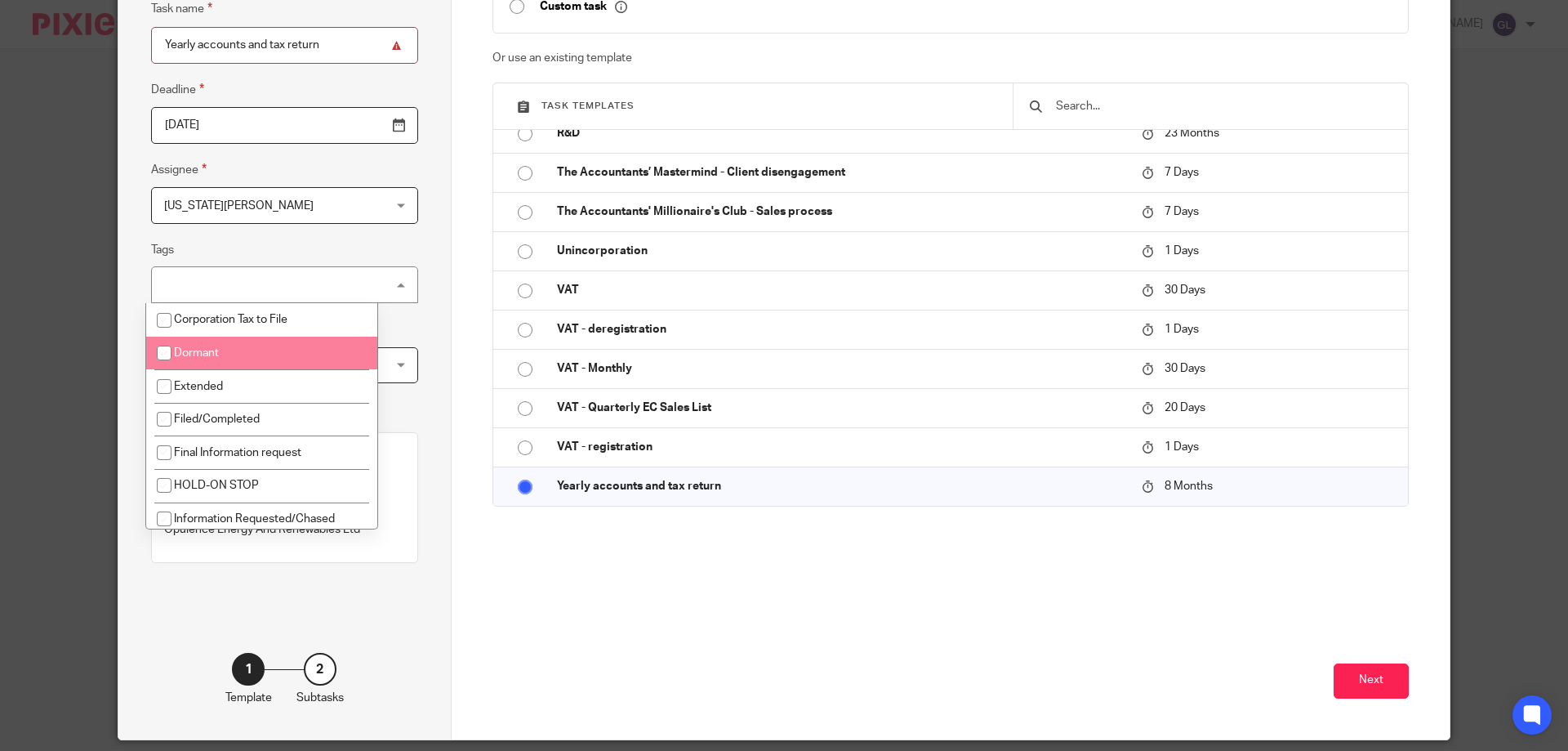
drag, startPoint x: 184, startPoint y: 359, endPoint x: 215, endPoint y: 362, distance: 31.1
click at [184, 358] on li "Dormant" at bounding box center [261, 353] width 231 height 34
checkbox input "true"
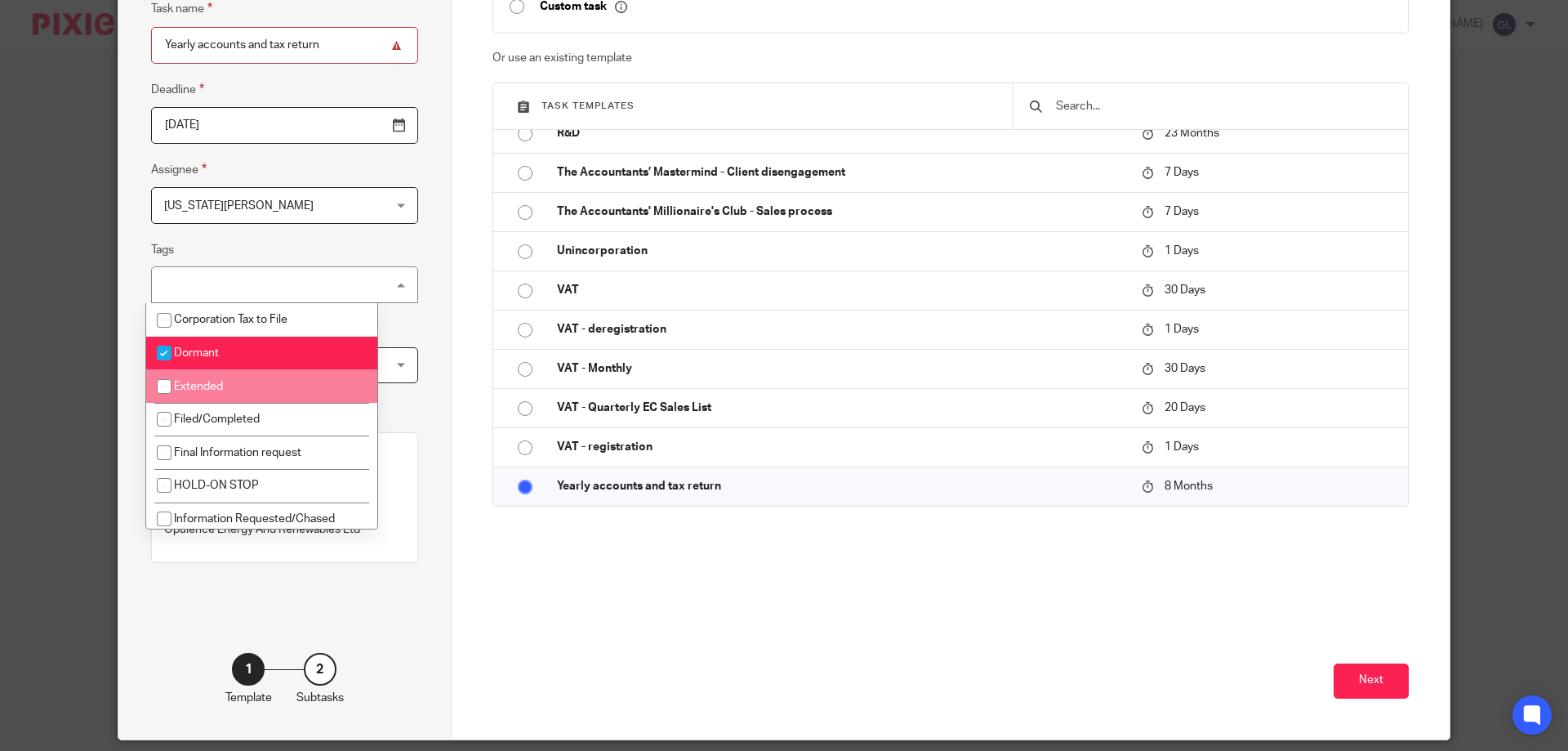
drag, startPoint x: 453, startPoint y: 344, endPoint x: 357, endPoint y: 358, distance: 97.0
click at [453, 344] on div "Create a custom task Custom task Or use an existing template Task templates Boo…" at bounding box center [951, 323] width 999 height 833
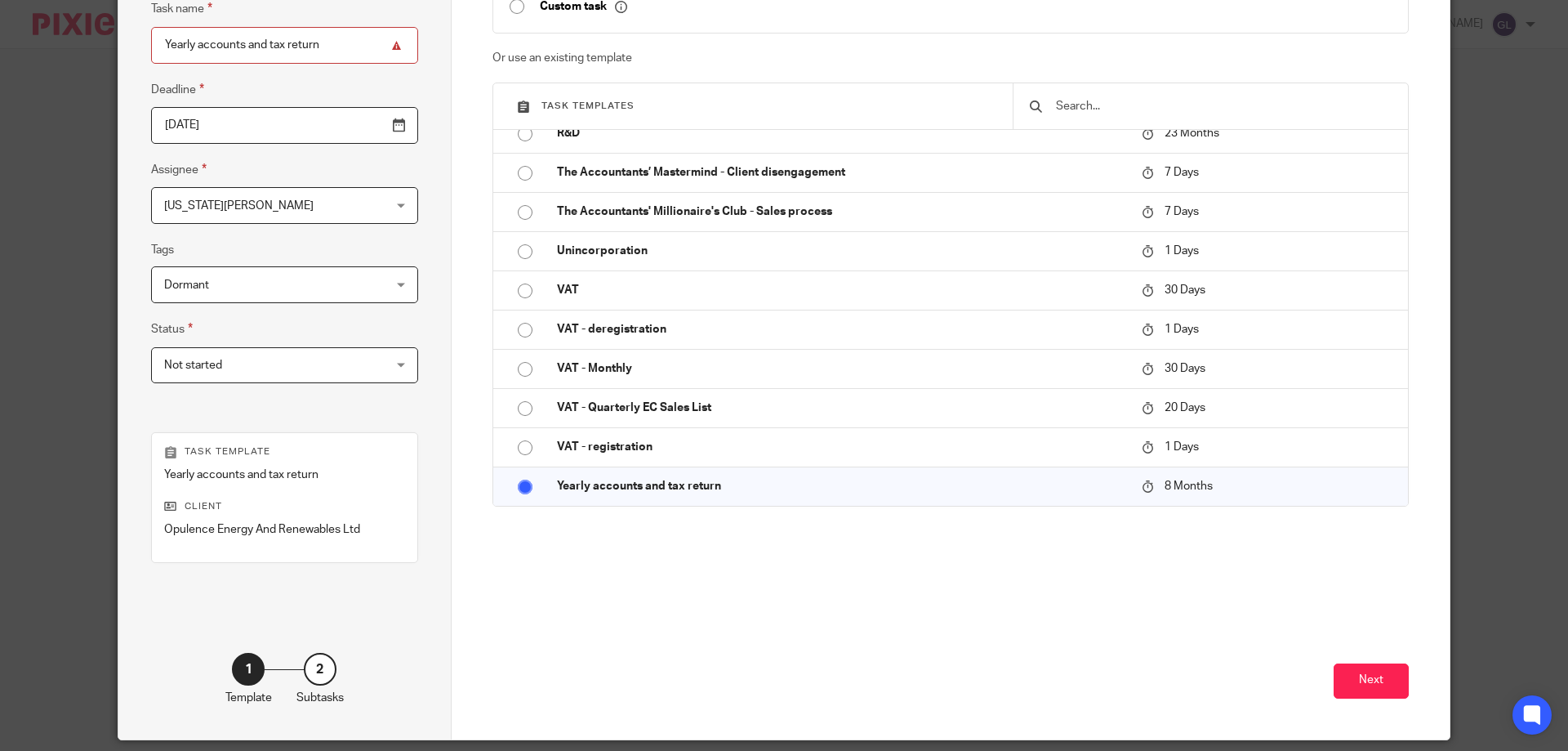
click at [331, 353] on span "Not started" at bounding box center [264, 365] width 202 height 35
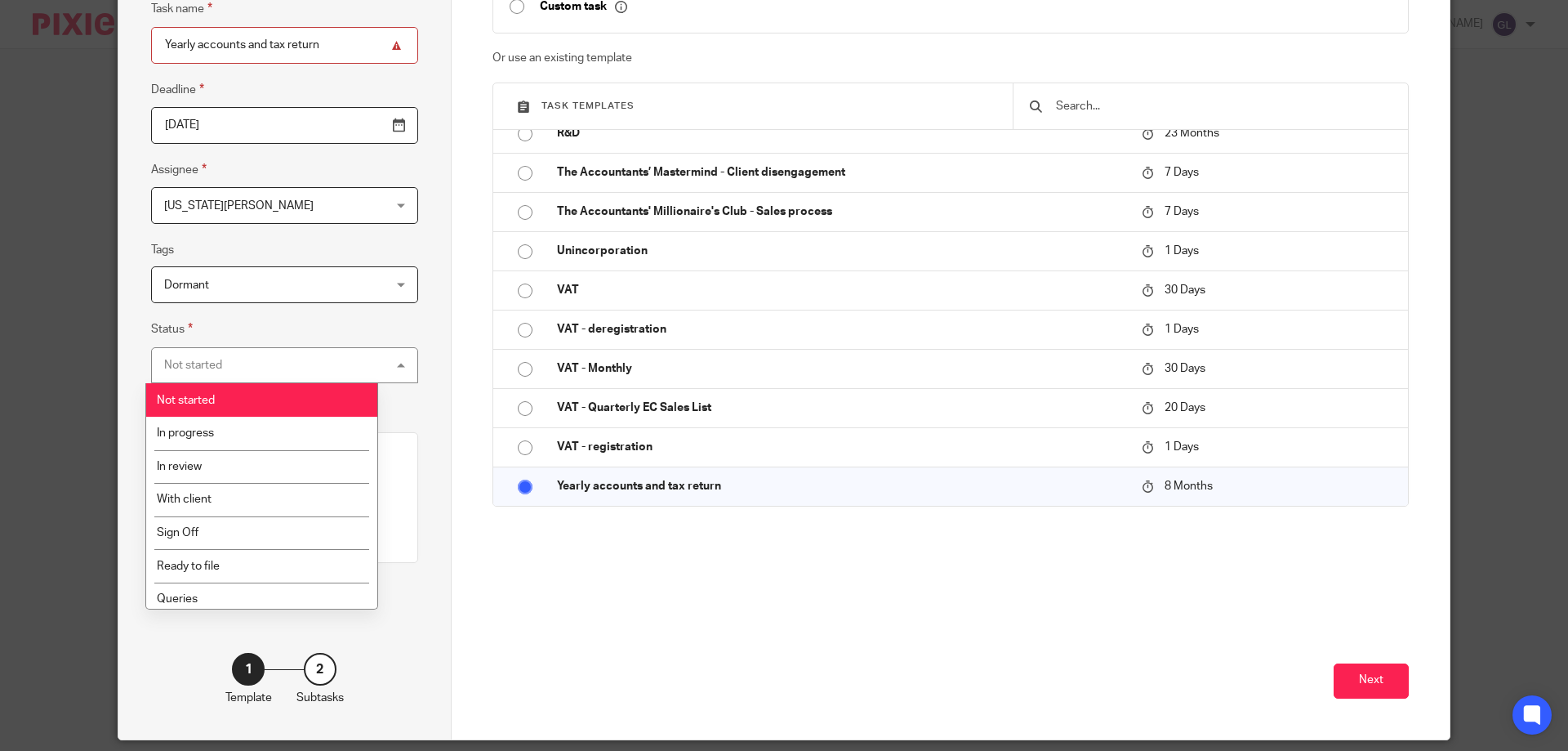
click at [331, 353] on div "Not started Not started" at bounding box center [284, 365] width 267 height 37
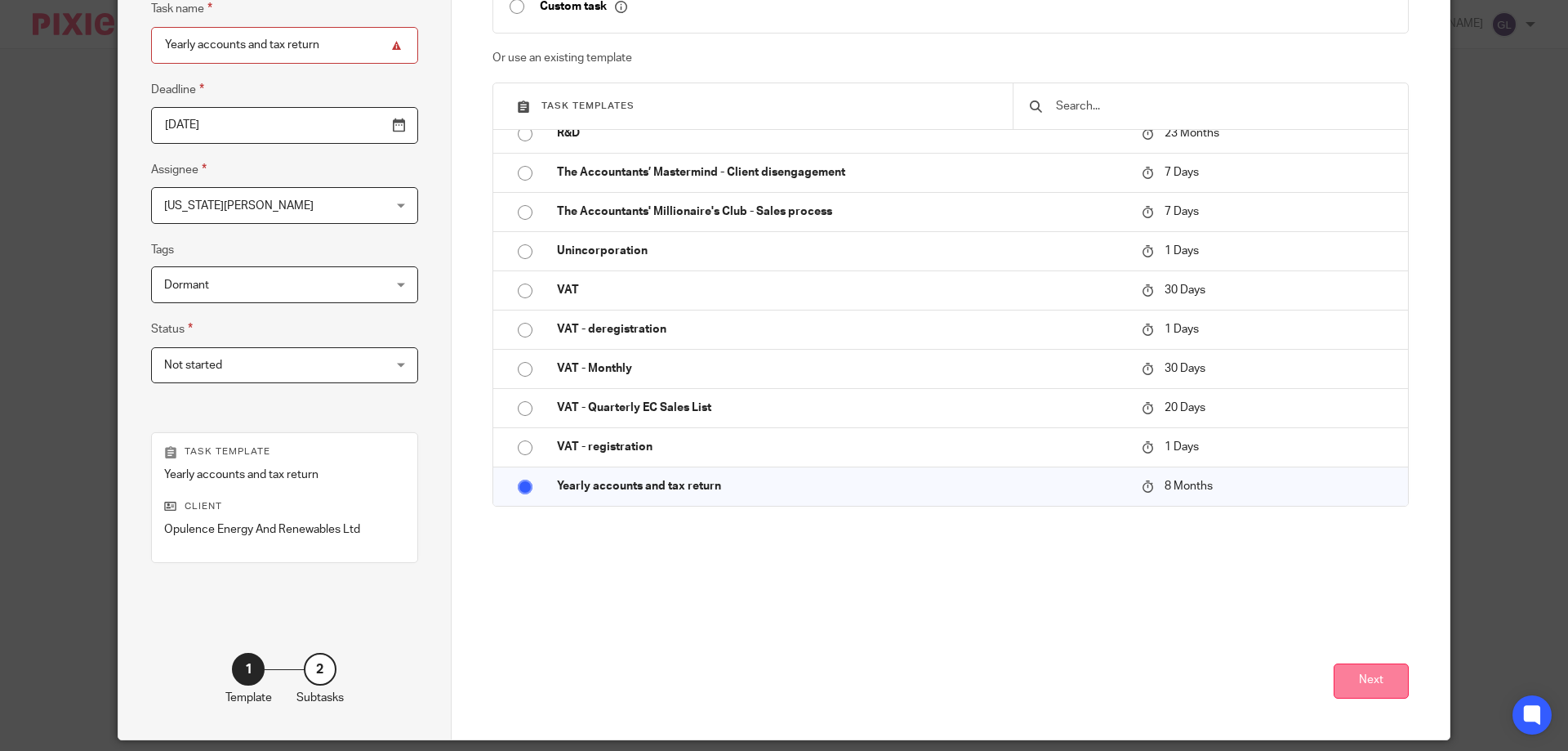
click at [1359, 678] on button "Next" at bounding box center [1372, 681] width 75 height 36
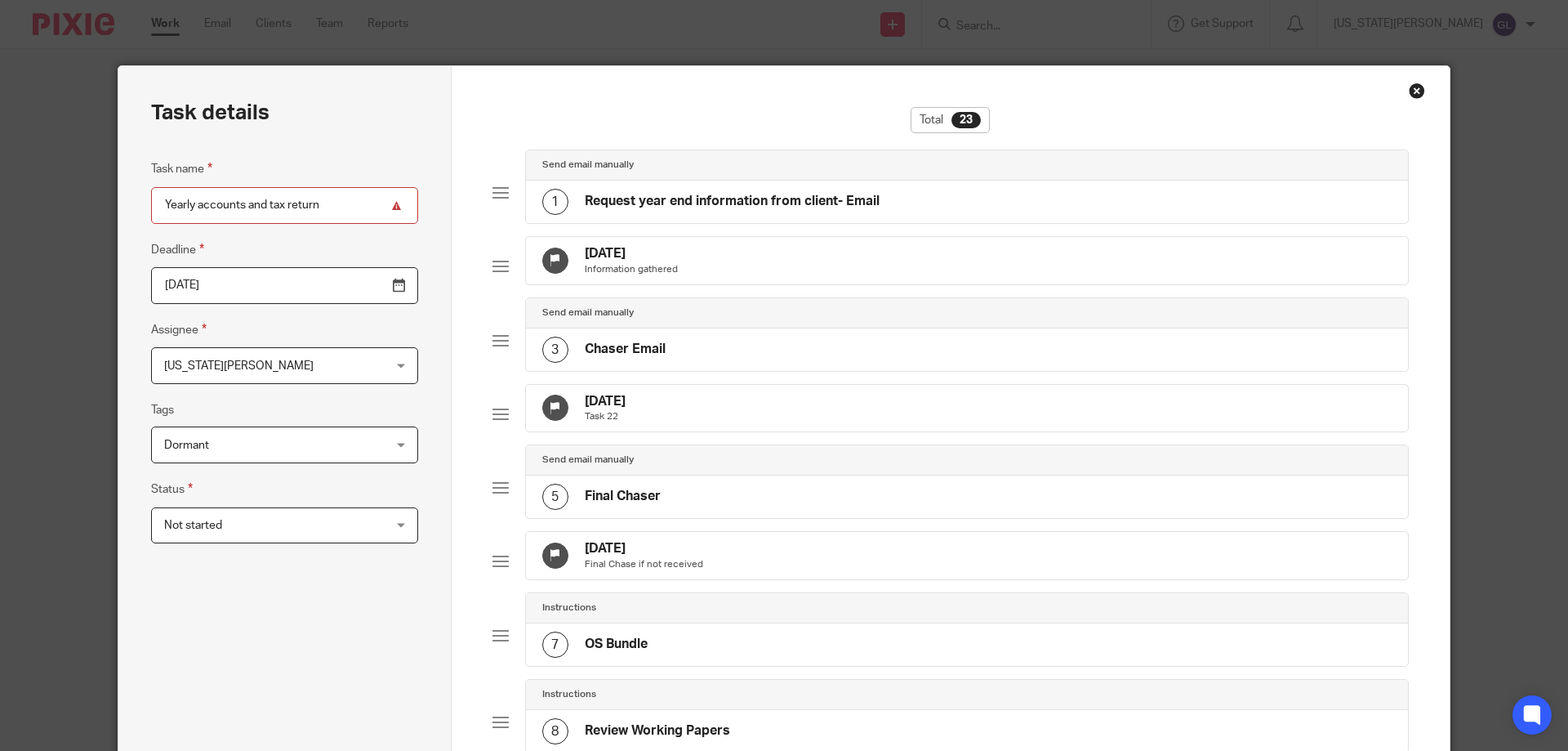
click at [242, 292] on input "[DATE]" at bounding box center [284, 285] width 267 height 37
click at [346, 218] on input "Yearly accounts and tax return" at bounding box center [284, 205] width 267 height 37
click at [361, 286] on input "[DATE]" at bounding box center [284, 285] width 267 height 37
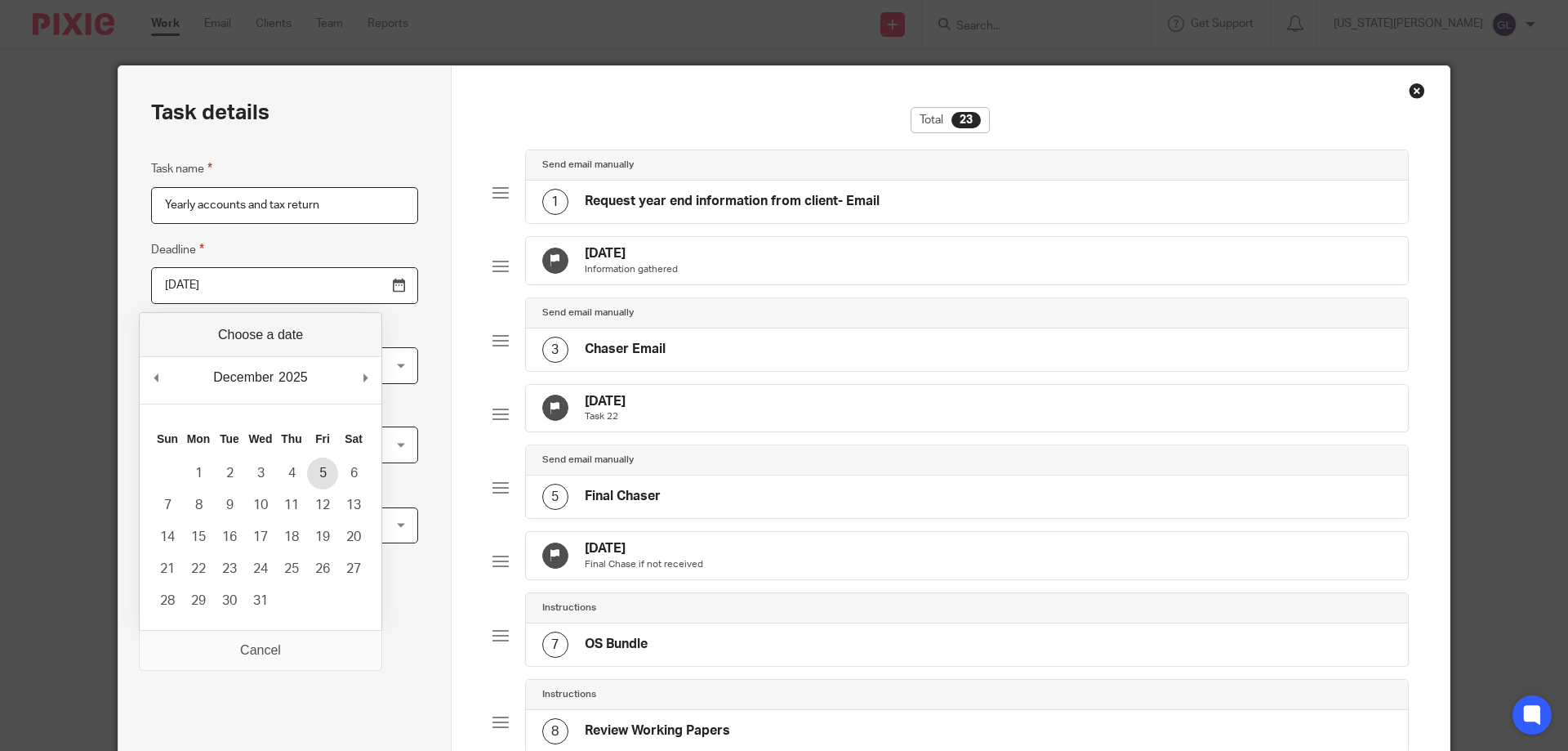
type input "[DATE]"
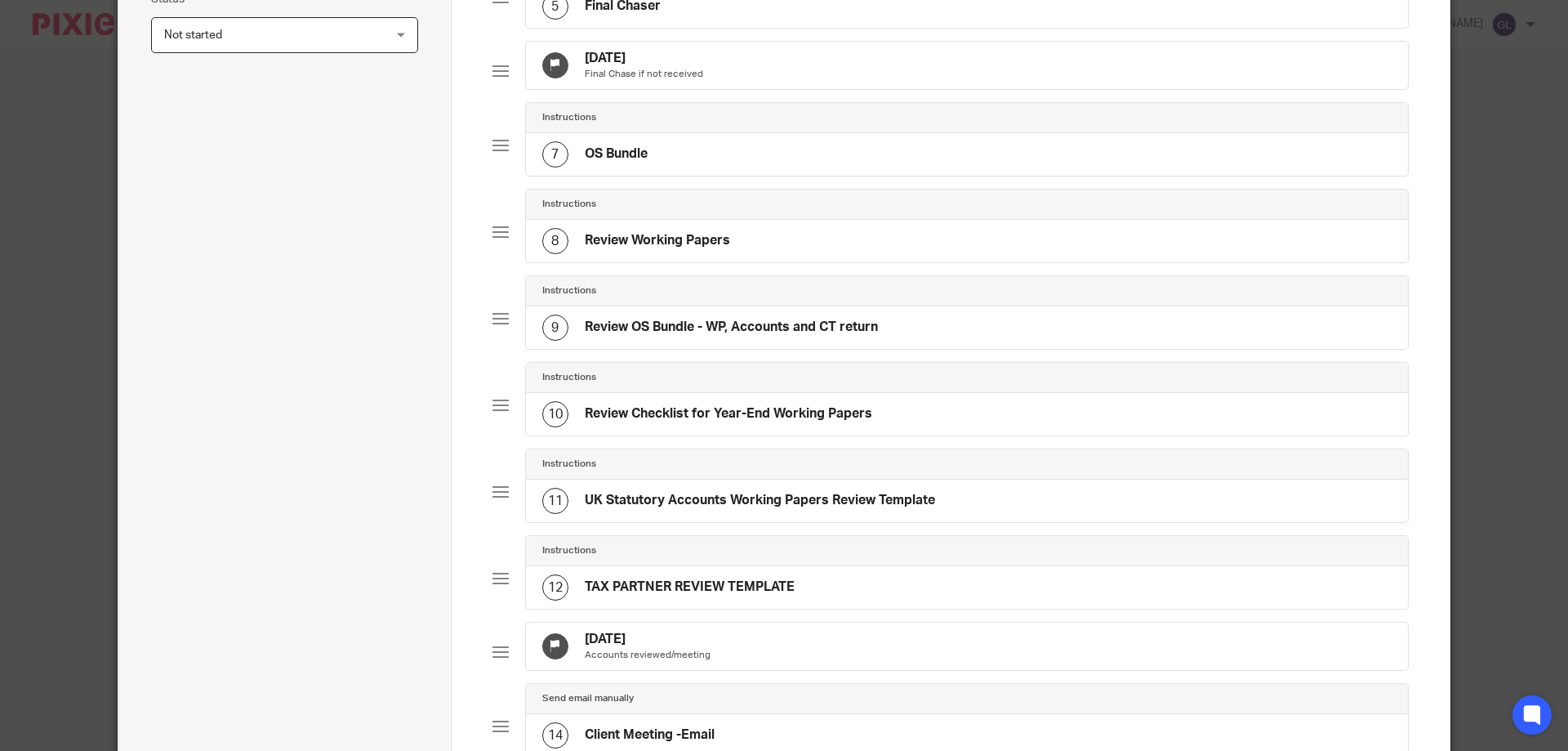
scroll to position [82, 0]
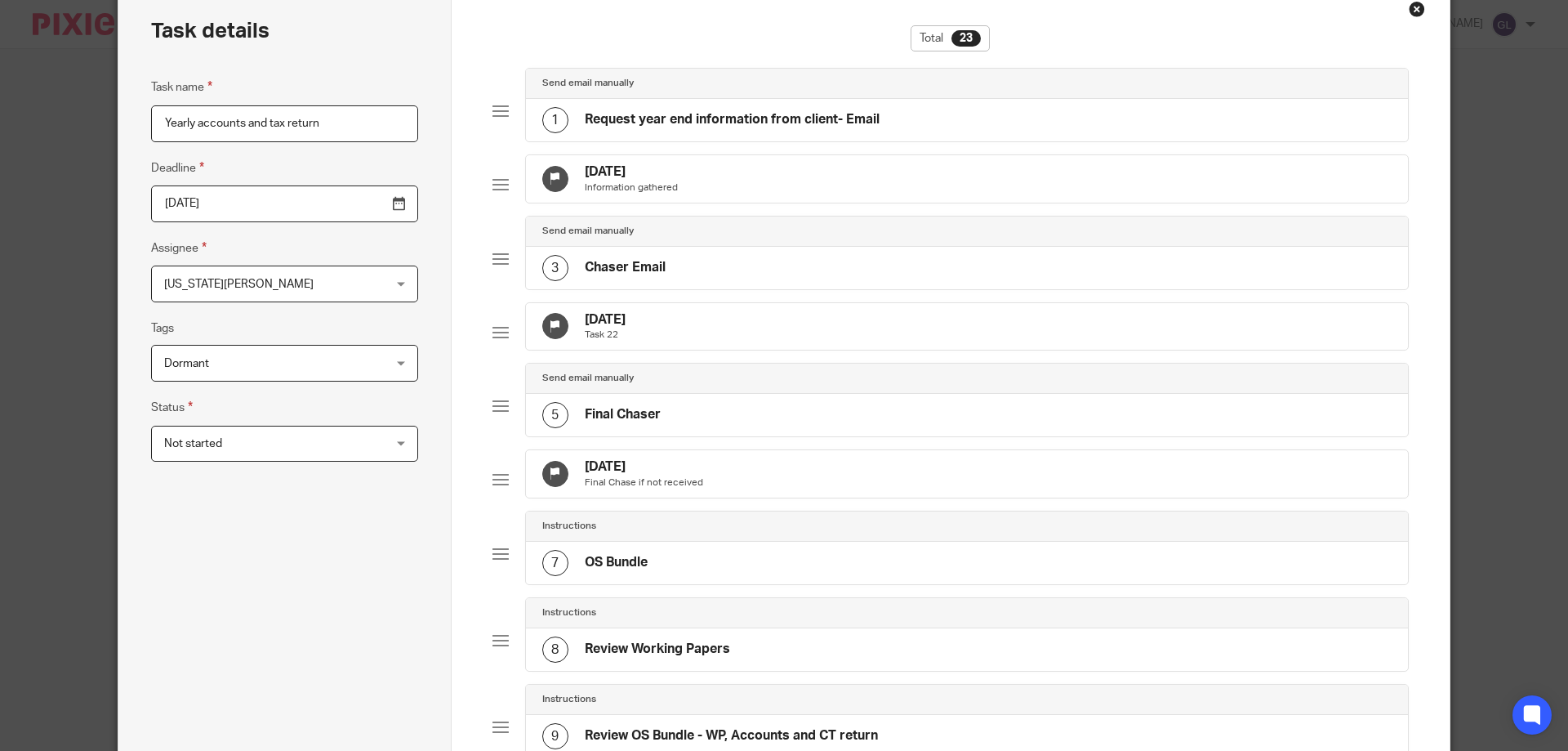
click at [500, 188] on div at bounding box center [500, 185] width 17 height 17
click at [695, 173] on div "[DATE] Information gathered" at bounding box center [967, 179] width 883 height 47
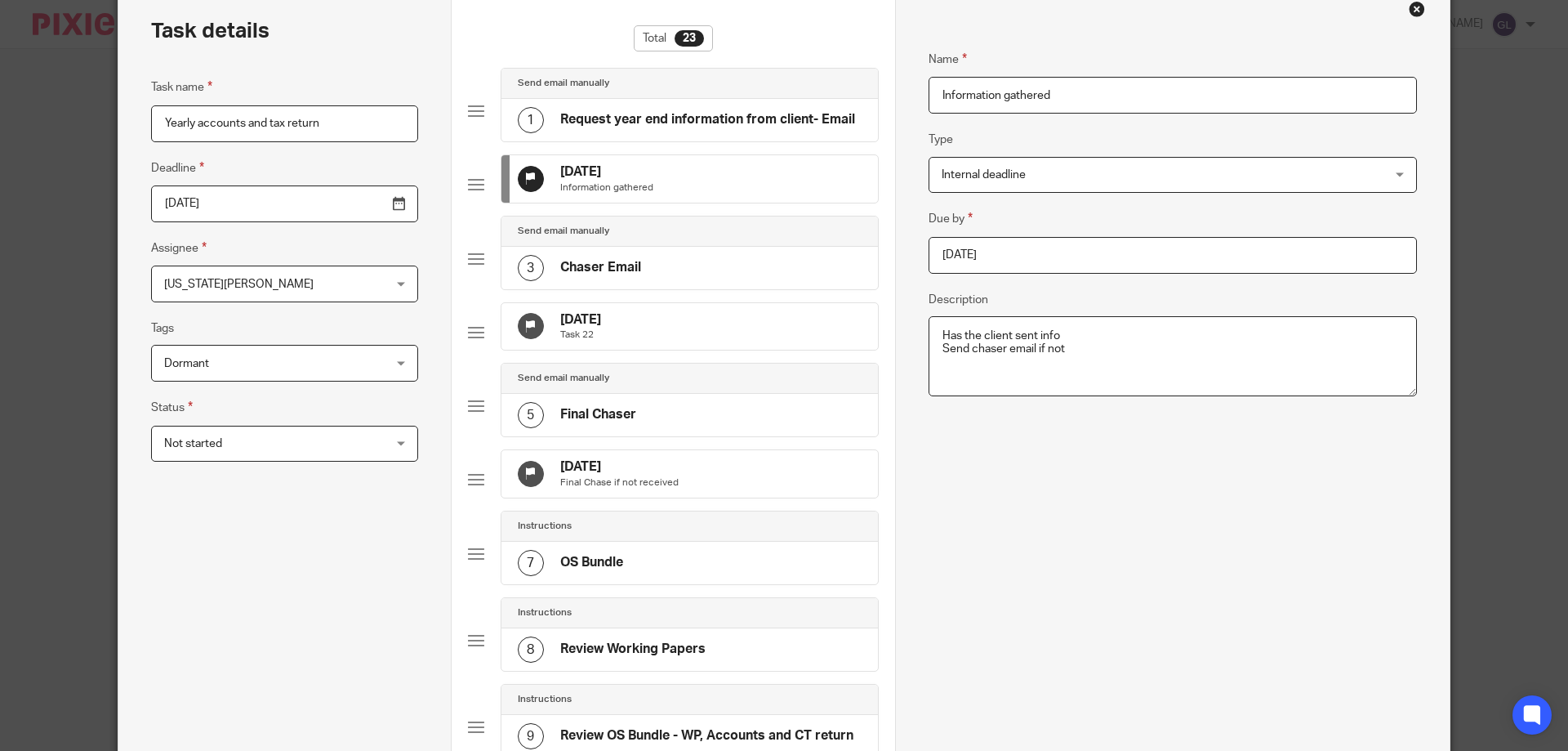
click at [681, 350] on div "[DATE] Task 22" at bounding box center [690, 327] width 377 height 47
click at [1008, 258] on input "[DATE]" at bounding box center [1172, 255] width 488 height 37
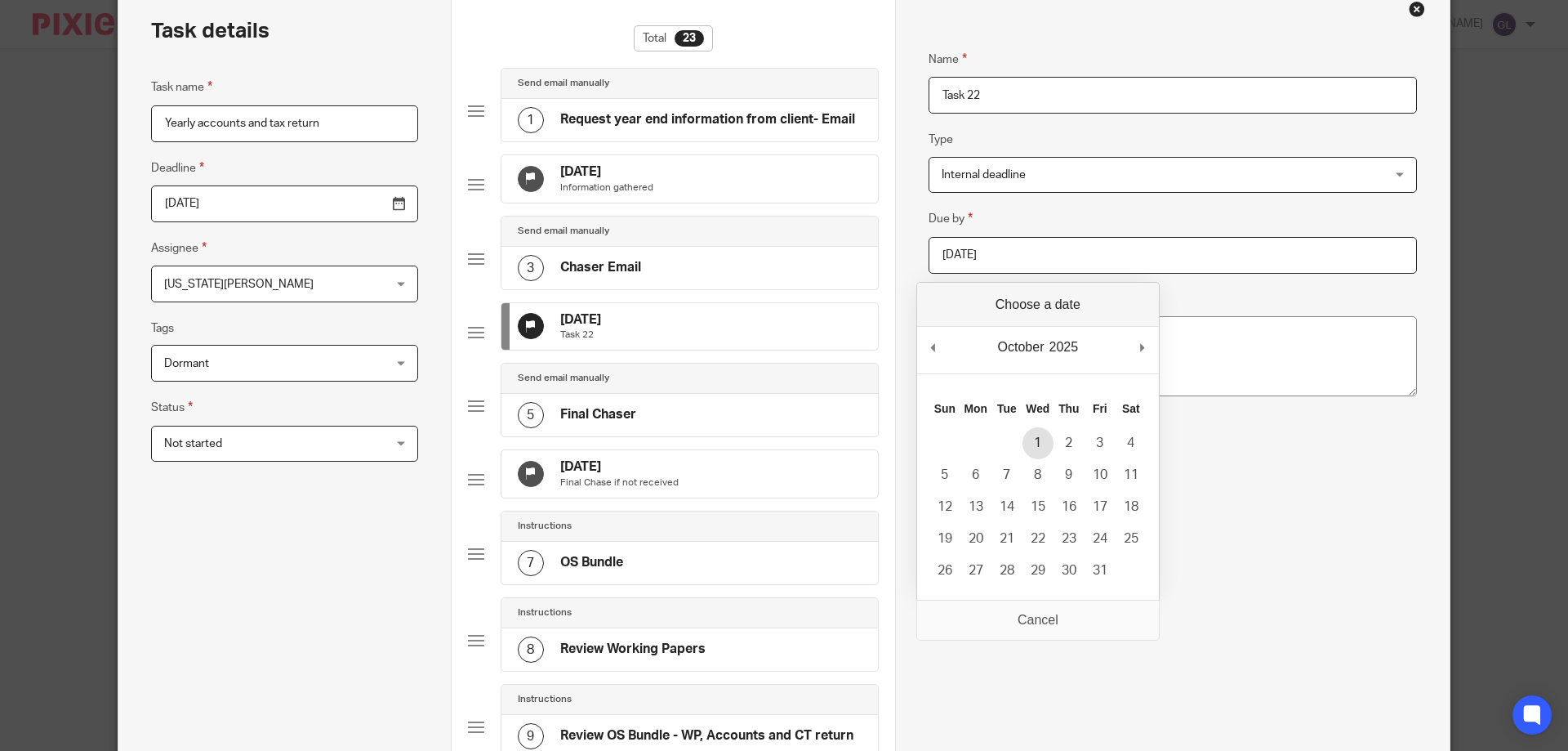
type input "[DATE]"
click at [632, 172] on h4 "[DATE]" at bounding box center [607, 172] width 93 height 17
click at [973, 259] on input "[DATE]" at bounding box center [1172, 255] width 488 height 37
type input "[DATE]"
type textarea "Has the client sent info Send chaser email if not"
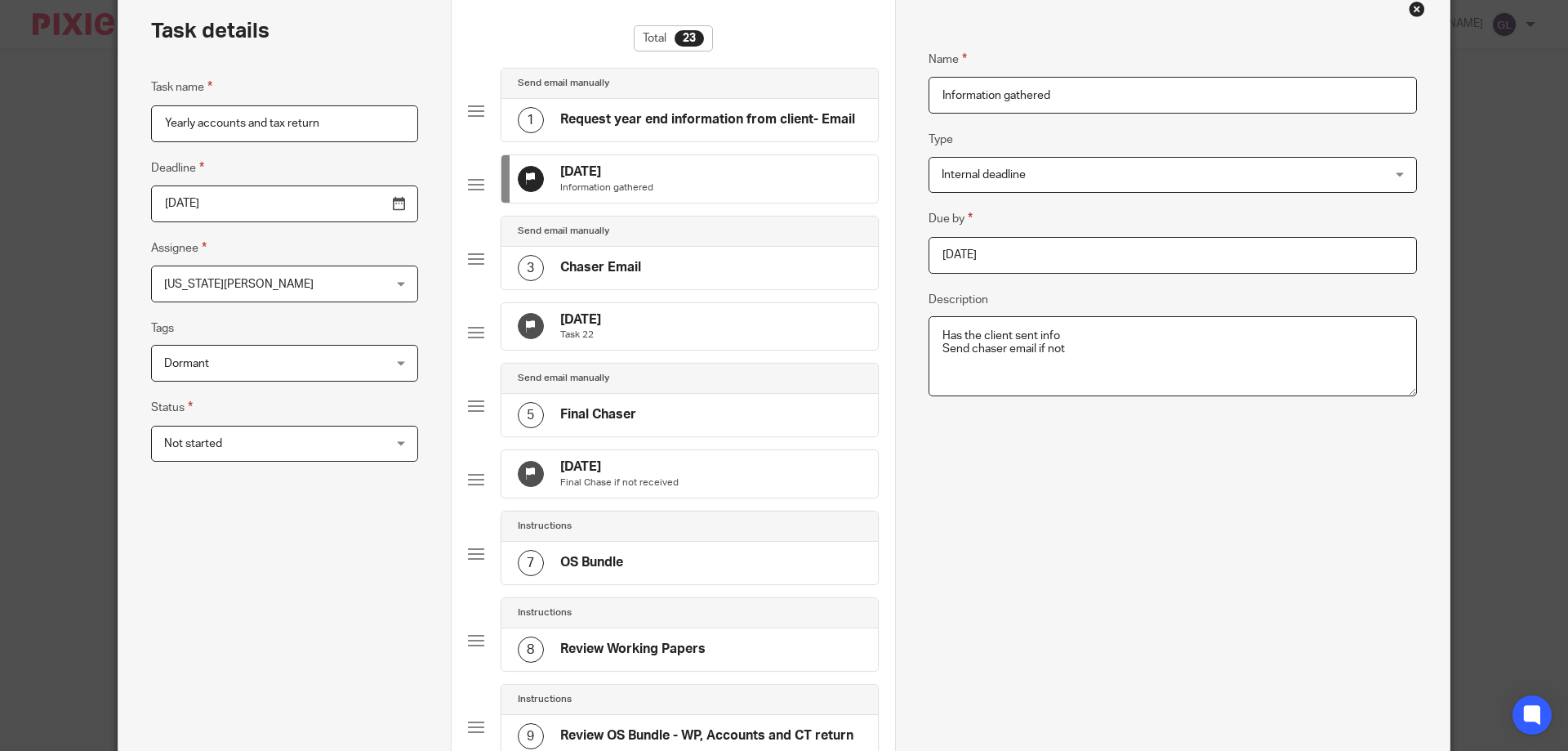
click at [723, 493] on div "[DATE] Final Chase if not received" at bounding box center [690, 474] width 377 height 47
click at [990, 247] on input "[DATE]" at bounding box center [1172, 255] width 488 height 37
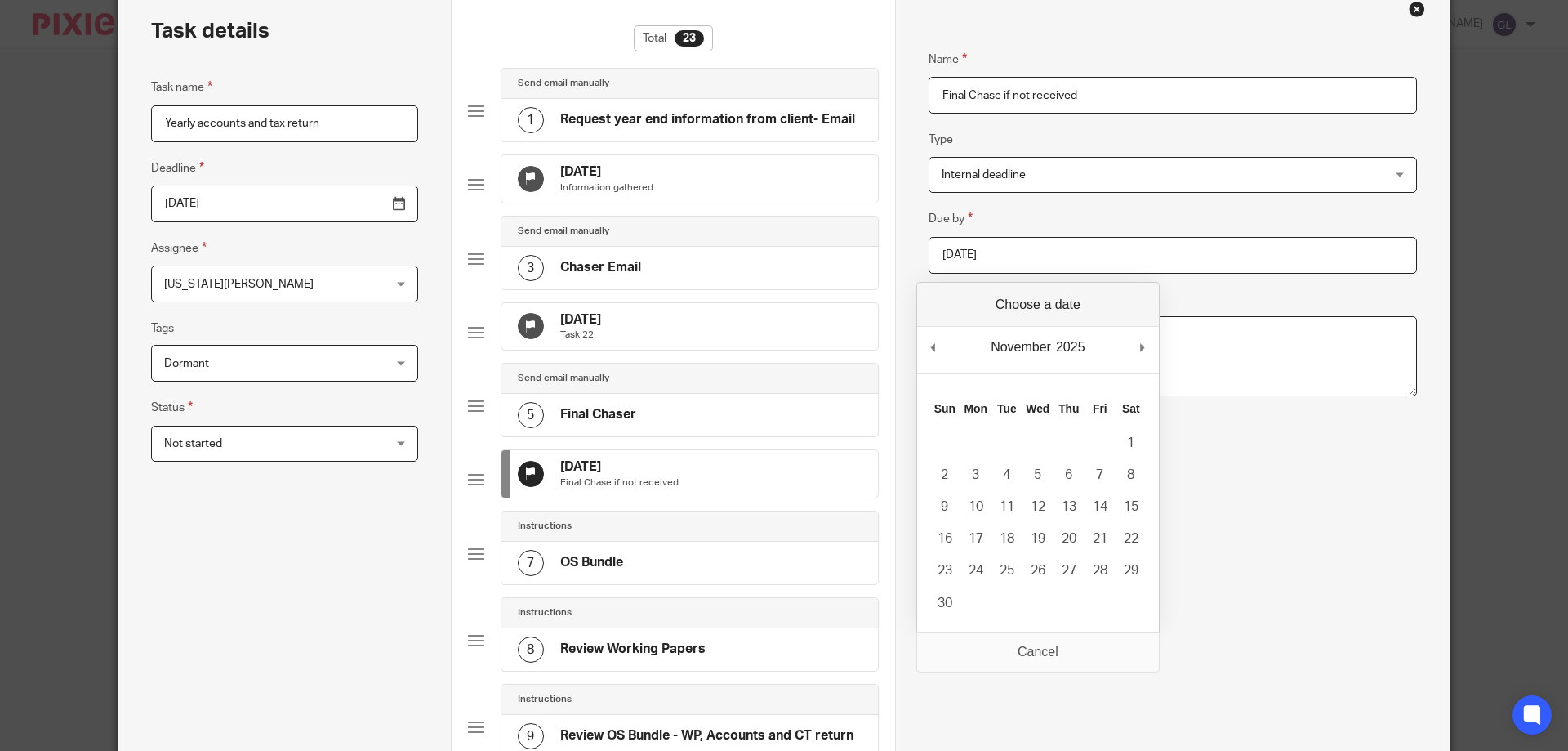
type input "[DATE]"
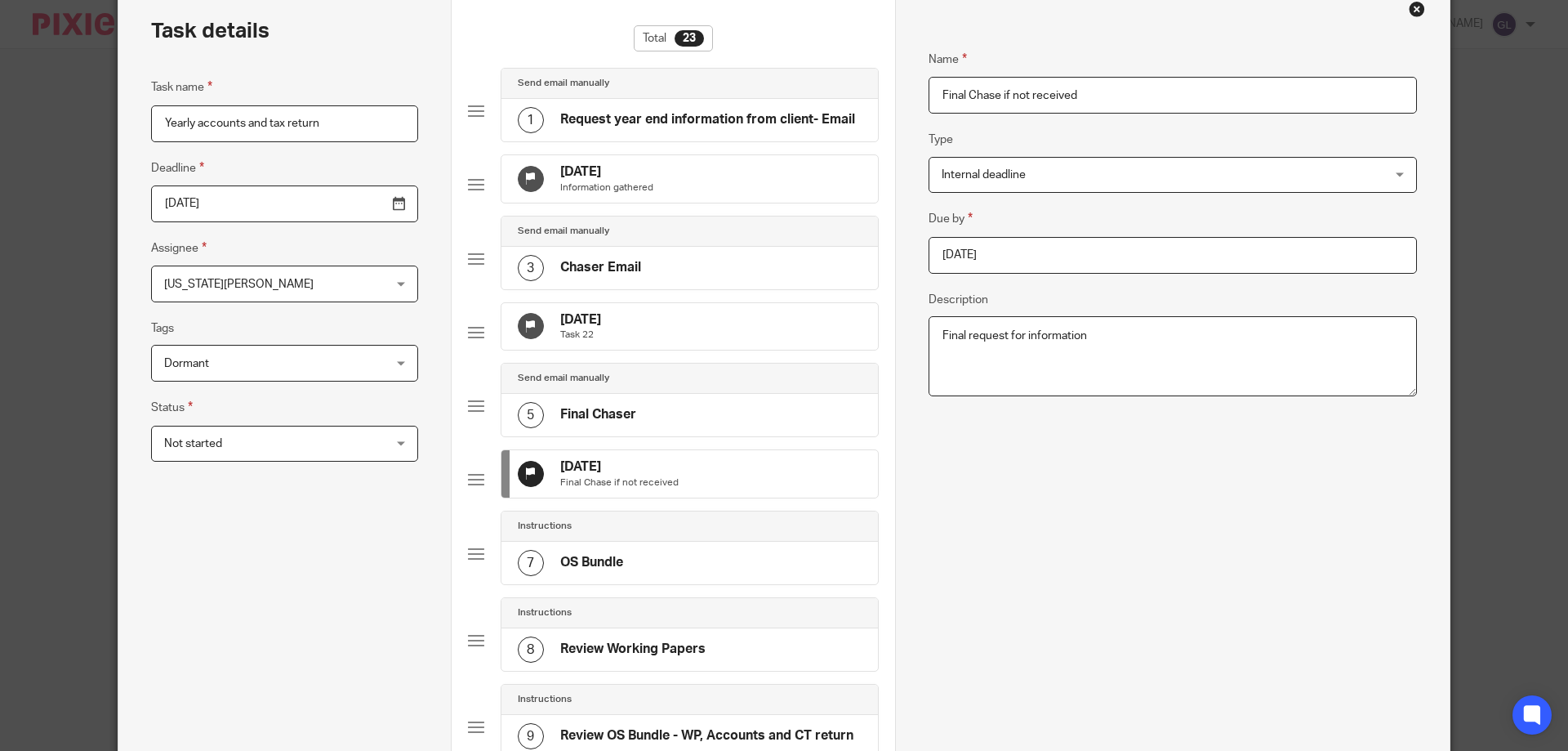
click at [1024, 464] on div "Name Final Chase if not received Type Internal deadline Internal deadline Instr…" at bounding box center [1172, 627] width 488 height 1202
click at [757, 192] on div "[DATE] Information gathered" at bounding box center [690, 179] width 377 height 47
click at [989, 250] on input "[DATE]" at bounding box center [1172, 255] width 488 height 37
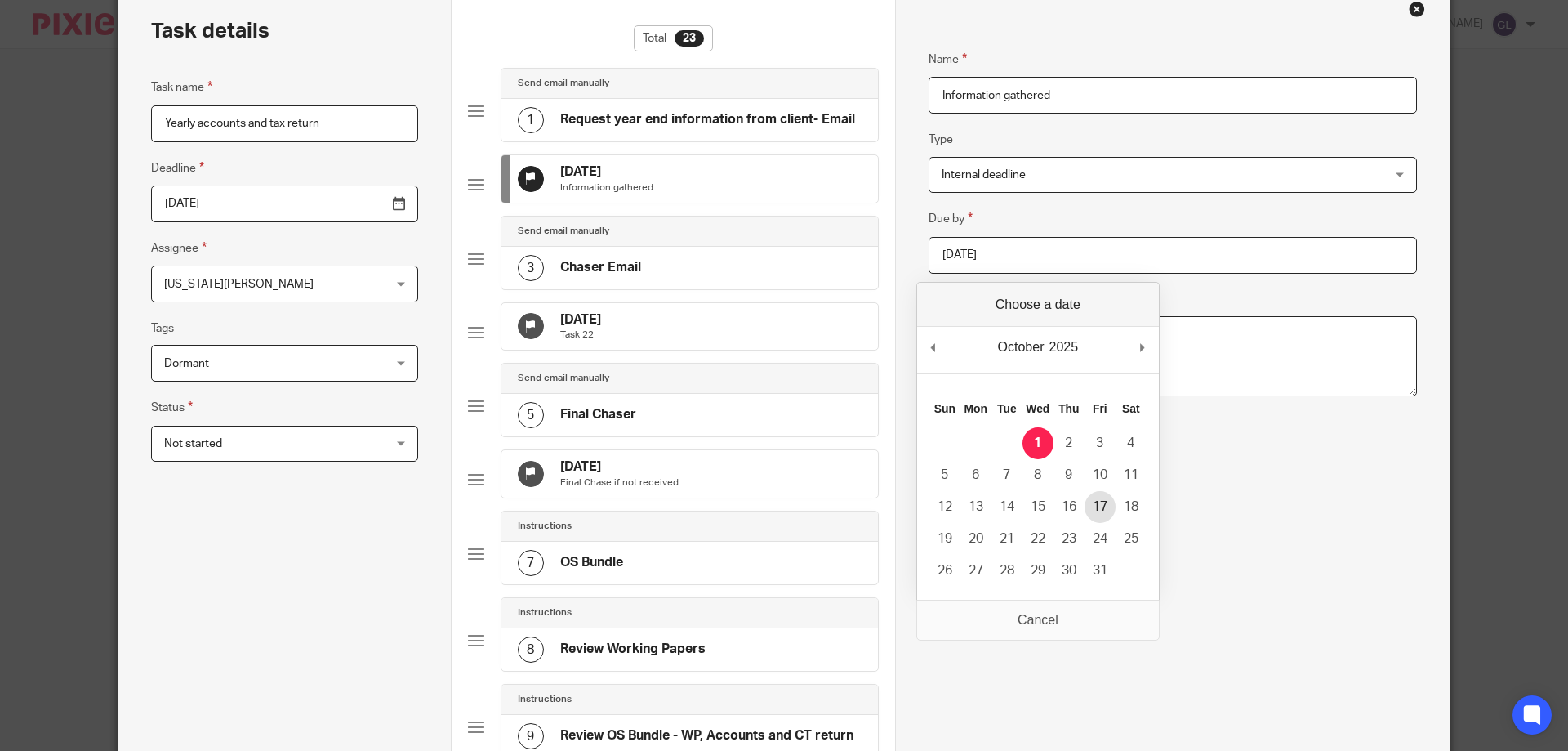
type input "[DATE]"
type textarea "Has the client sent info Send chaser email if not"
click at [1069, 485] on div "Name Information gathered Type Internal deadline Internal deadline Instructions…" at bounding box center [1172, 627] width 488 height 1202
click at [761, 187] on div "[DATE] Information gathered" at bounding box center [690, 179] width 377 height 47
click at [1011, 267] on input "[DATE]" at bounding box center [1172, 255] width 488 height 37
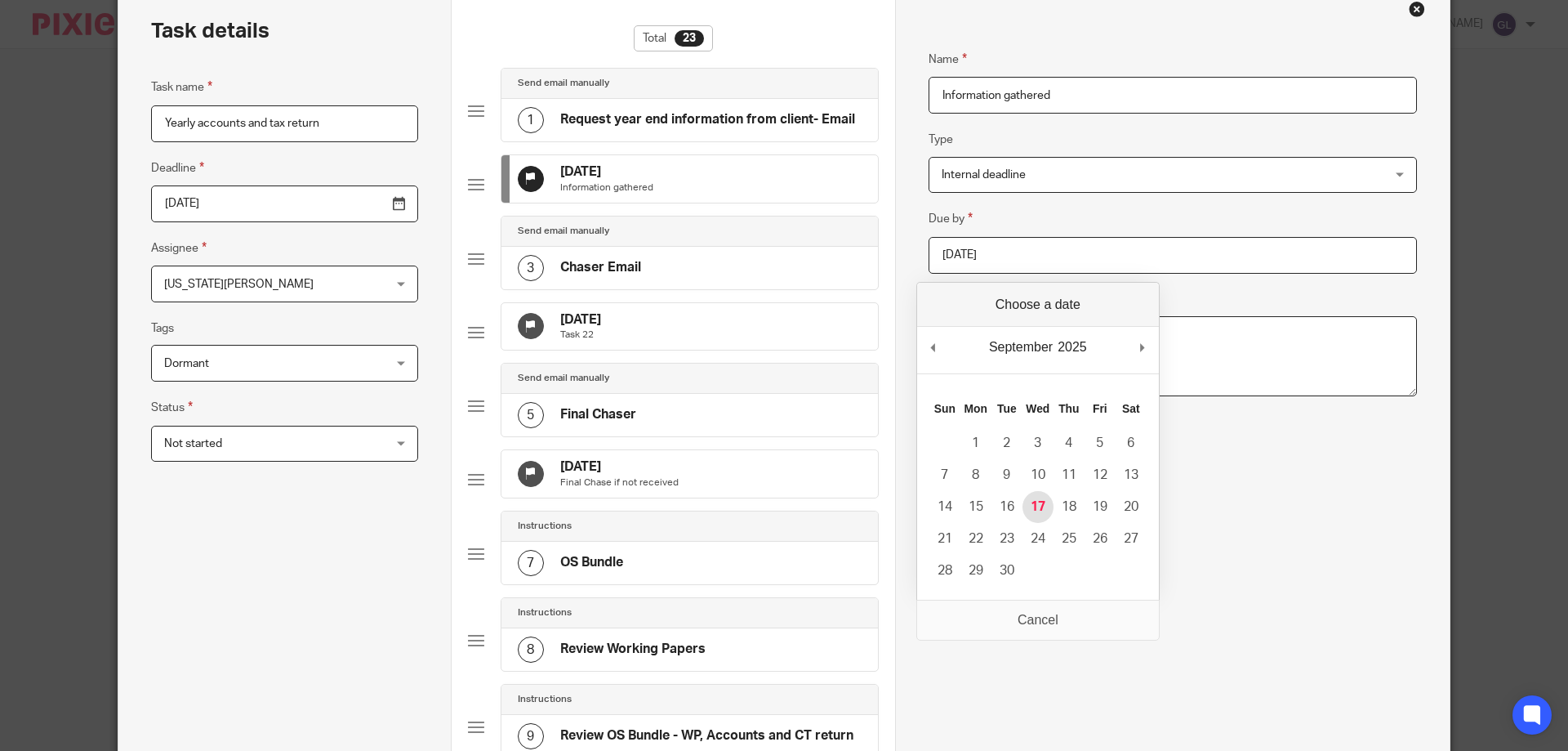
type input "[DATE]"
type textarea "Has the client sent info Send chaser email if not"
click at [1203, 429] on div "Name Information gathered Type Internal deadline Internal deadline Instructions…" at bounding box center [1172, 627] width 488 height 1202
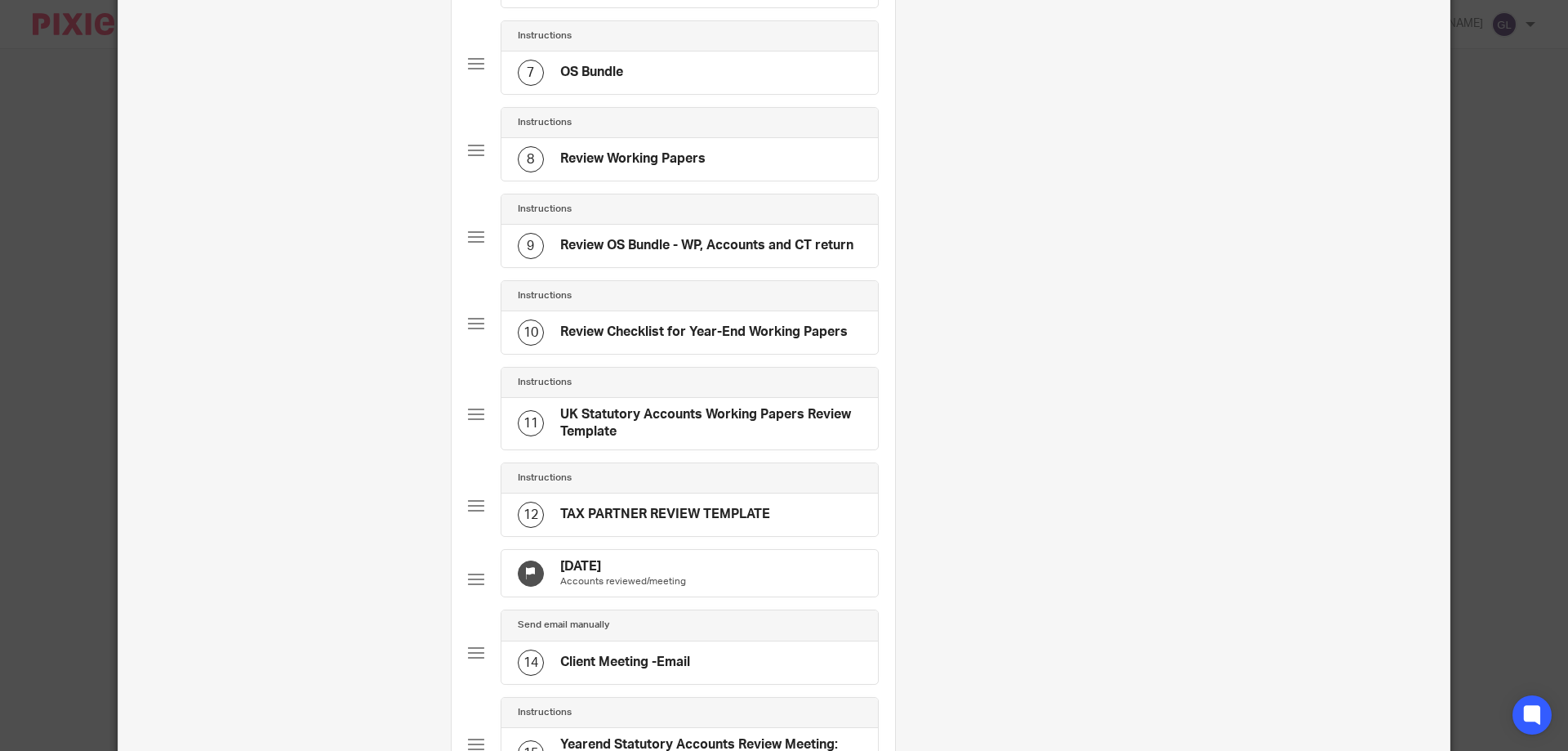
scroll to position [735, 0]
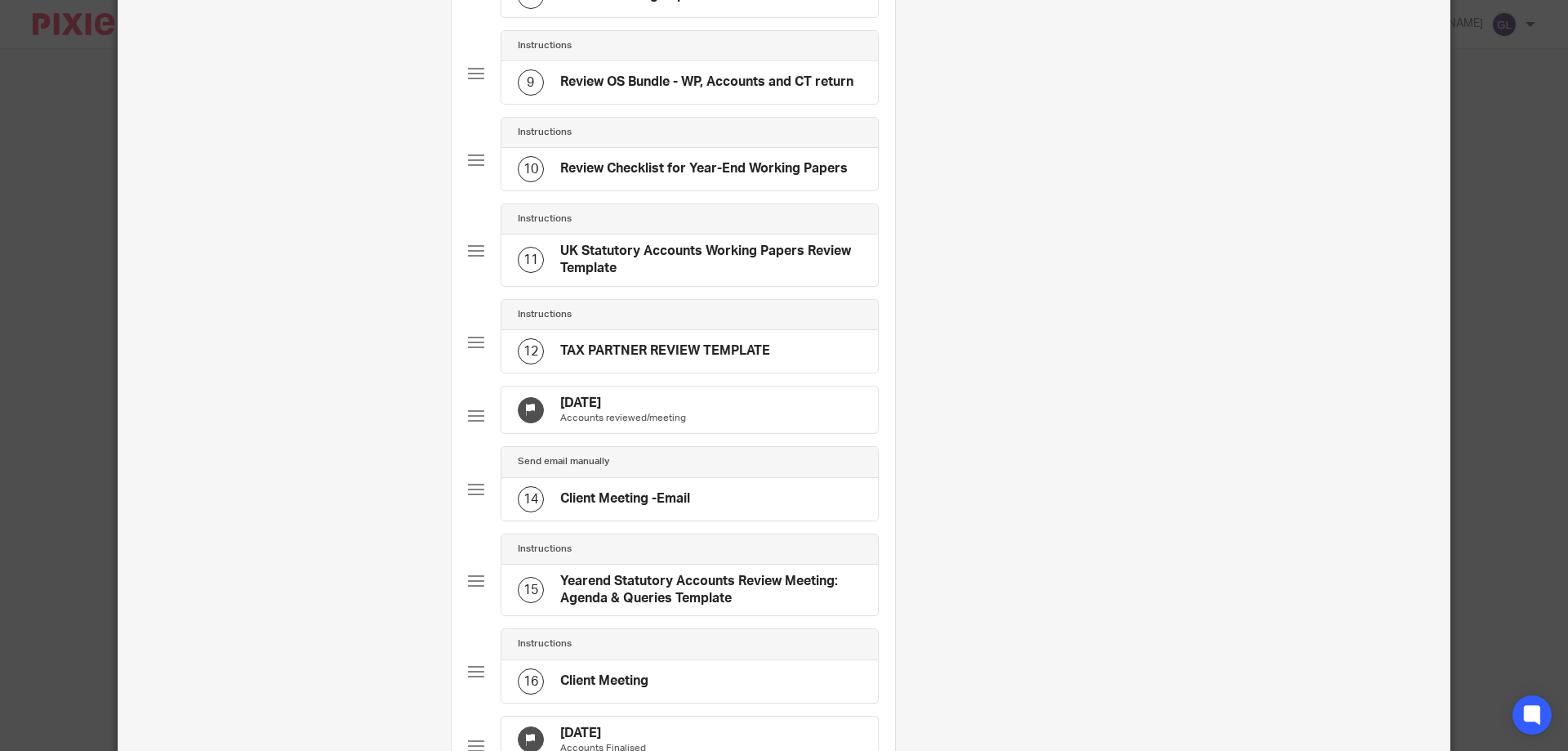
click at [642, 412] on h4 "[DATE]" at bounding box center [623, 403] width 125 height 17
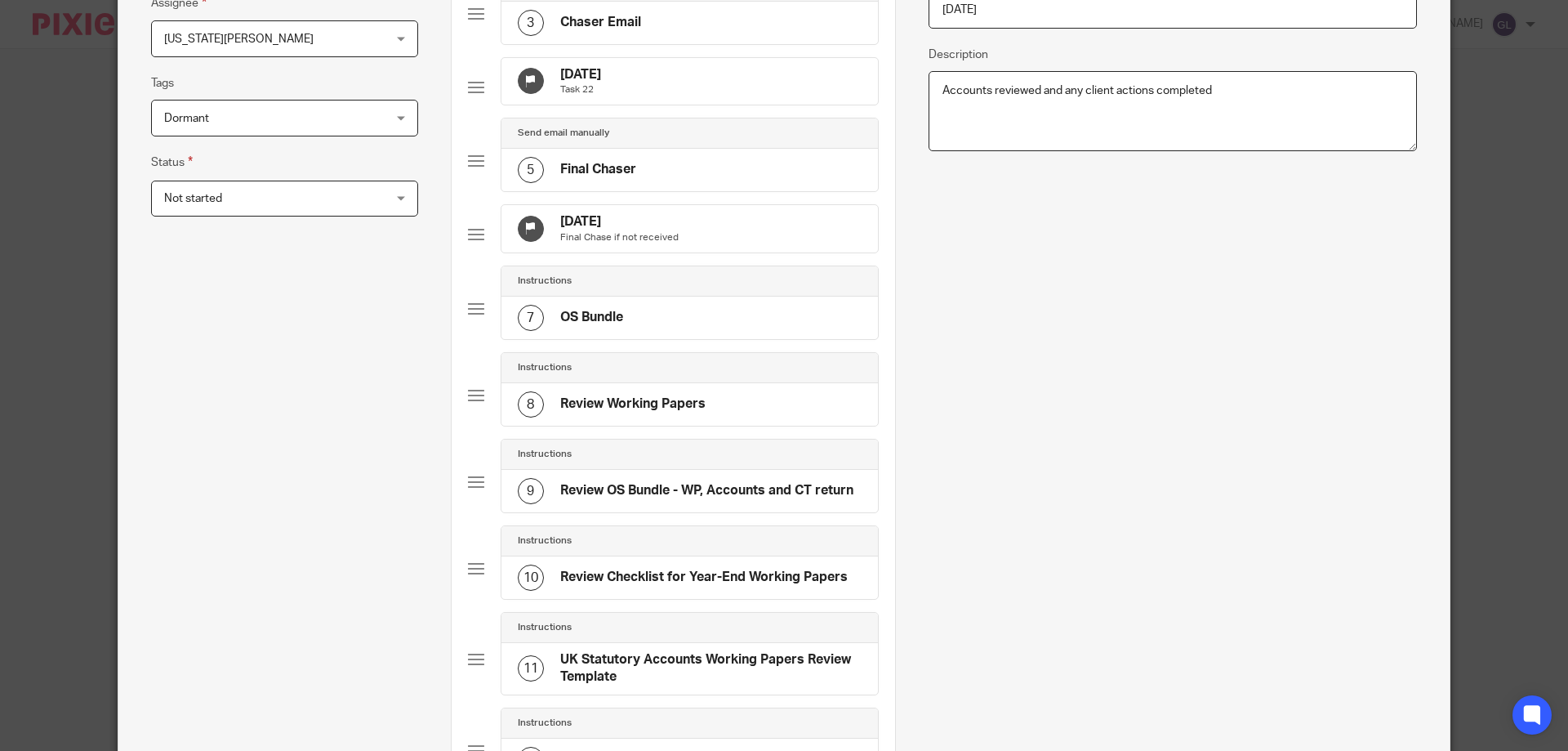
scroll to position [0, 0]
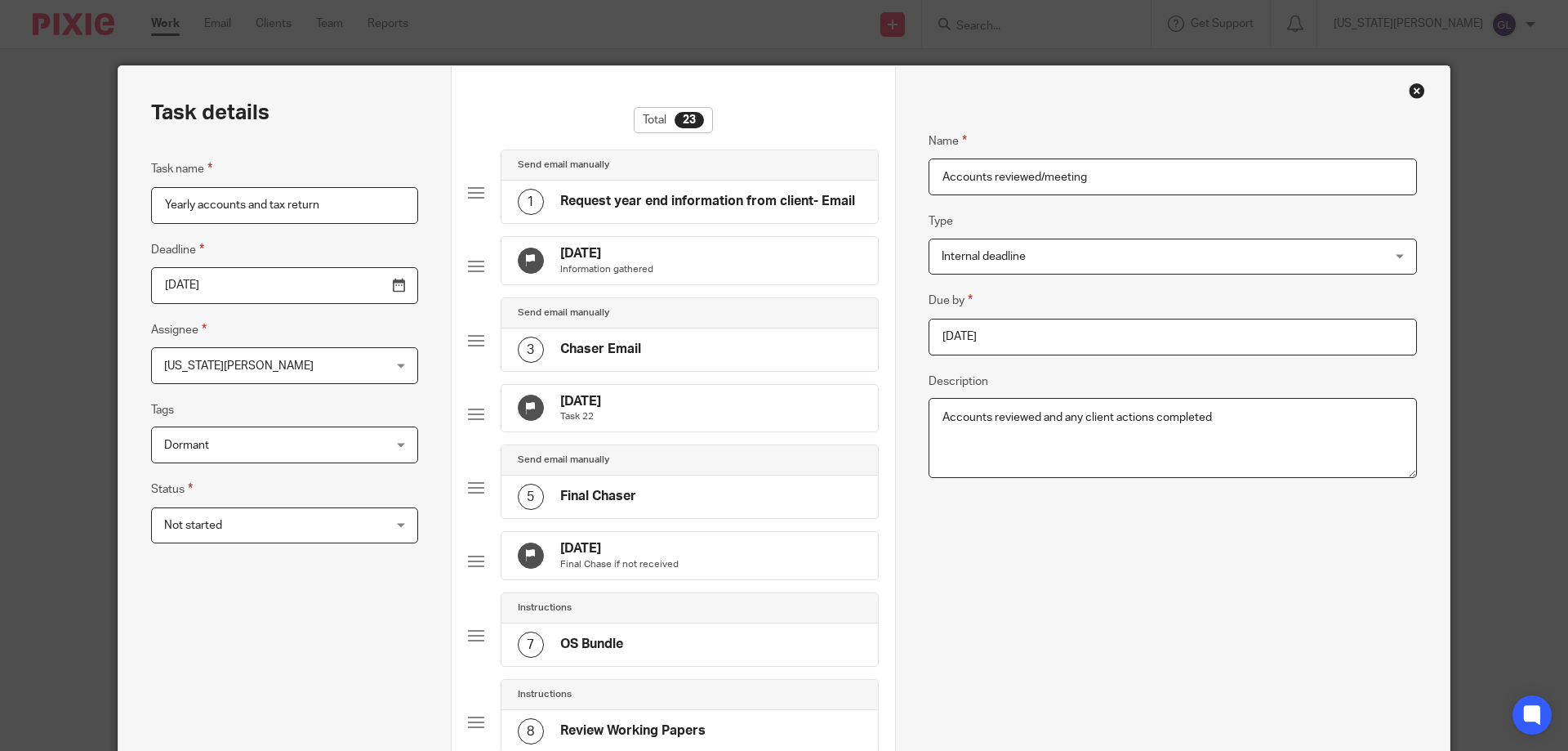
click at [987, 347] on input "[DATE]" at bounding box center [1172, 337] width 488 height 37
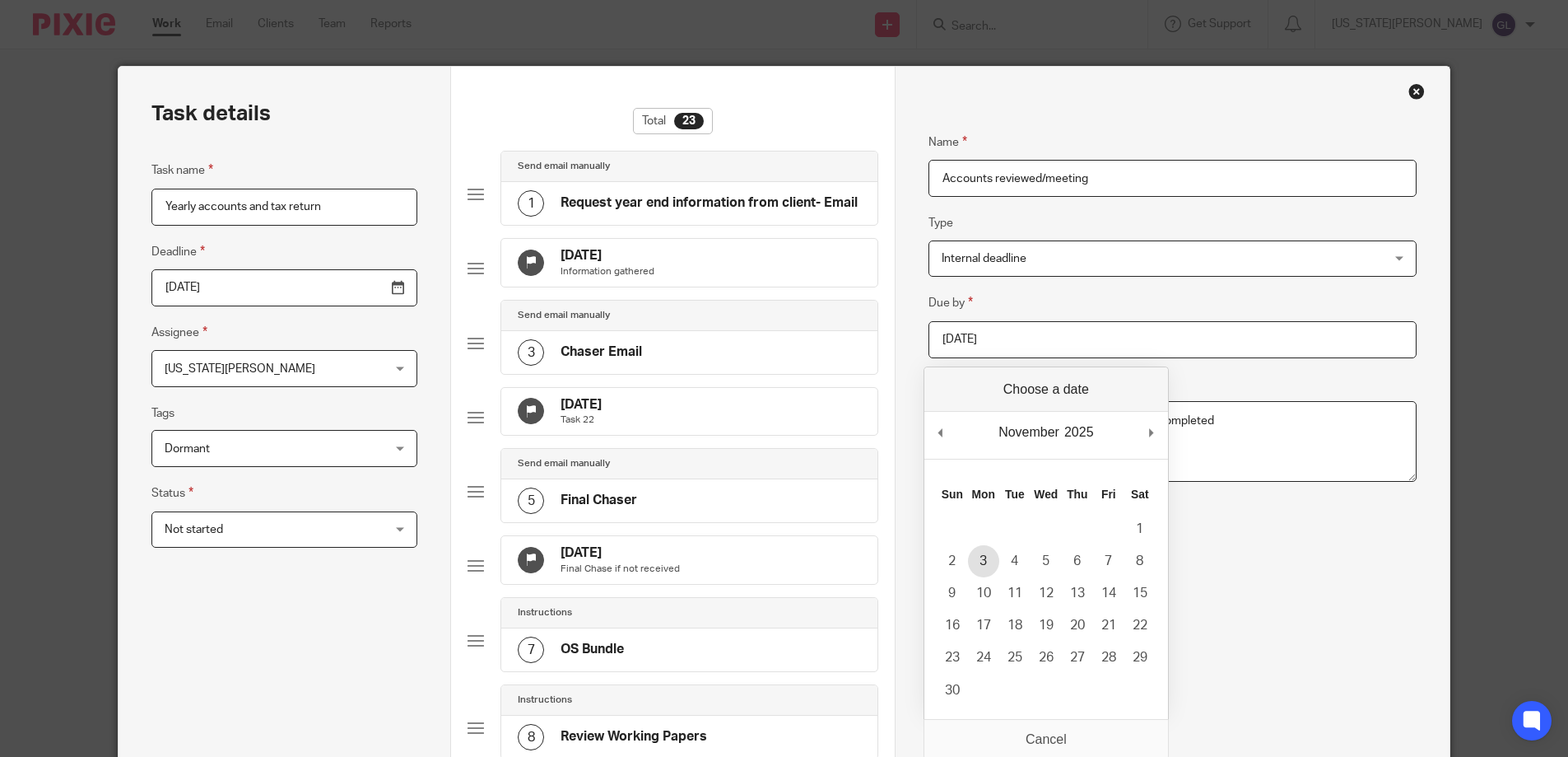
type input "[DATE]"
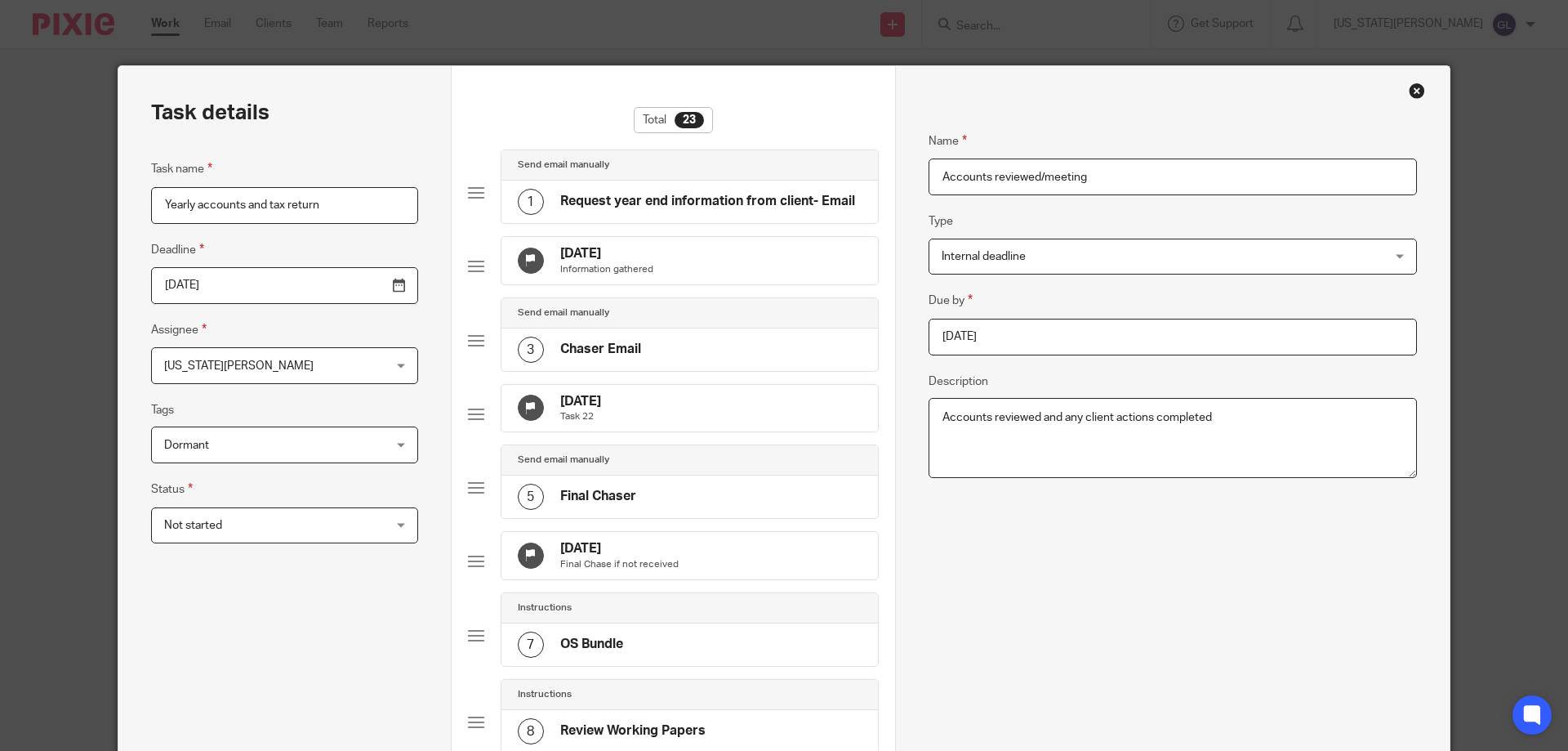
click at [1001, 488] on div "Name Accounts reviewed/meeting Type Internal deadline Internal deadline Instruc…" at bounding box center [1172, 708] width 488 height 1202
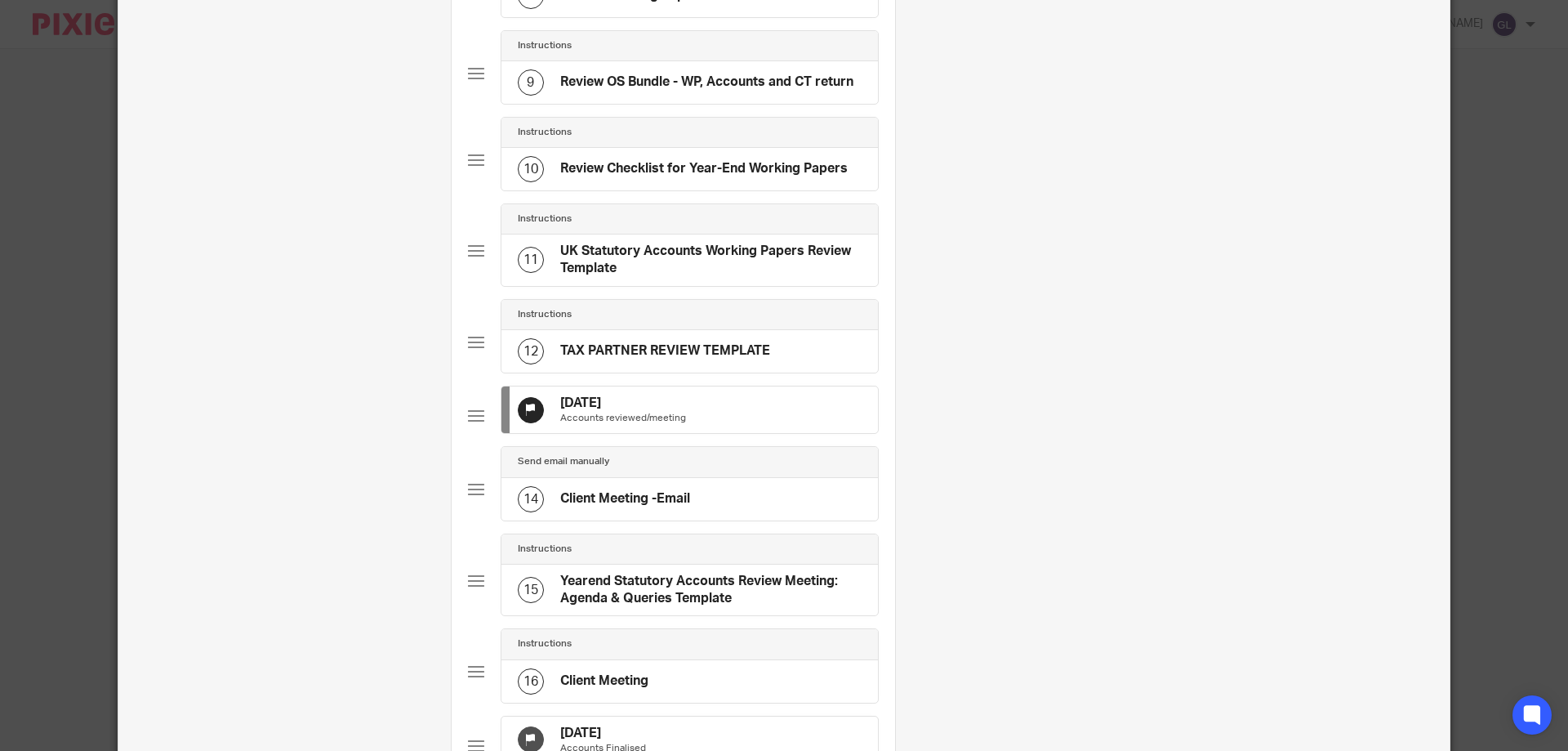
scroll to position [1062, 0]
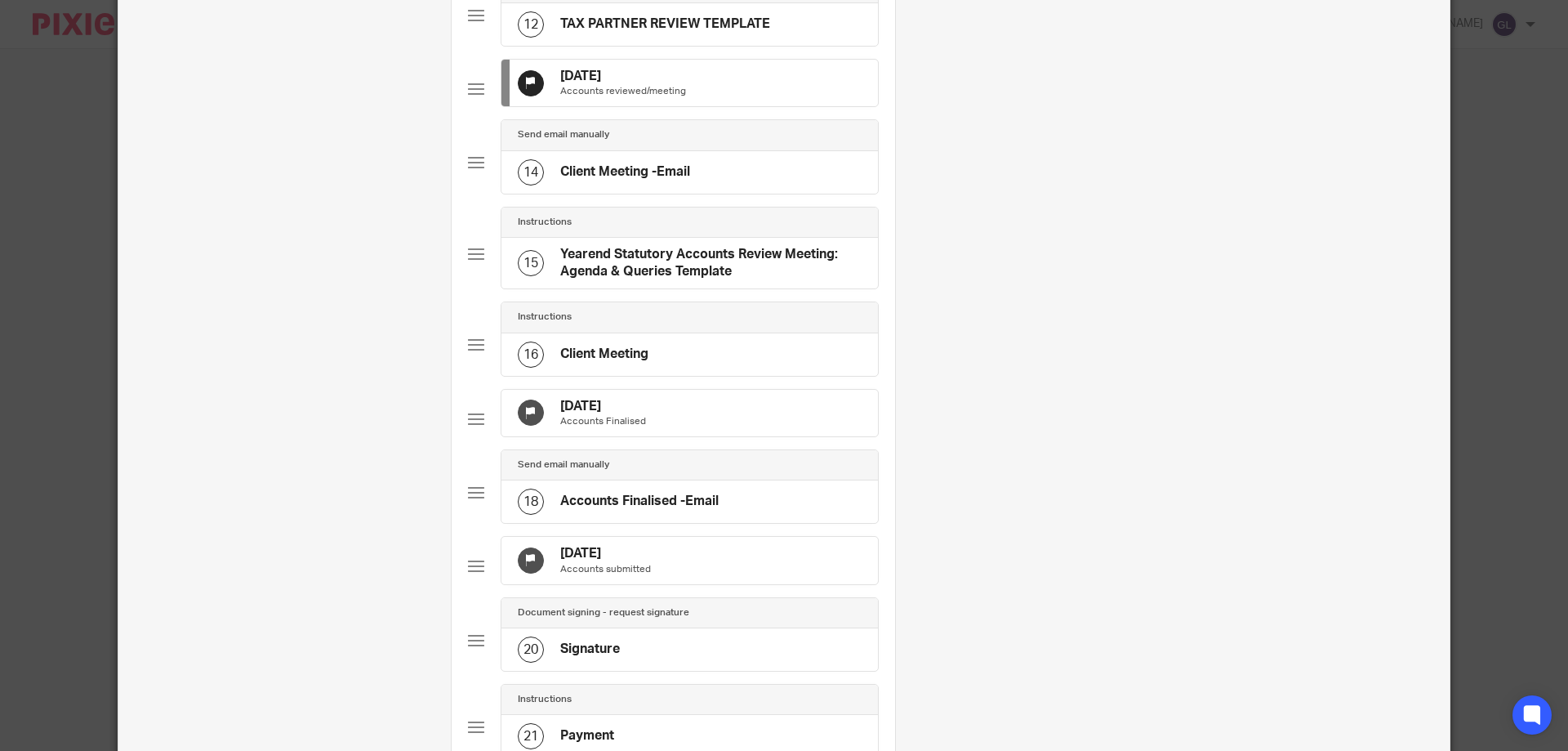
click at [688, 437] on div "[DATE] Accounts Finalised" at bounding box center [690, 413] width 377 height 47
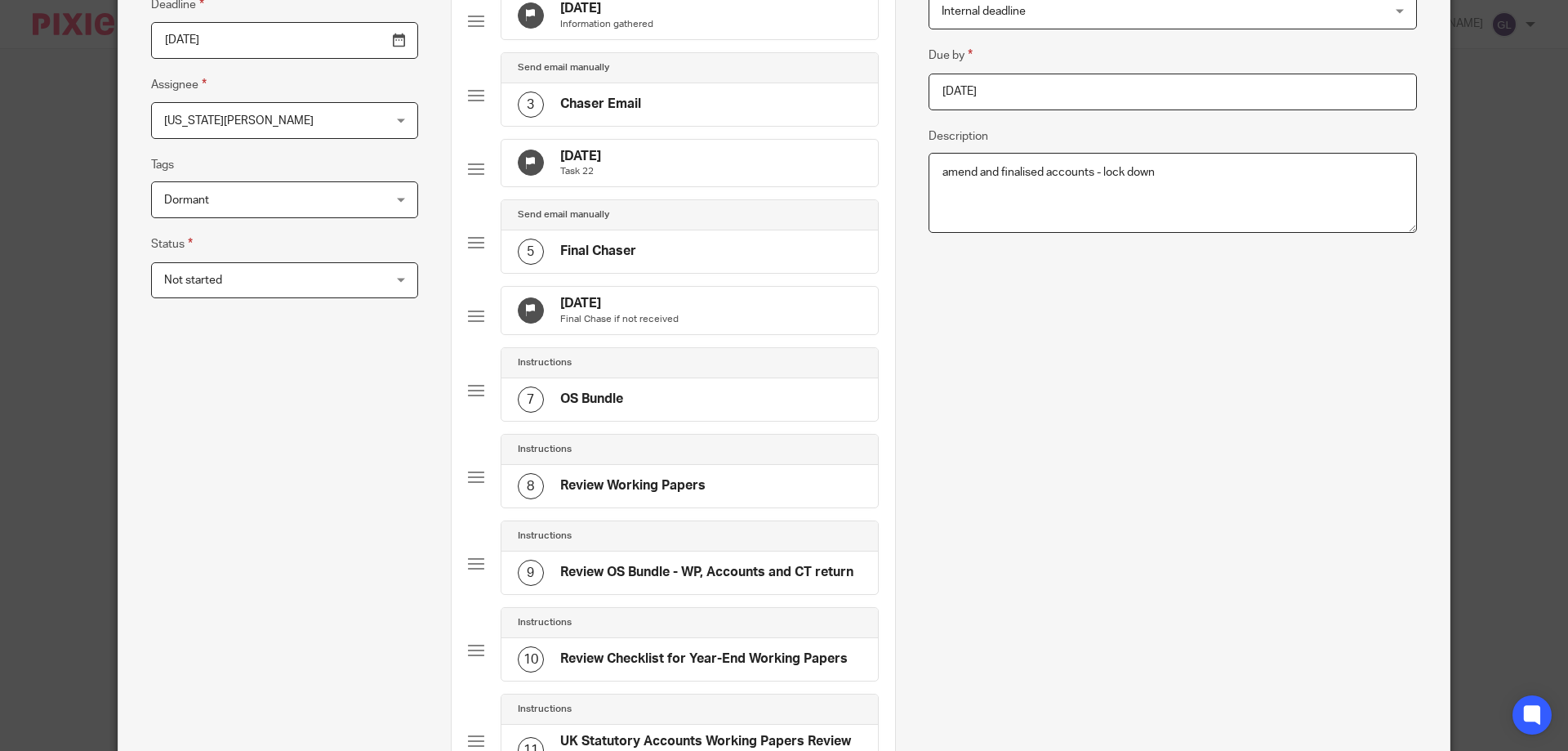
scroll to position [0, 0]
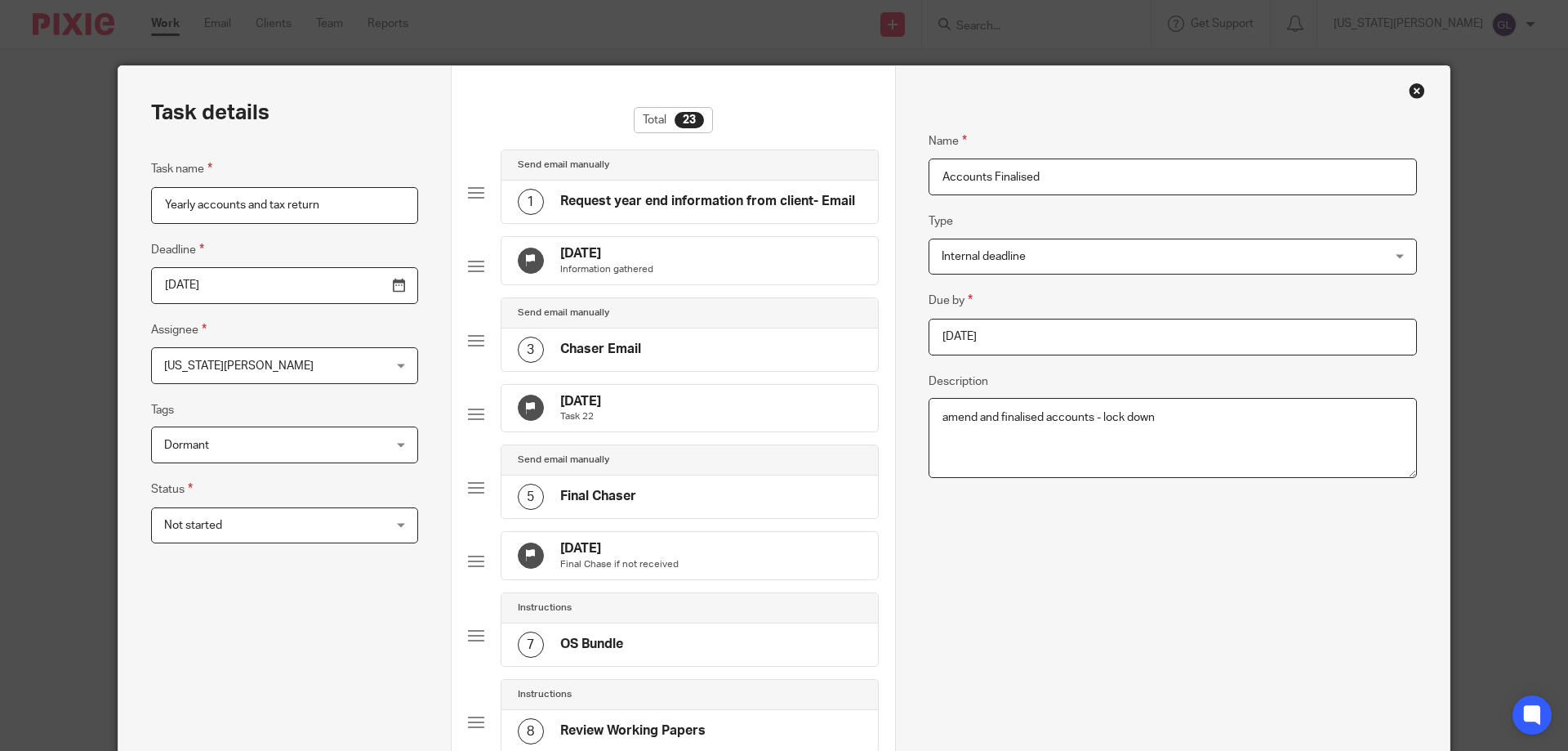
click at [982, 327] on input "[DATE]" at bounding box center [1172, 337] width 488 height 37
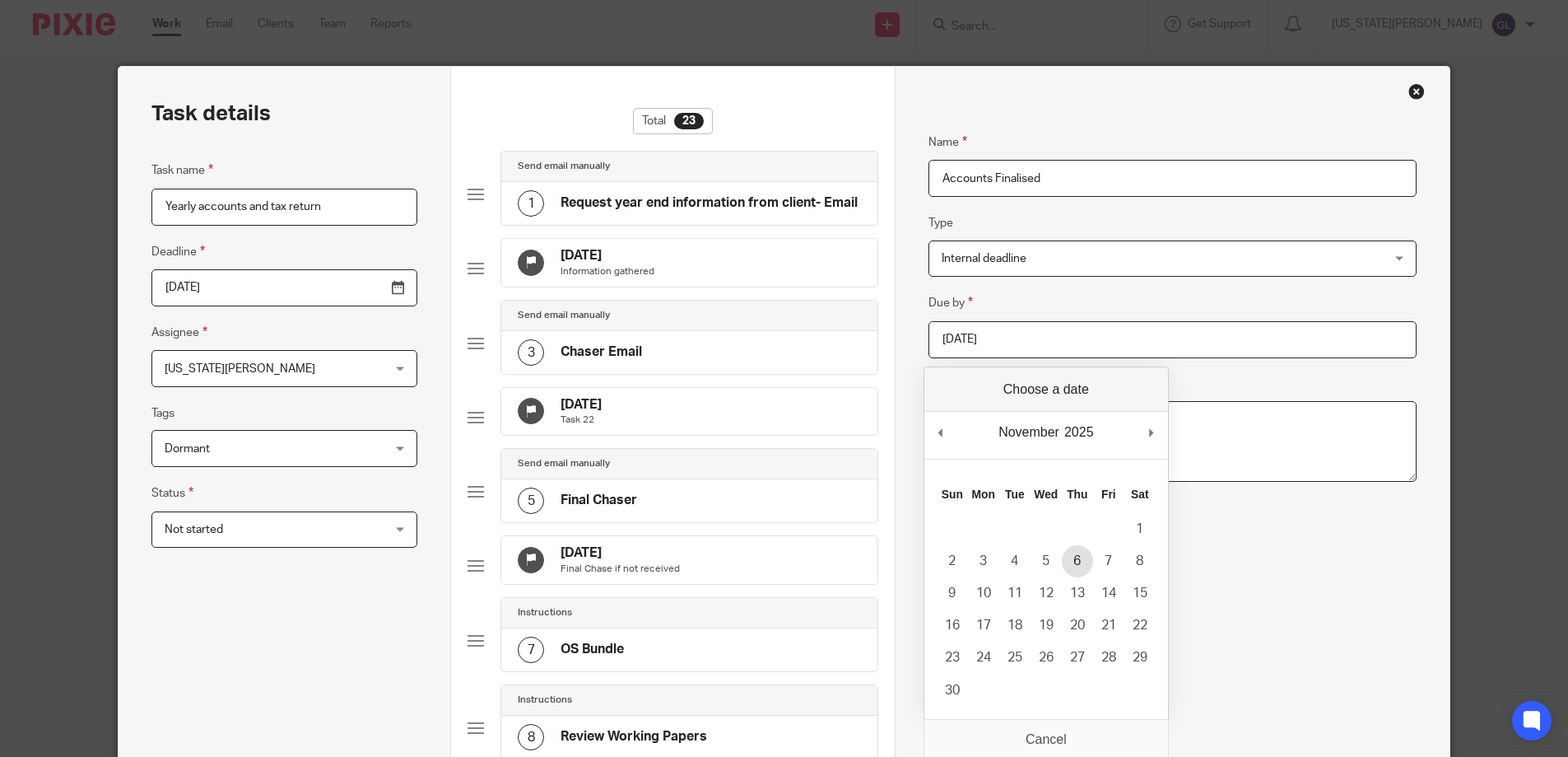
type input "[DATE]"
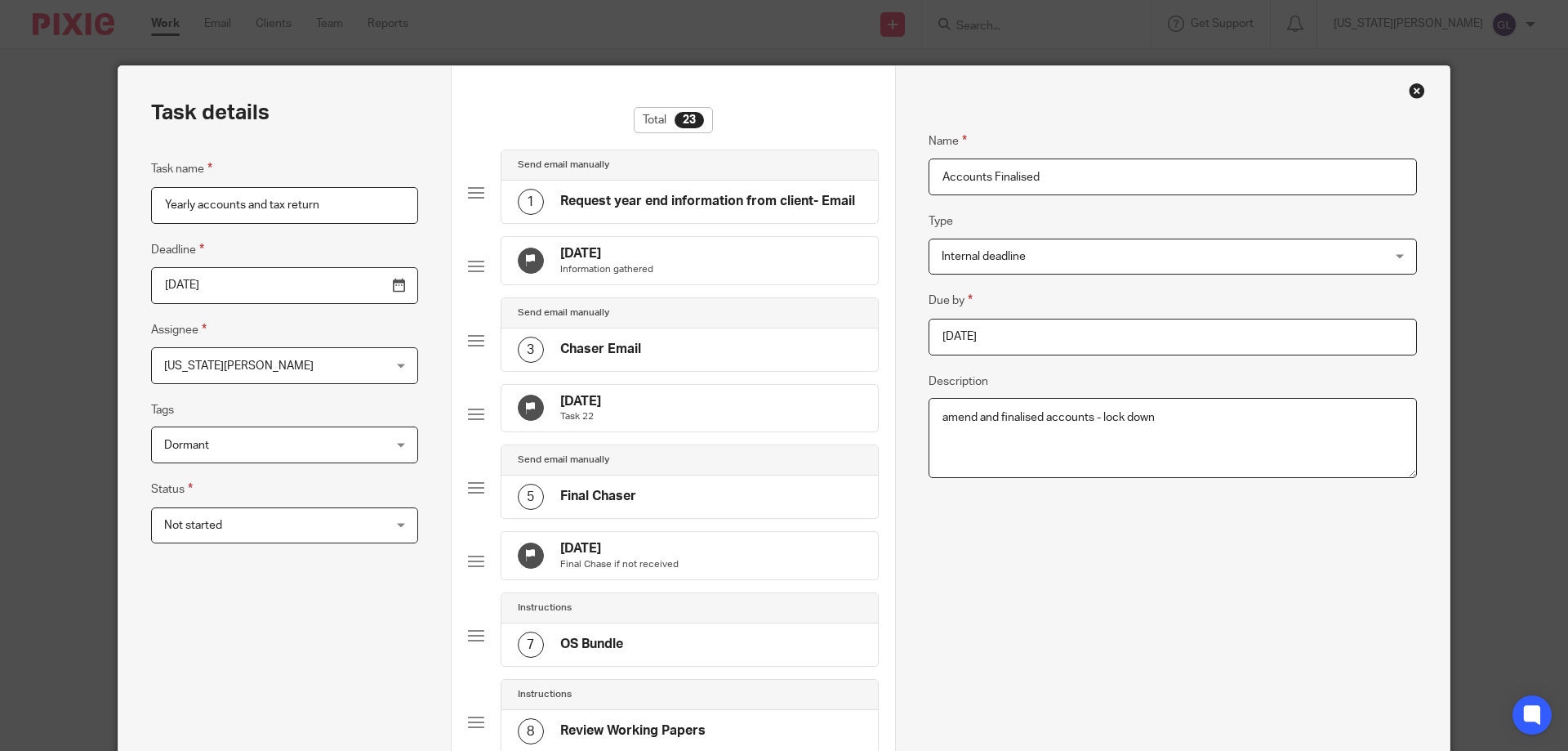
click at [1042, 508] on div "Name Accounts Finalised Type Internal deadline Internal deadline Instructions D…" at bounding box center [1172, 708] width 488 height 1202
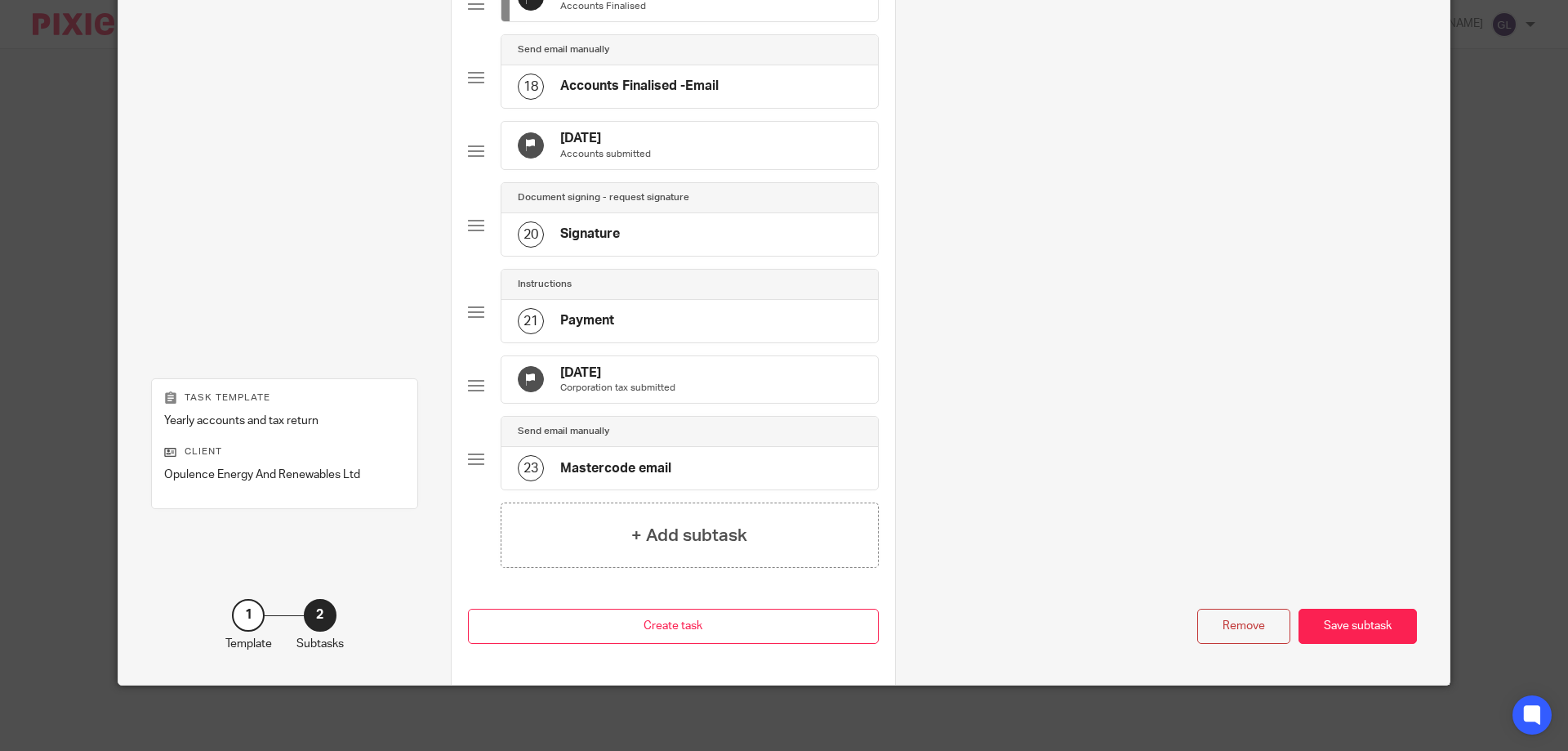
scroll to position [1226, 0]
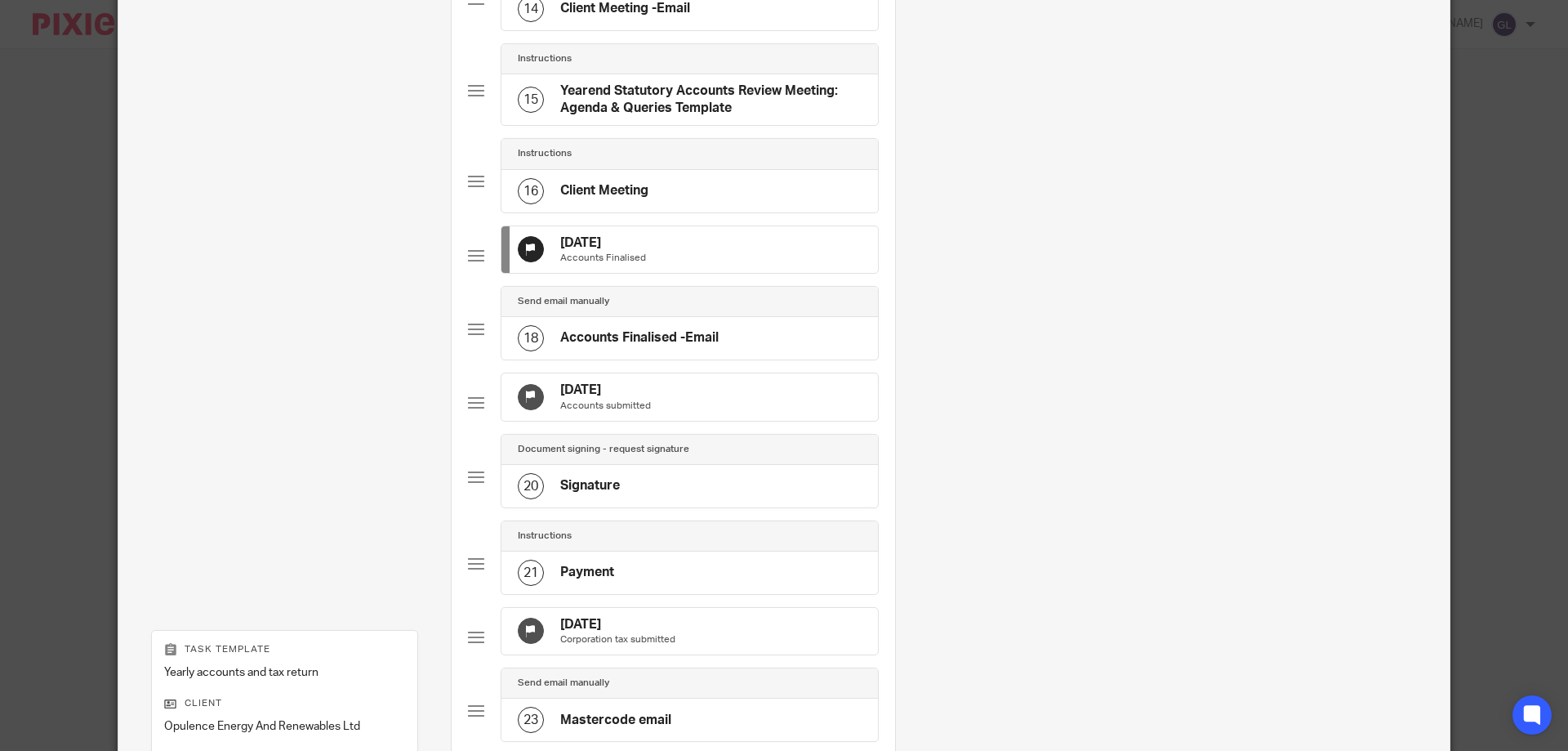
click at [636, 399] on h4 "[DATE]" at bounding box center [606, 390] width 91 height 17
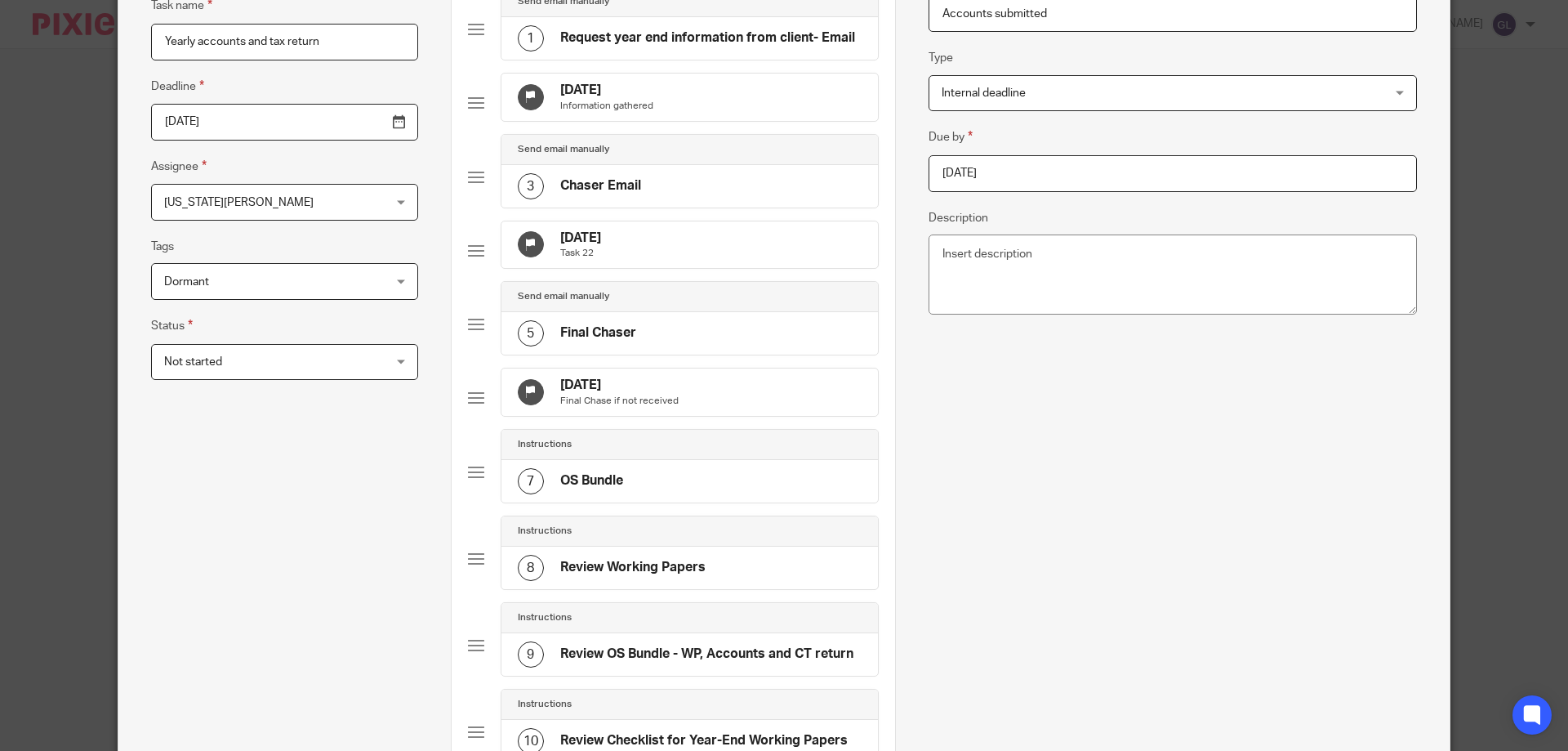
scroll to position [0, 0]
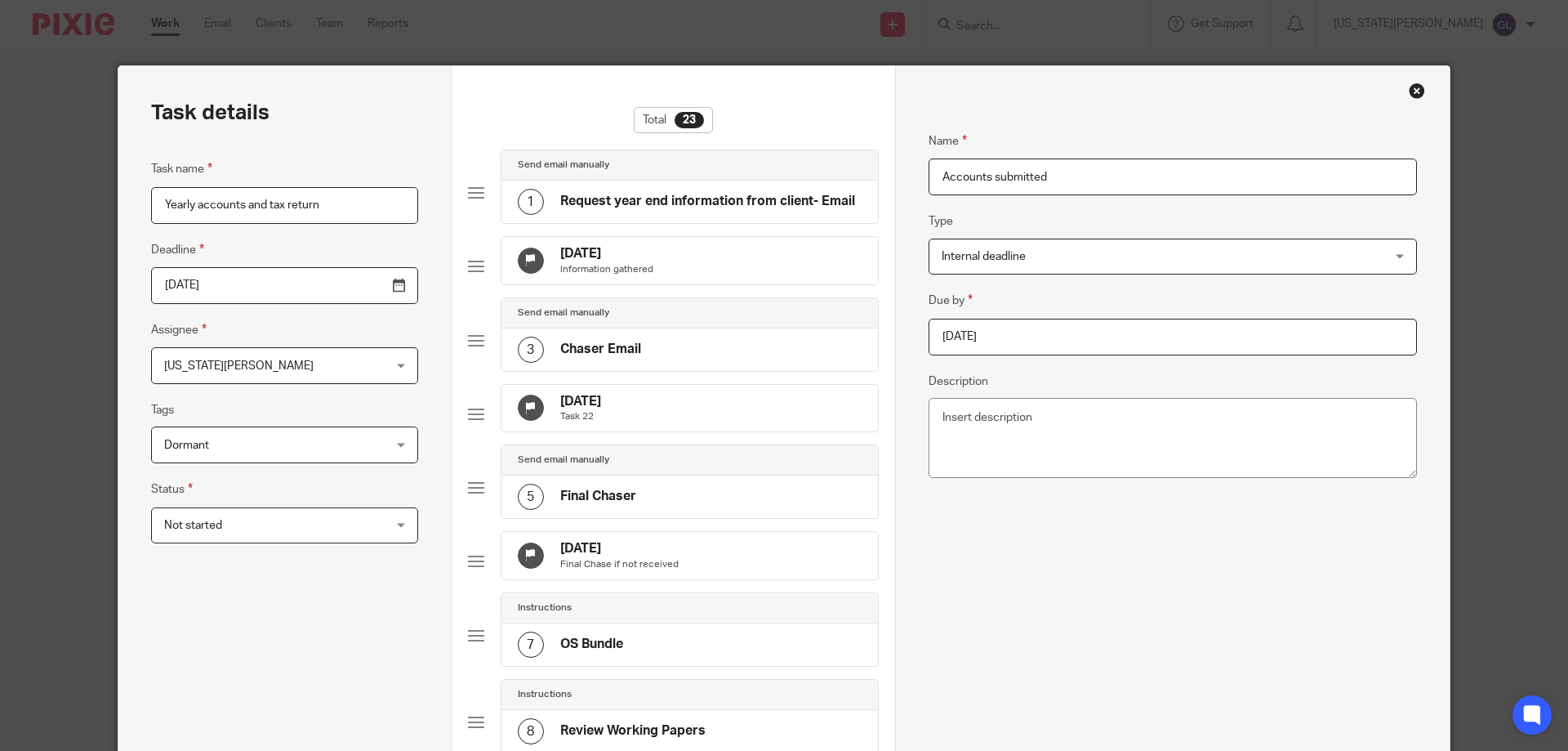
click at [1013, 338] on input "[DATE]" at bounding box center [1172, 337] width 488 height 37
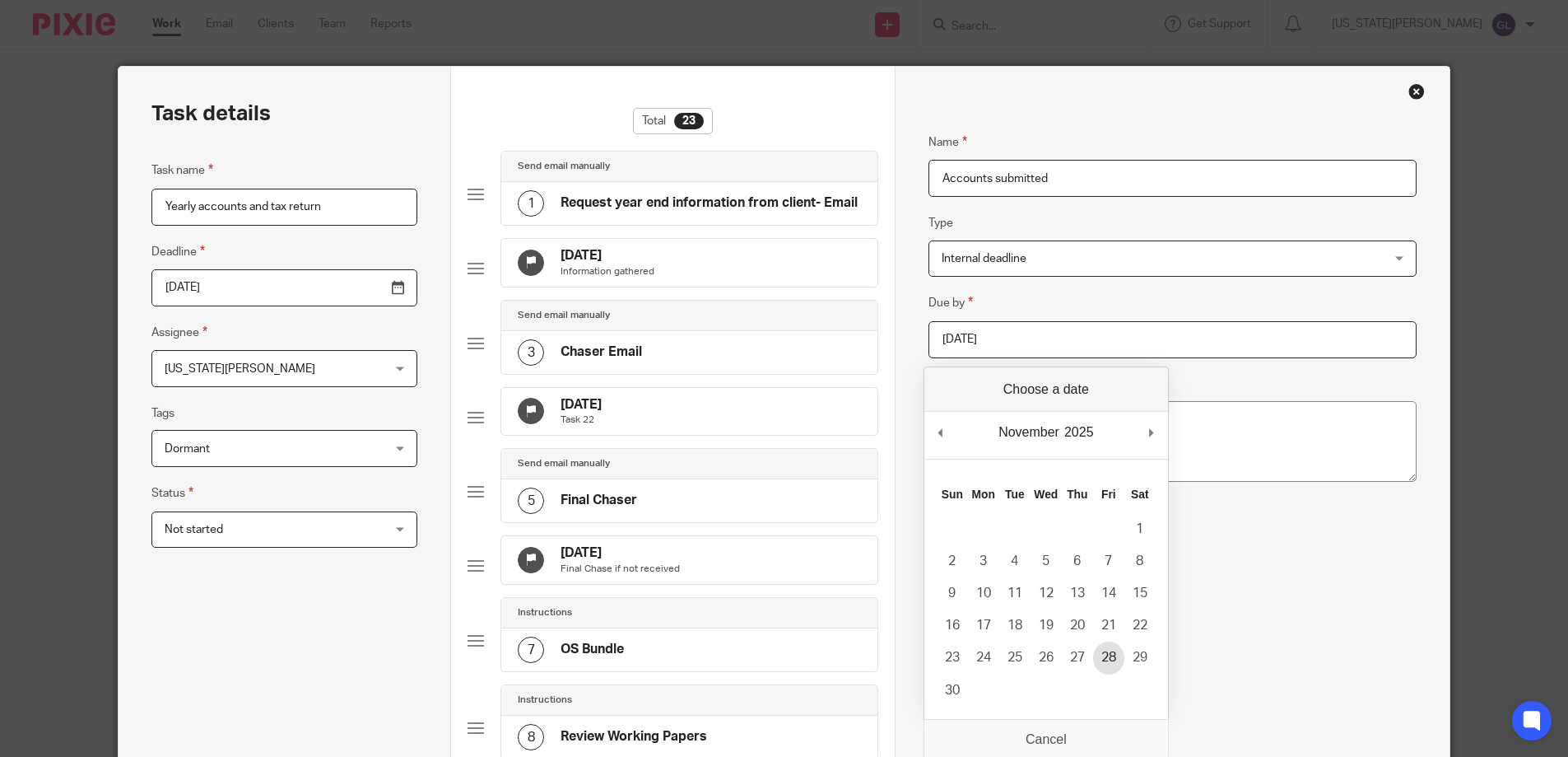
type input "[DATE]"
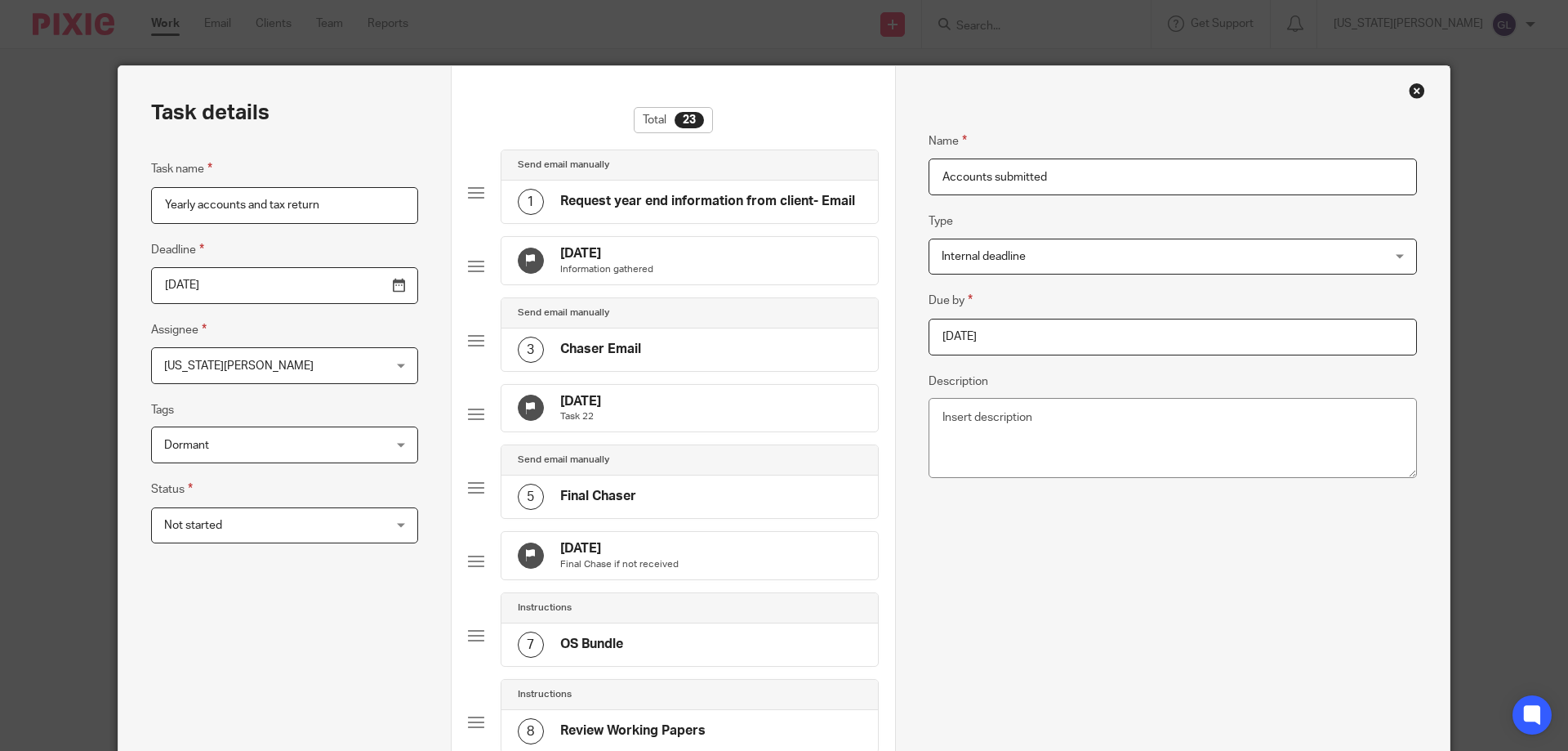
click at [1141, 596] on div "Name Accounts submitted Type Internal deadline Internal deadline Instructions D…" at bounding box center [1172, 708] width 488 height 1202
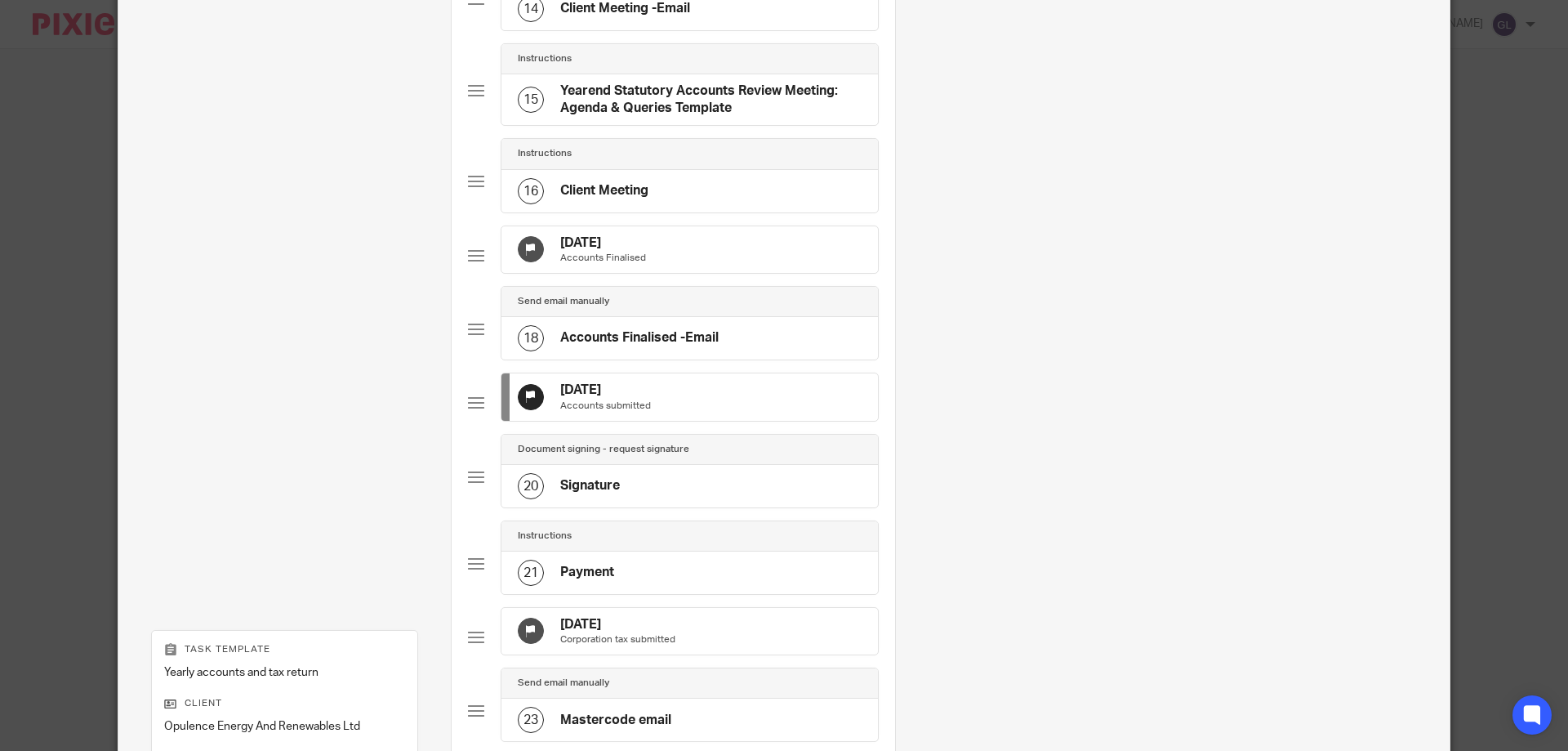
scroll to position [1552, 0]
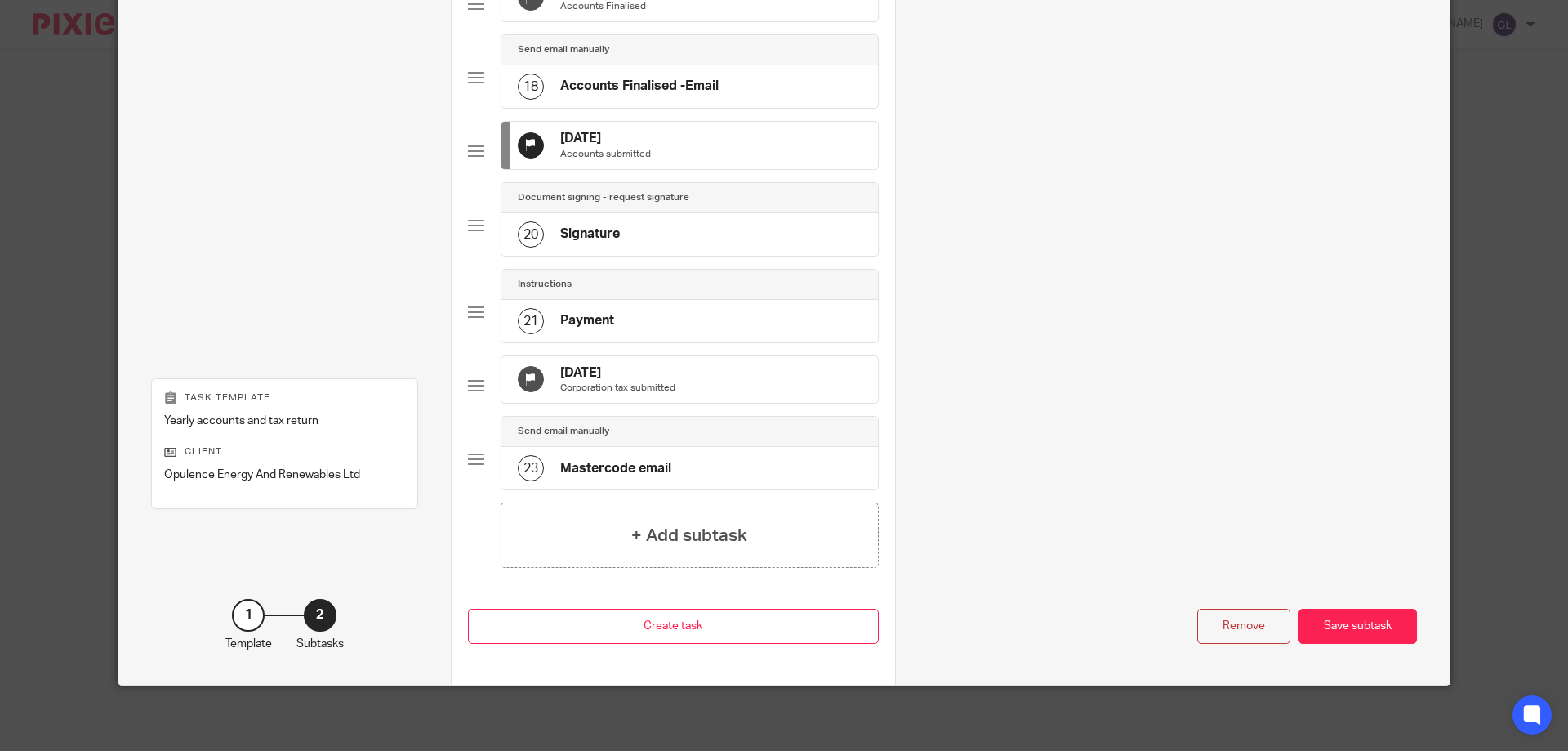
click at [697, 397] on div "[DATE] Corporation tax submitted" at bounding box center [690, 380] width 377 height 47
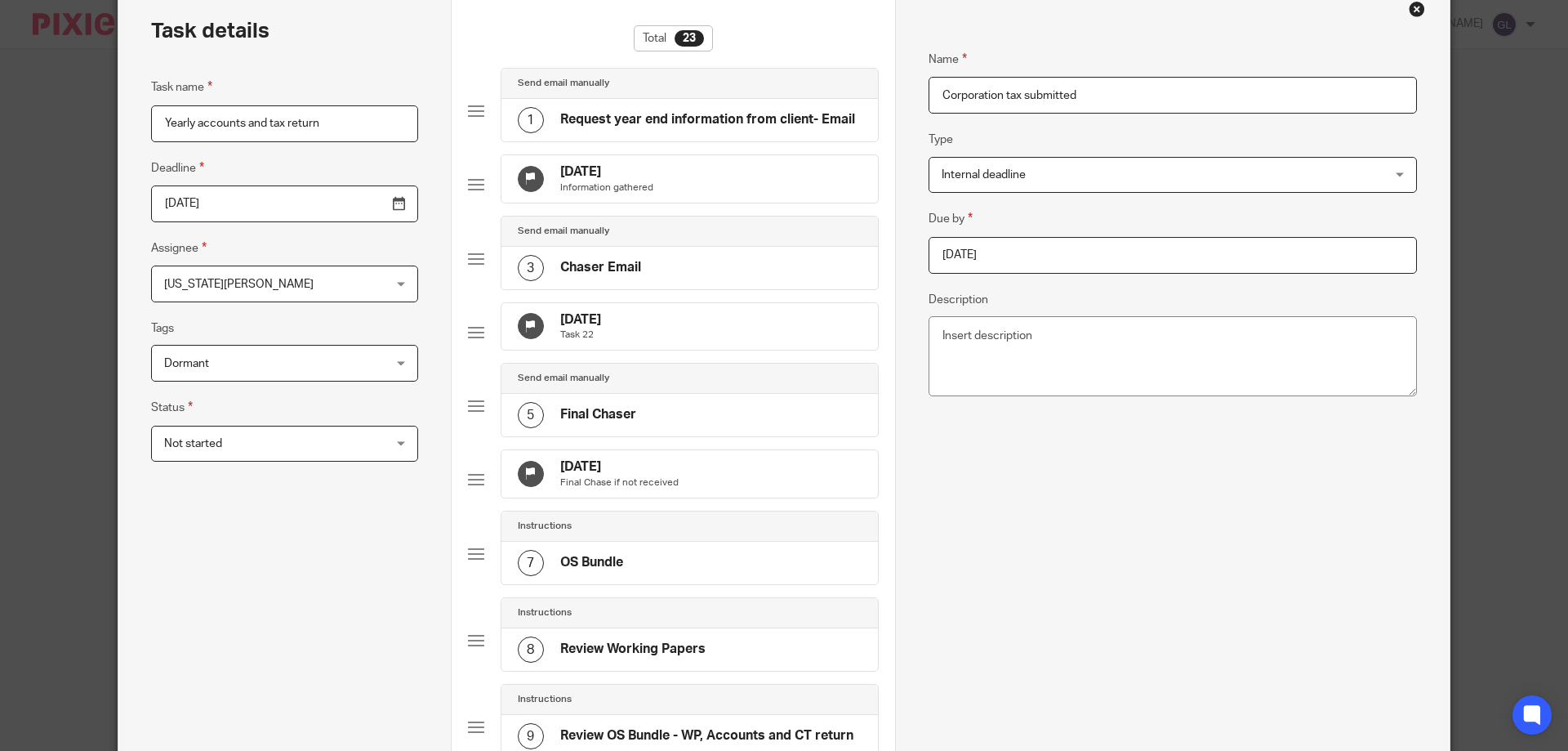
scroll to position [0, 0]
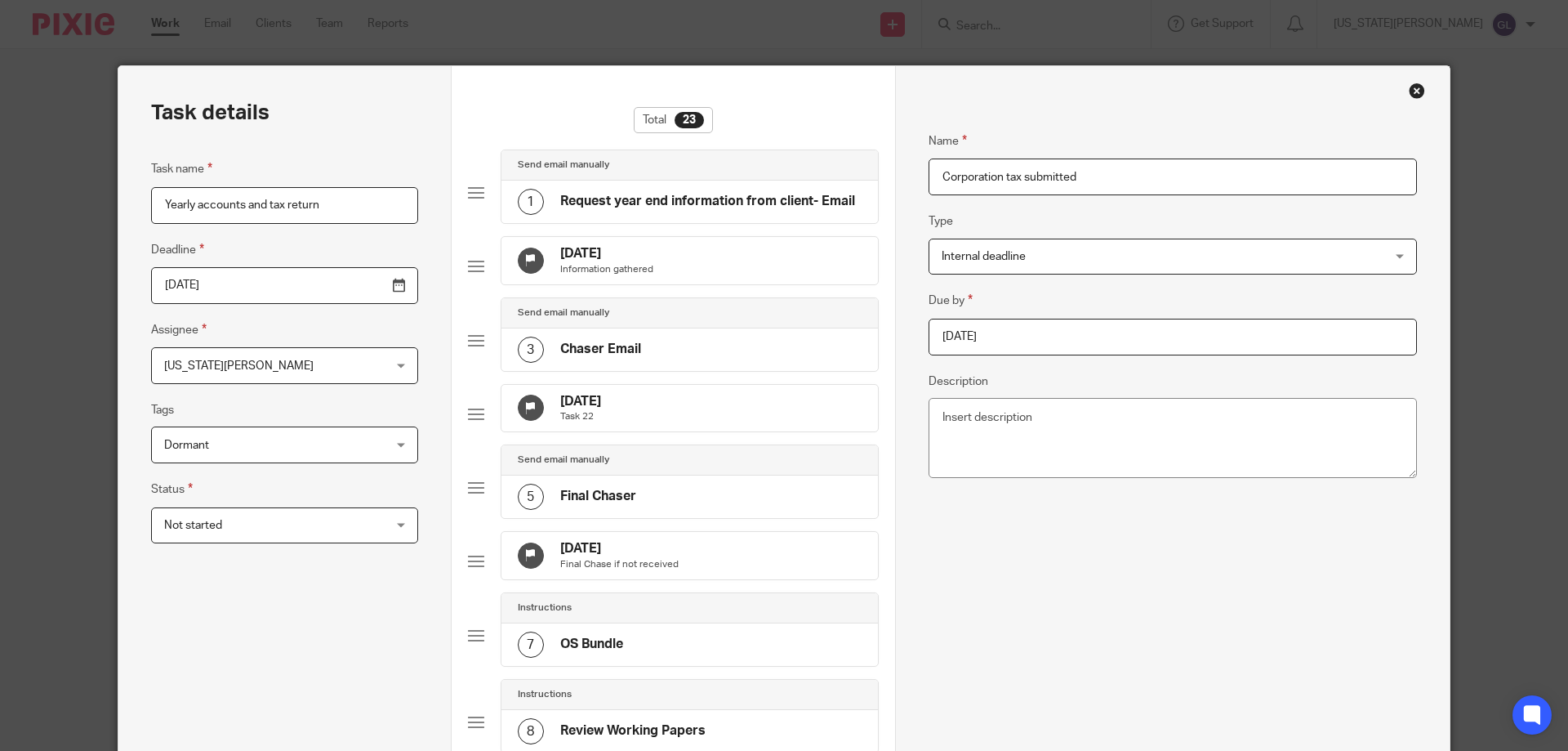
click at [974, 363] on div "Due by [DATE] Description" at bounding box center [1172, 387] width 488 height 192
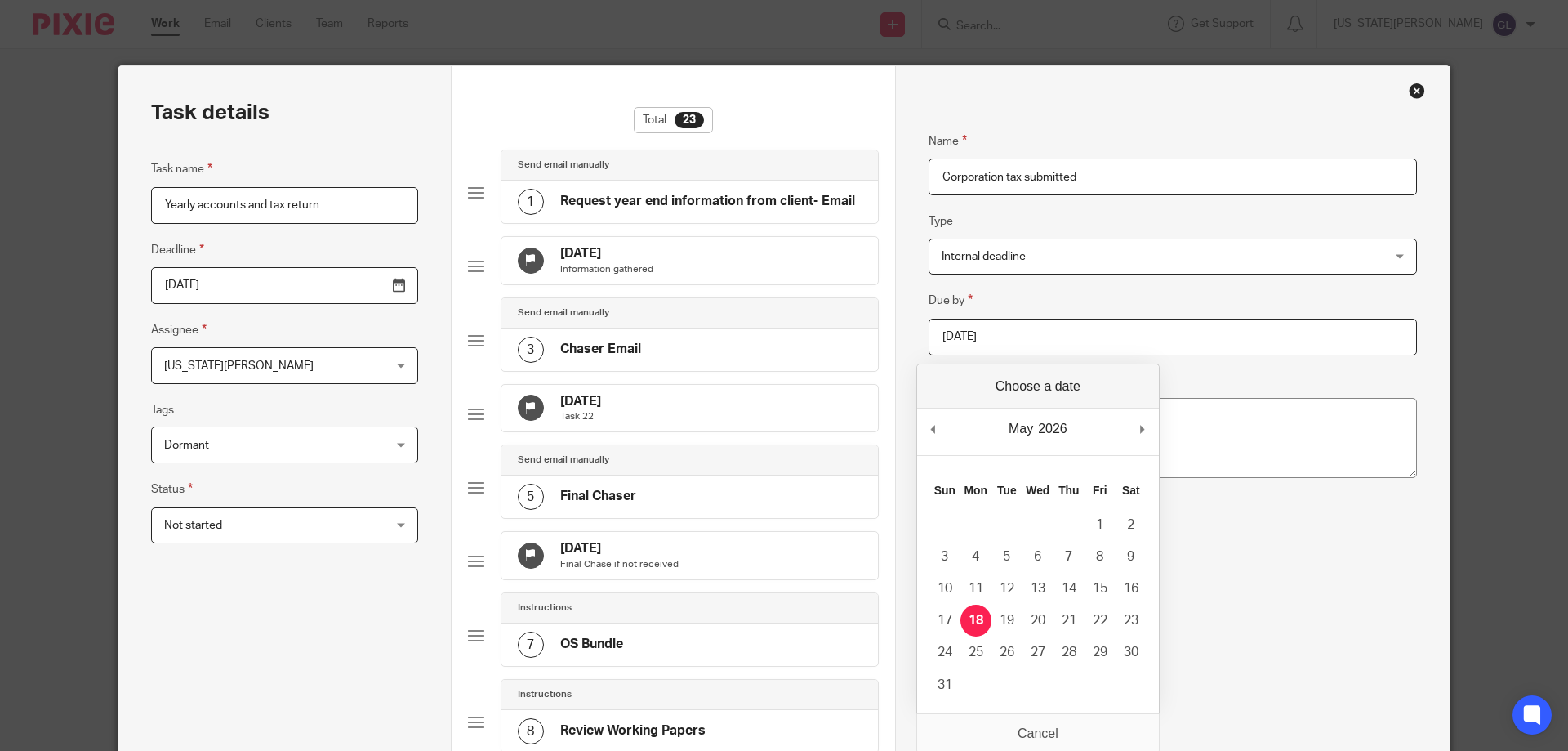
click at [978, 335] on input "[DATE]" at bounding box center [1172, 337] width 488 height 37
drag, startPoint x: 944, startPoint y: 440, endPoint x: 934, endPoint y: 430, distance: 14.1
click at [943, 440] on div "December January February March April May June July August September October No…" at bounding box center [1038, 431] width 242 height 46
type input "[DATE]"
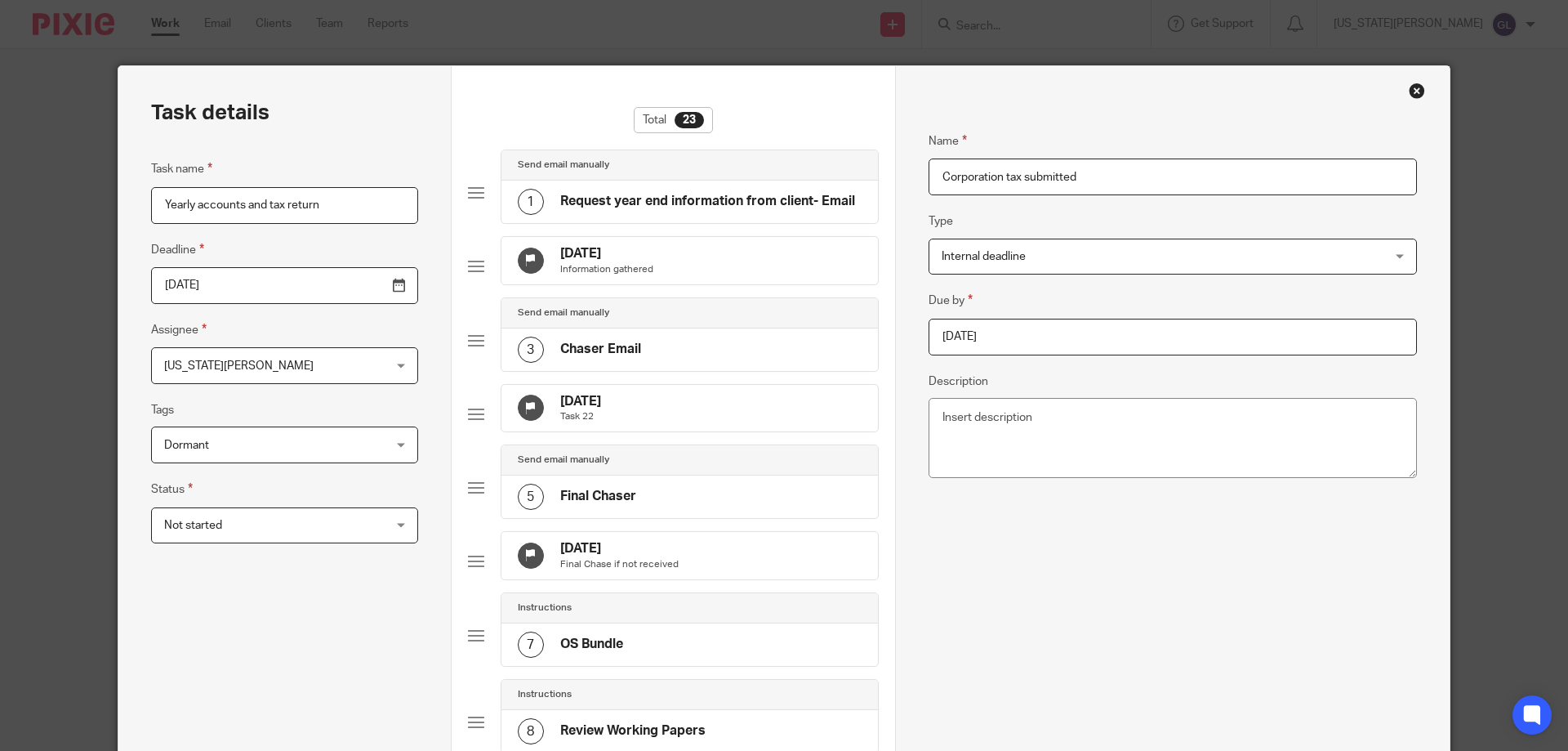
click at [1290, 567] on div "Name Corporation tax submitted Type Internal deadline Internal deadline Instruc…" at bounding box center [1172, 708] width 488 height 1202
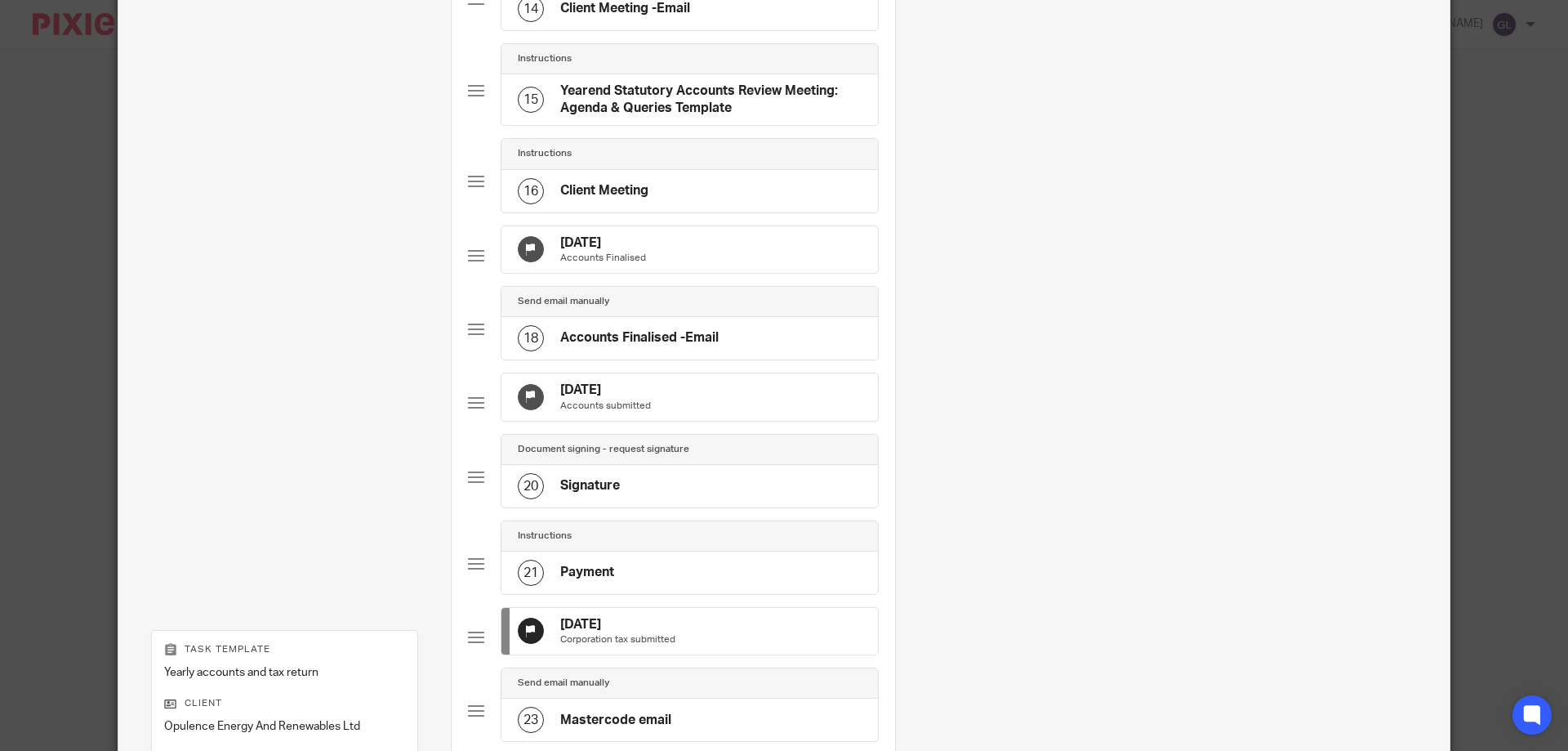
scroll to position [1568, 0]
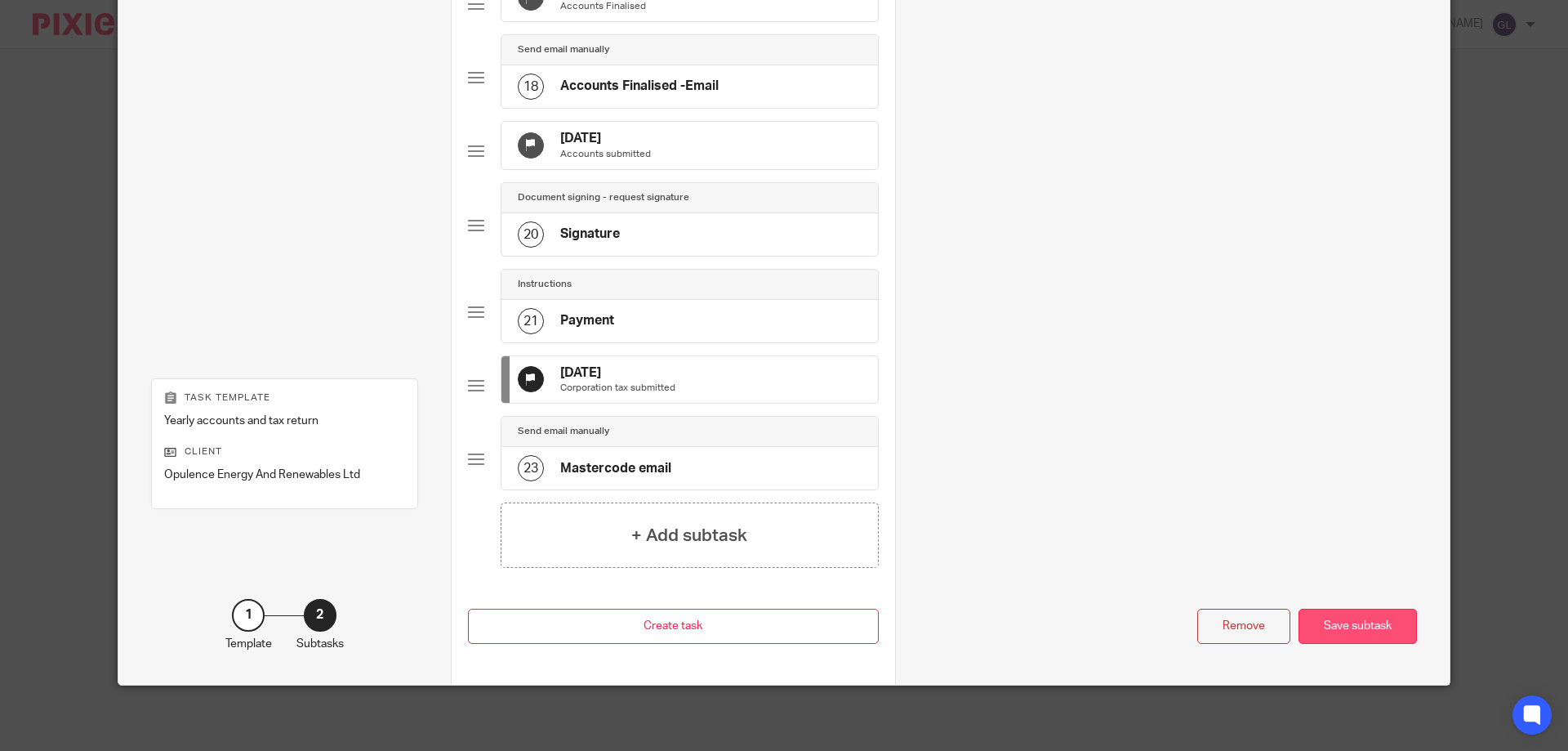
click at [1364, 620] on div "Save subtask" at bounding box center [1358, 627] width 118 height 36
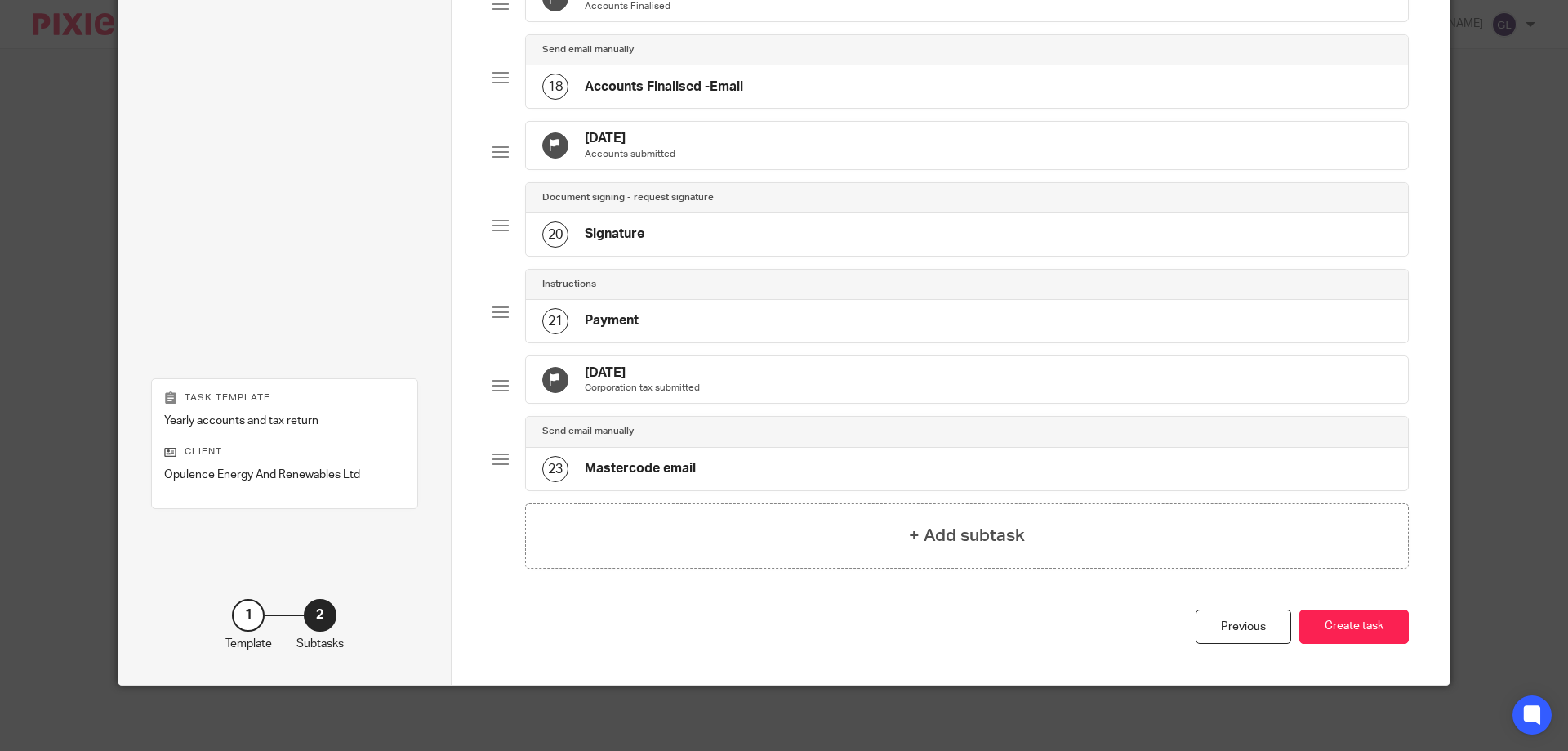
scroll to position [1551, 0]
click at [1353, 615] on button "Create task" at bounding box center [1354, 627] width 110 height 36
